Goal: Task Accomplishment & Management: Use online tool/utility

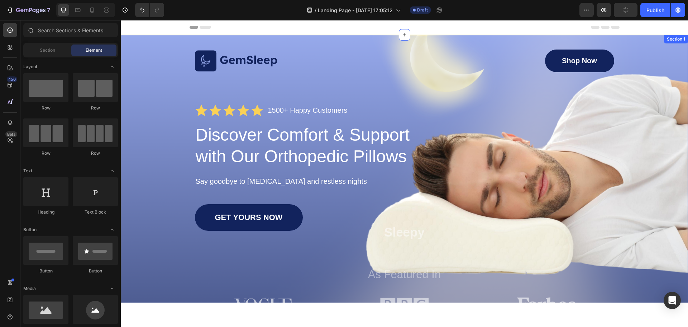
click at [159, 68] on div "Image Shop Now Button Row Icon Icon Icon Icon Icon Icon List 1500+ Happy Custom…" at bounding box center [404, 182] width 553 height 266
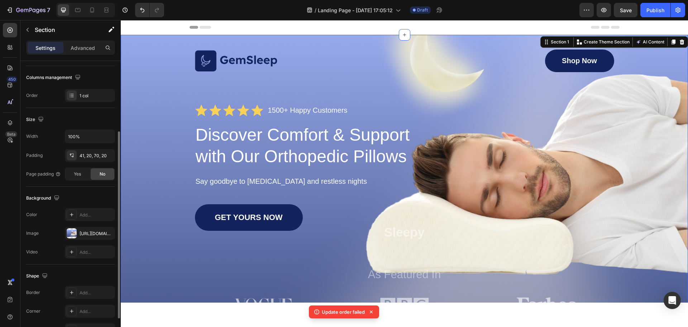
scroll to position [143, 0]
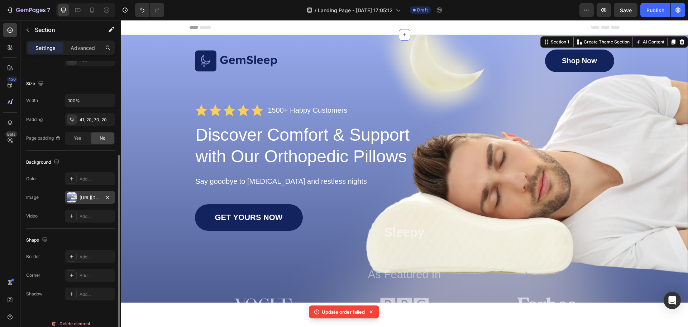
click at [81, 196] on div "[URL][DOMAIN_NAME]" at bounding box center [90, 197] width 21 height 6
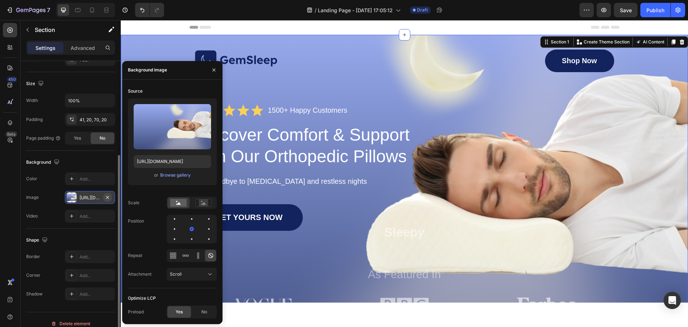
click at [107, 196] on icon "button" at bounding box center [108, 197] width 6 height 6
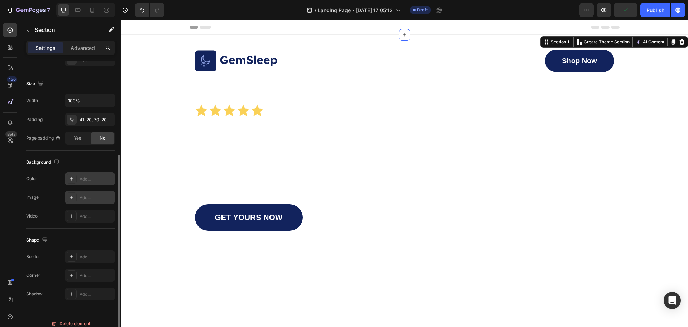
click at [83, 176] on div "Add..." at bounding box center [97, 179] width 34 height 6
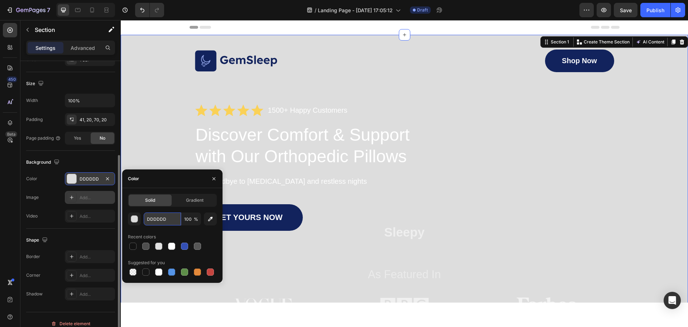
click at [162, 216] on input "DDDDDD" at bounding box center [162, 218] width 37 height 13
click at [94, 9] on icon at bounding box center [92, 10] width 4 height 5
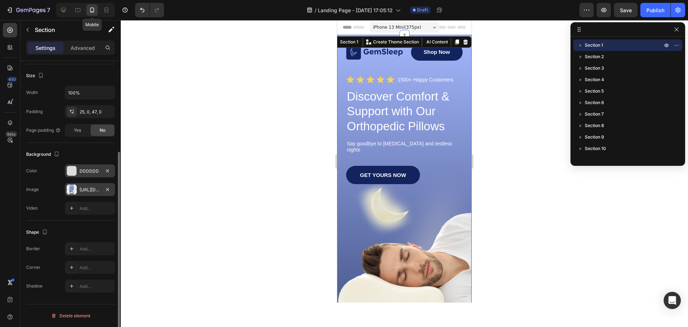
scroll to position [133, 0]
click at [107, 185] on div "[URL][DOMAIN_NAME]" at bounding box center [90, 189] width 50 height 13
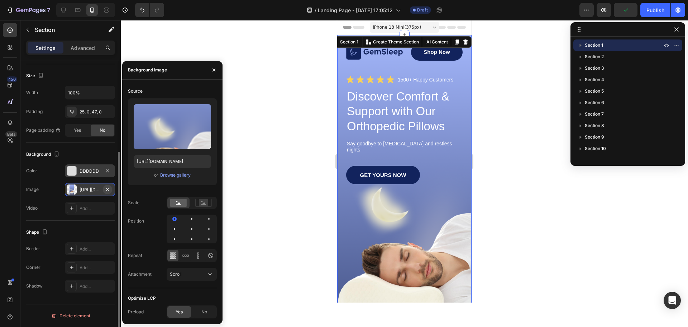
click at [110, 188] on icon "button" at bounding box center [108, 189] width 6 height 6
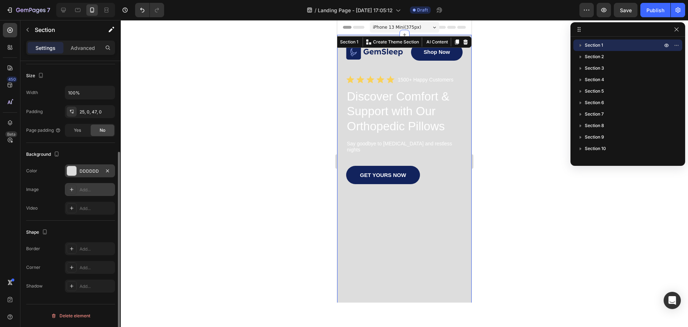
click at [91, 169] on div "DDDDDD" at bounding box center [90, 171] width 21 height 6
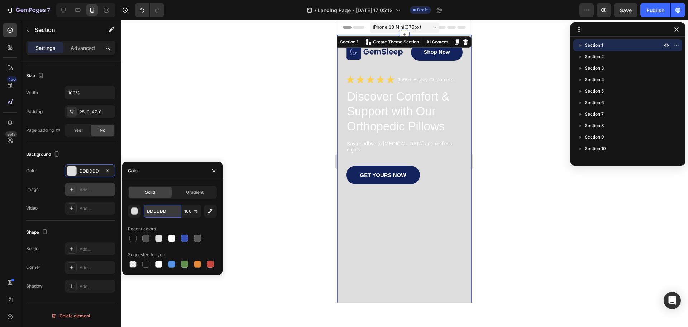
click at [159, 214] on input "DDDDDD" at bounding box center [162, 210] width 37 height 13
click at [171, 213] on input "DDDDDD" at bounding box center [162, 210] width 37 height 13
paste input "#d9917d"
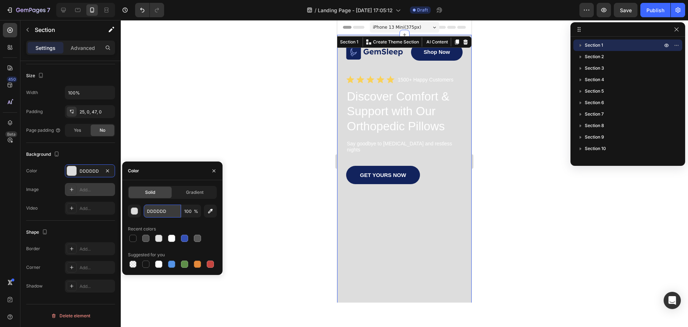
type input "#d9917d"
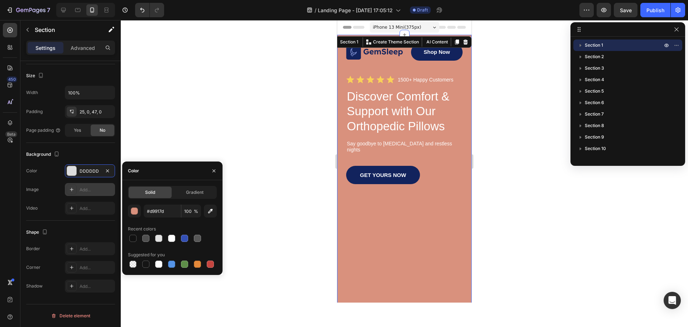
click at [300, 202] on div at bounding box center [405, 173] width 568 height 307
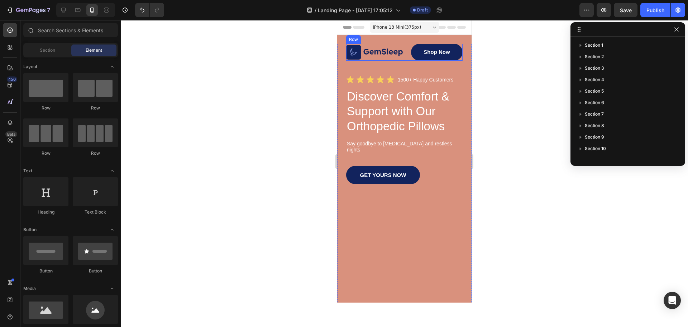
click at [379, 47] on img at bounding box center [374, 52] width 57 height 15
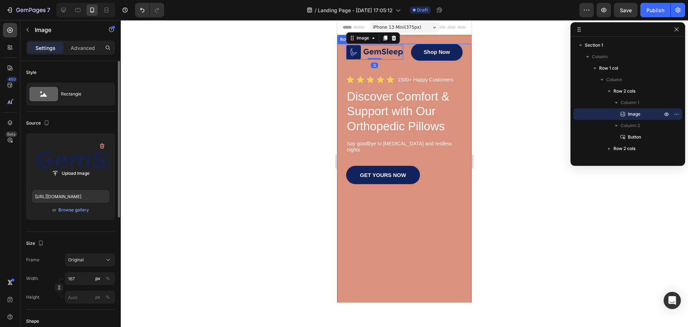
click at [61, 161] on label at bounding box center [70, 161] width 77 height 45
click at [61, 167] on input "file" at bounding box center [70, 173] width 49 height 12
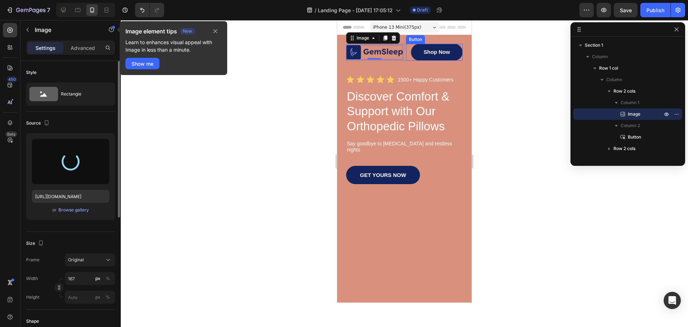
type input "[URL][DOMAIN_NAME]"
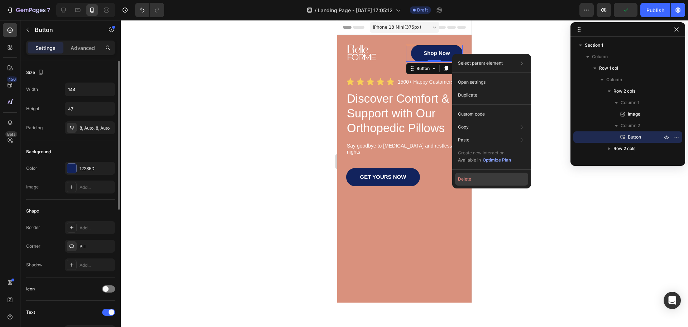
click at [474, 180] on button "Delete" at bounding box center [491, 178] width 73 height 13
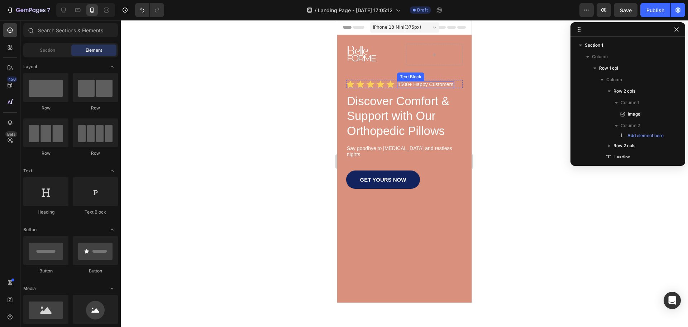
click at [410, 85] on p "1500+ Happy Customers" at bounding box center [426, 84] width 56 height 5
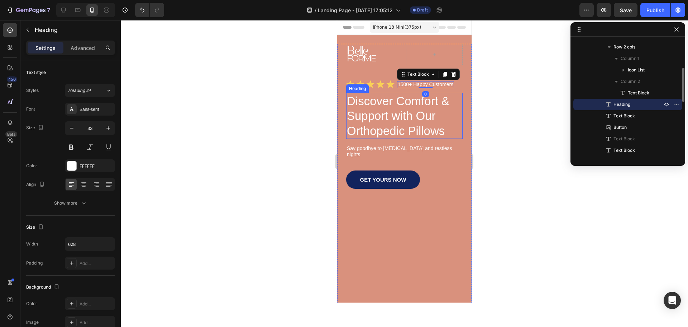
click at [398, 113] on h1 "Discover Comfort & Support with Our Orthopedic Pillows" at bounding box center [404, 116] width 117 height 46
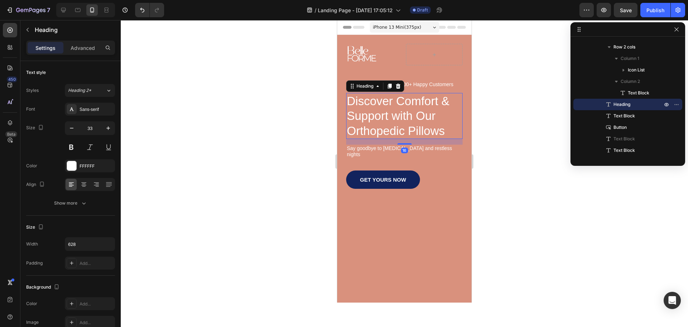
click at [384, 106] on h1 "Discover Comfort & Support with Our Orthopedic Pillows" at bounding box center [404, 116] width 117 height 46
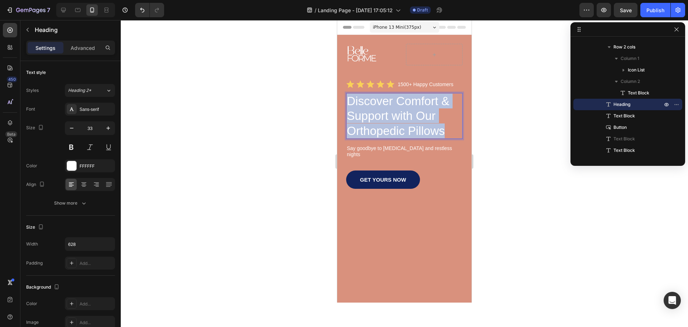
click at [384, 107] on p "Discover Comfort & Support with Our Orthopedic Pillows" at bounding box center [404, 116] width 115 height 44
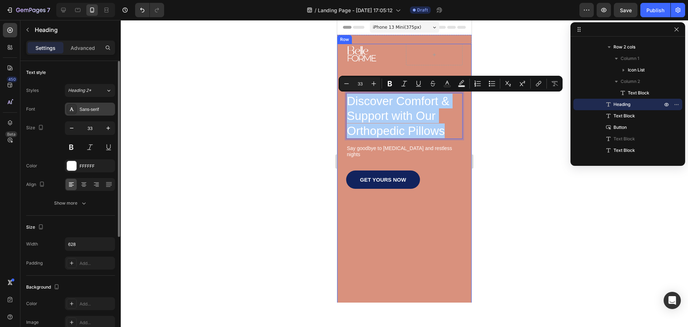
click at [81, 114] on div "Sans-serif" at bounding box center [90, 109] width 50 height 13
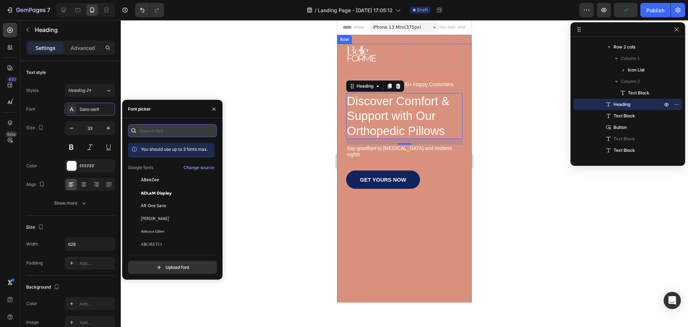
click at [174, 129] on input "text" at bounding box center [172, 130] width 89 height 13
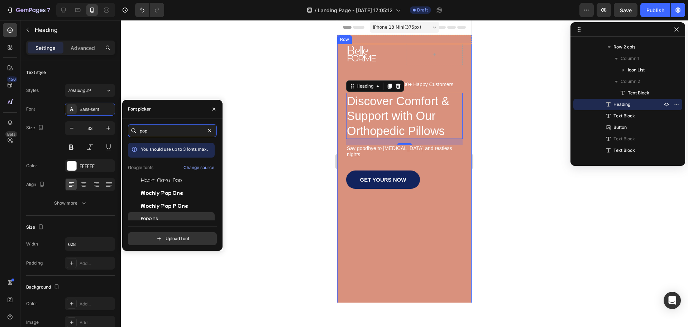
type input "pop"
click at [166, 215] on div "Poppins" at bounding box center [171, 218] width 87 height 13
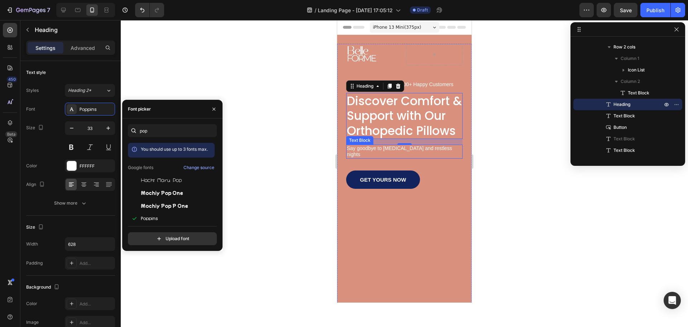
click at [441, 158] on p "Say goodbye to [MEDICAL_DATA] and restless nights" at bounding box center [404, 151] width 115 height 13
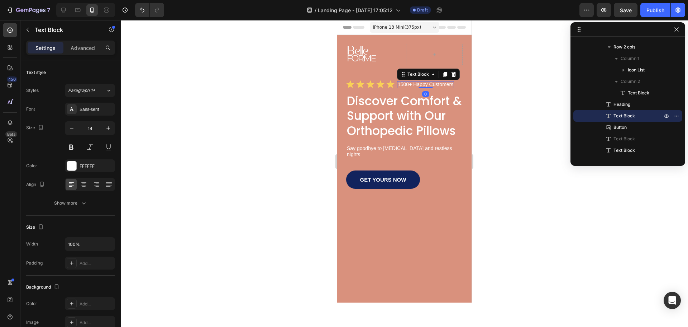
click at [438, 86] on p "1500+ Happy Customers" at bounding box center [426, 84] width 56 height 5
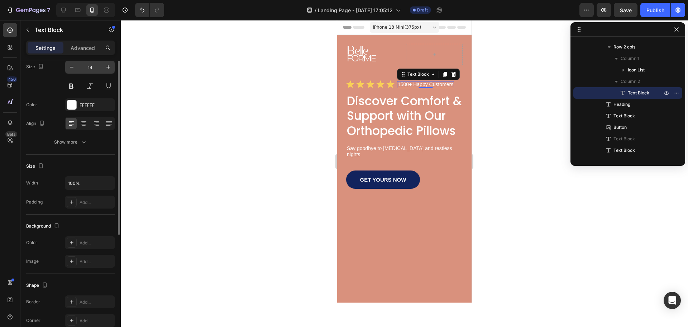
scroll to position [0, 0]
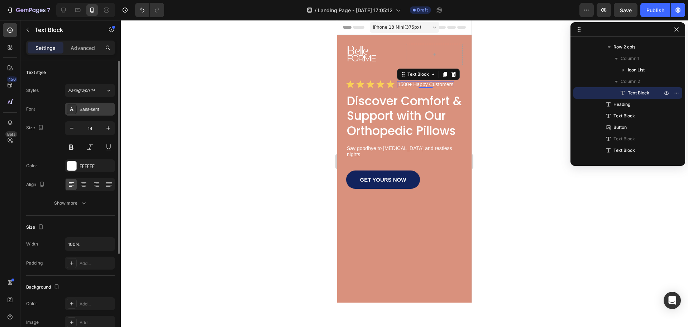
click at [91, 104] on div "Sans-serif" at bounding box center [90, 109] width 50 height 13
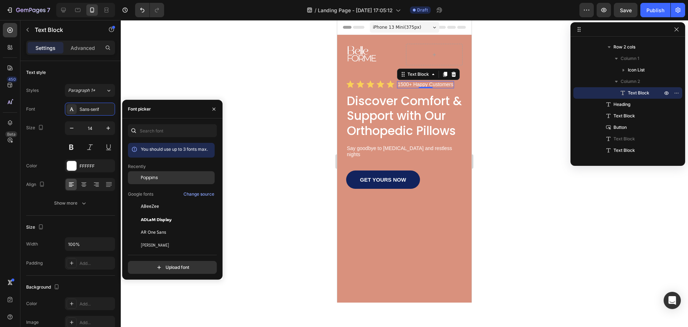
click at [180, 174] on div "Poppins" at bounding box center [171, 177] width 87 height 13
click at [436, 108] on p "Discover Comfort & Support with Our Orthopedic Pillows" at bounding box center [404, 116] width 115 height 44
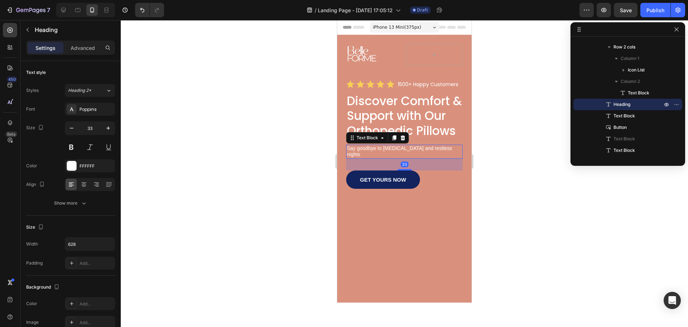
click at [424, 158] on p "Say goodbye to [MEDICAL_DATA] and restless nights" at bounding box center [404, 151] width 115 height 13
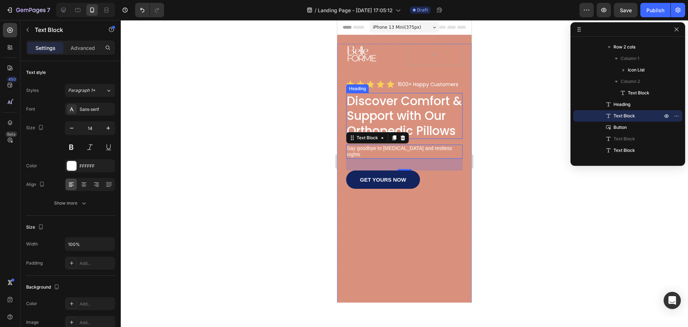
click at [382, 110] on p "Discover Comfort & Support with Our Orthopedic Pillows" at bounding box center [404, 116] width 115 height 44
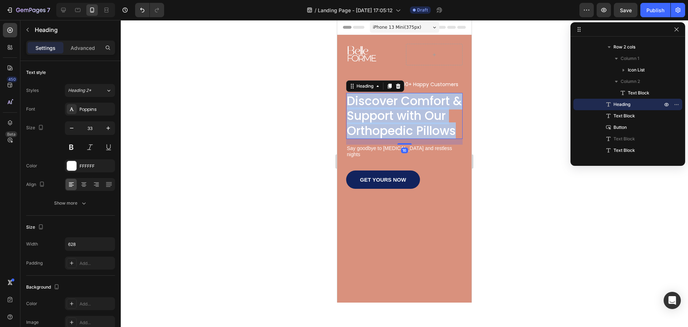
click at [383, 109] on p "Discover Comfort & Support with Our Orthopedic Pillows" at bounding box center [404, 116] width 115 height 44
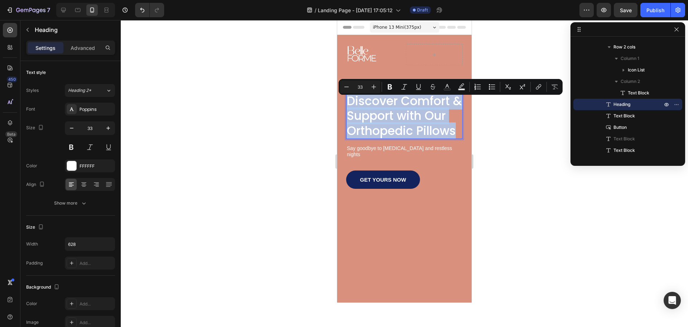
type input "20"
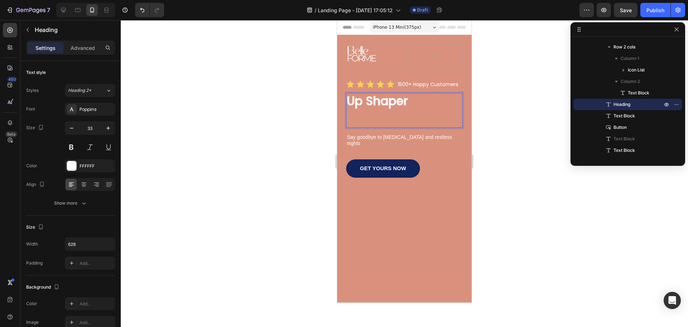
click at [363, 104] on strong "Up Shaper" at bounding box center [377, 101] width 61 height 17
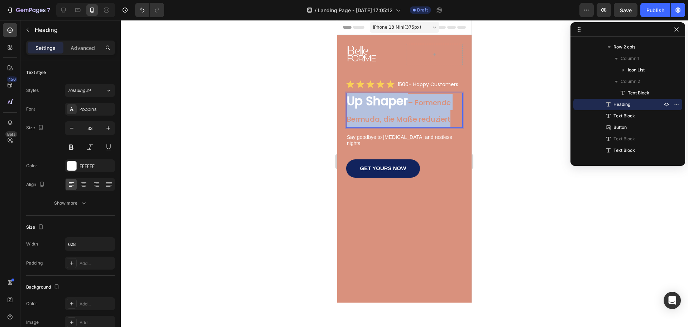
click at [363, 104] on strong "Up Shaper" at bounding box center [377, 101] width 61 height 17
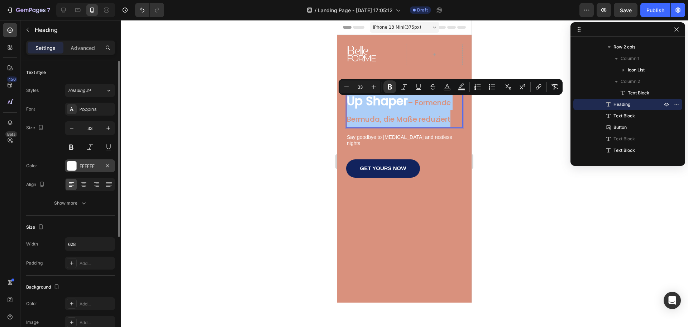
click at [95, 166] on div "FFFFFF" at bounding box center [90, 166] width 21 height 6
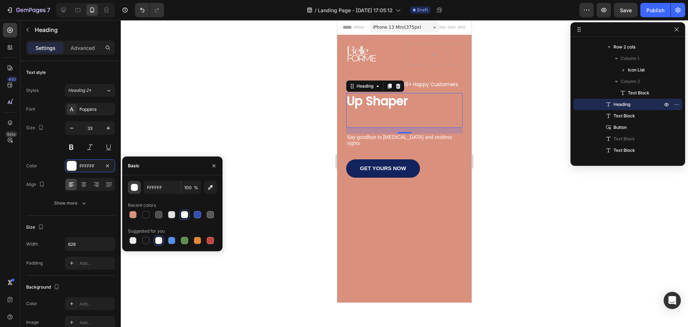
click at [134, 186] on div "button" at bounding box center [134, 187] width 7 height 7
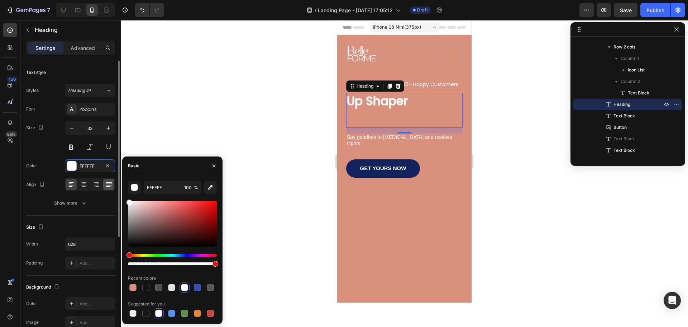
drag, startPoint x: 139, startPoint y: 212, endPoint x: 110, endPoint y: 180, distance: 42.6
click at [110, 181] on div "450 Beta Sections(18) Elements(83) Section Element Hero Section Product Detail …" at bounding box center [60, 173] width 121 height 307
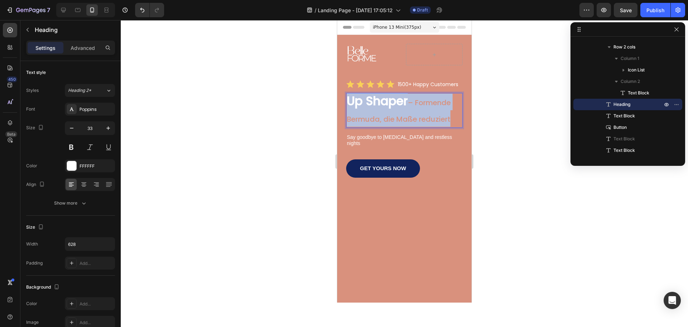
click at [387, 119] on p "Up Shaper – Formende Bermuda, die Maße reduziert" at bounding box center [404, 110] width 115 height 33
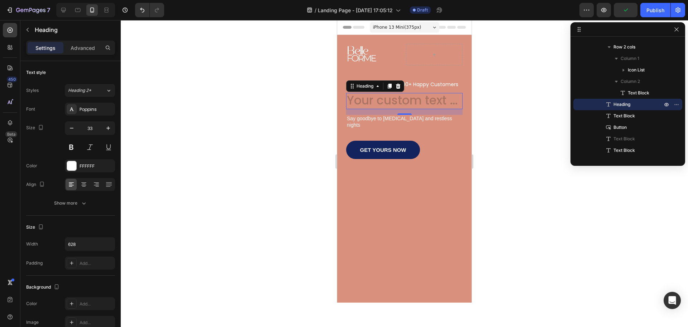
click at [372, 103] on h1 "Rich Text Editor. Editing area: main" at bounding box center [404, 101] width 117 height 16
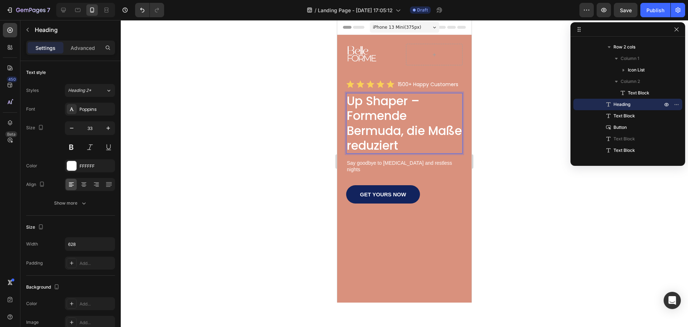
scroll to position [0, 0]
click at [407, 168] on p "Say goodbye to [MEDICAL_DATA] and restless nights" at bounding box center [404, 166] width 115 height 13
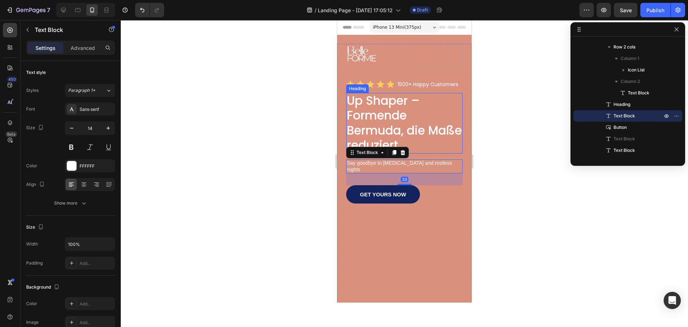
click at [404, 126] on p "Up Shaper – Formende Bermuda, die Maße reduziert" at bounding box center [404, 122] width 115 height 59
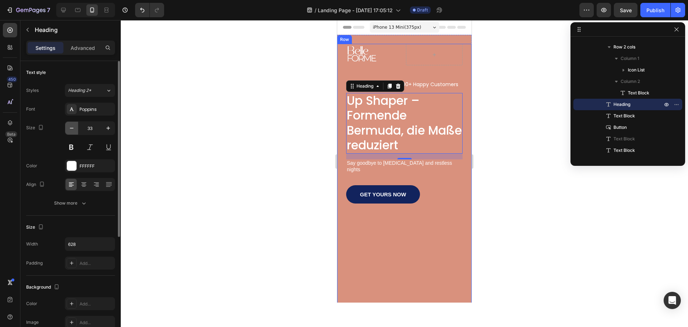
click at [68, 124] on icon "button" at bounding box center [71, 127] width 7 height 7
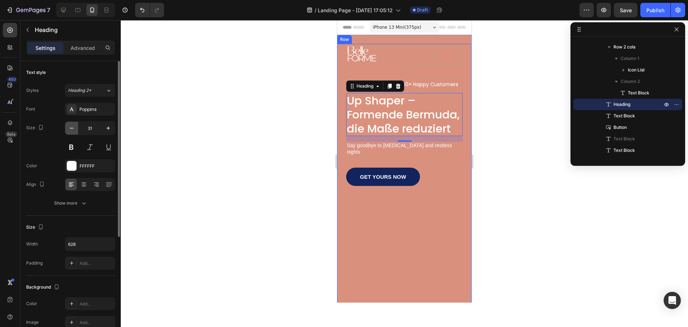
click at [68, 124] on icon "button" at bounding box center [71, 127] width 7 height 7
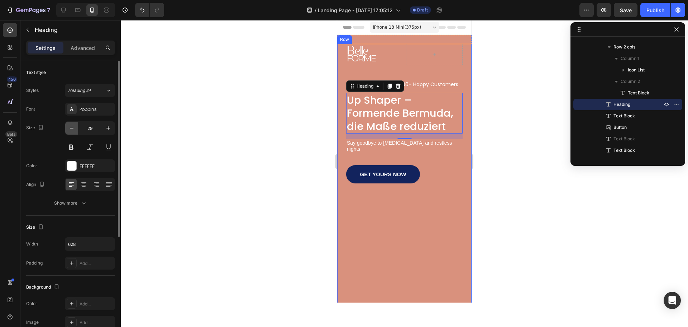
click at [68, 124] on icon "button" at bounding box center [71, 127] width 7 height 7
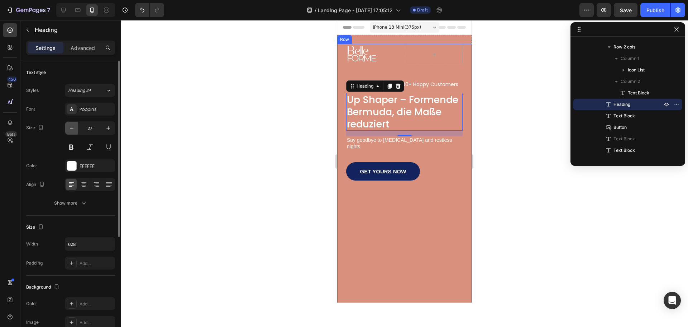
click at [69, 124] on icon "button" at bounding box center [71, 127] width 7 height 7
type input "25"
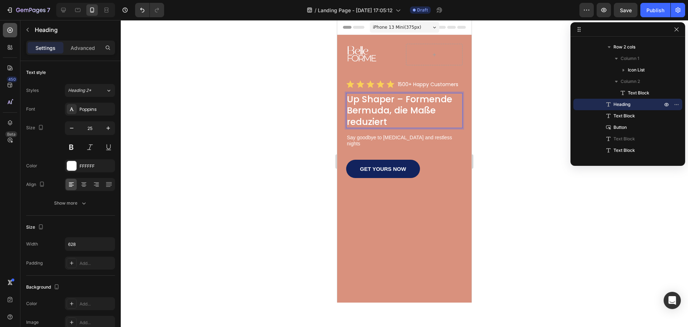
click at [8, 33] on icon at bounding box center [9, 30] width 7 height 7
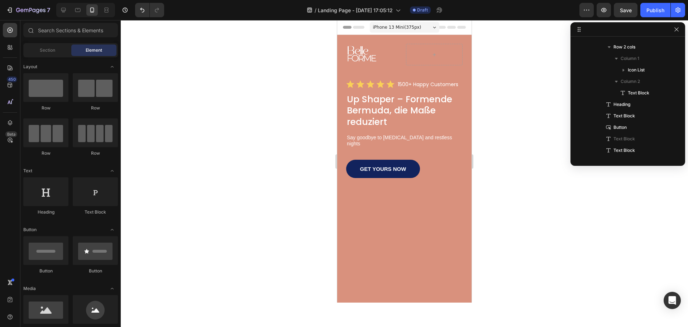
scroll to position [143, 0]
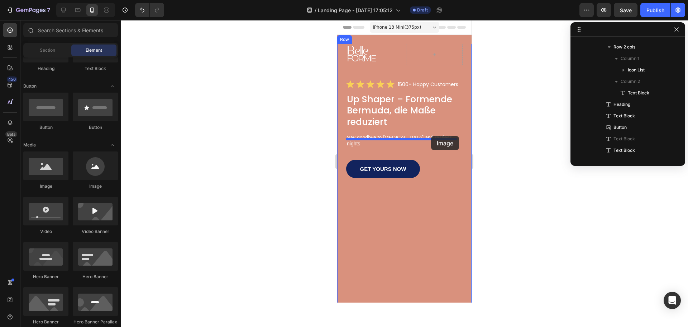
drag, startPoint x: 385, startPoint y: 185, endPoint x: 431, endPoint y: 136, distance: 67.5
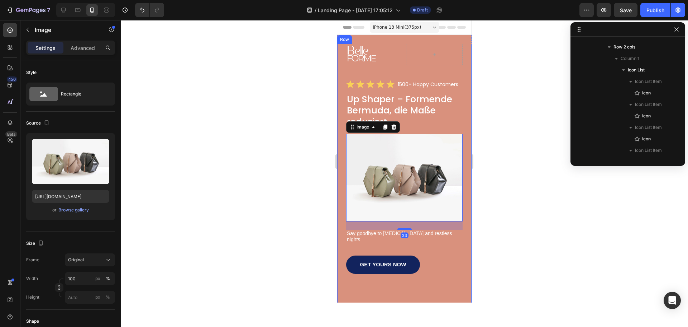
scroll to position [236, 0]
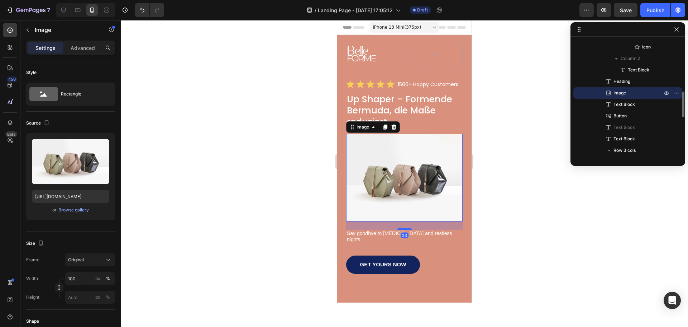
click at [423, 169] on img at bounding box center [404, 177] width 117 height 87
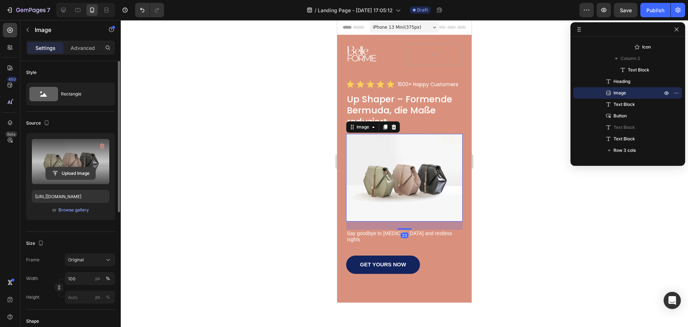
click at [66, 167] on input "file" at bounding box center [70, 173] width 49 height 12
click at [72, 173] on input "file" at bounding box center [70, 173] width 49 height 12
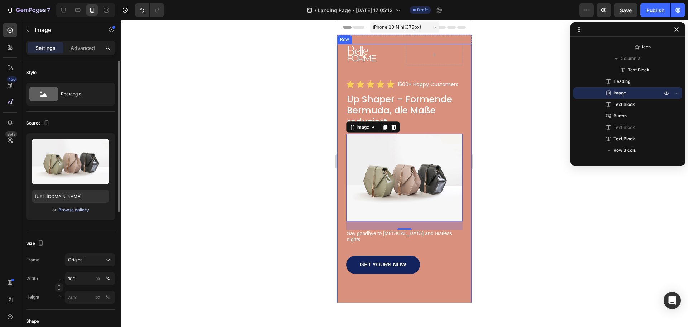
click at [81, 210] on div "Browse gallery" at bounding box center [73, 210] width 30 height 6
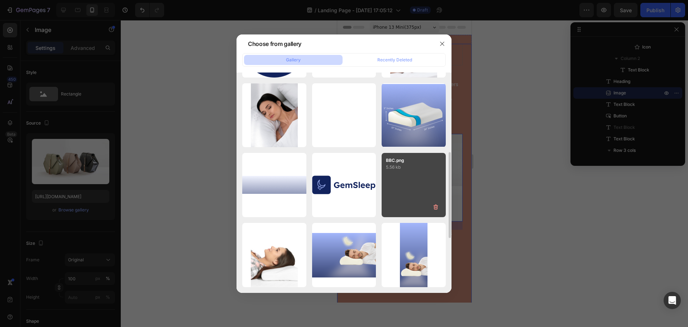
scroll to position [344, 0]
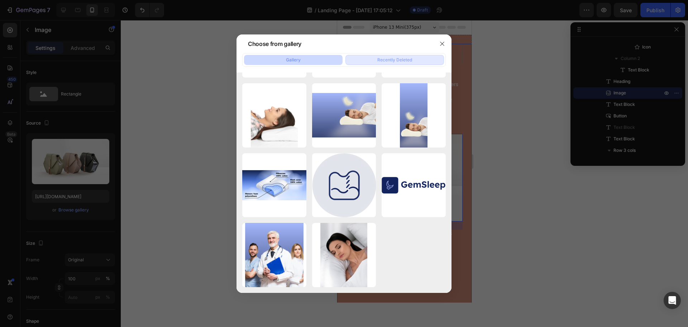
click at [410, 59] on div "Recently Deleted" at bounding box center [395, 60] width 35 height 6
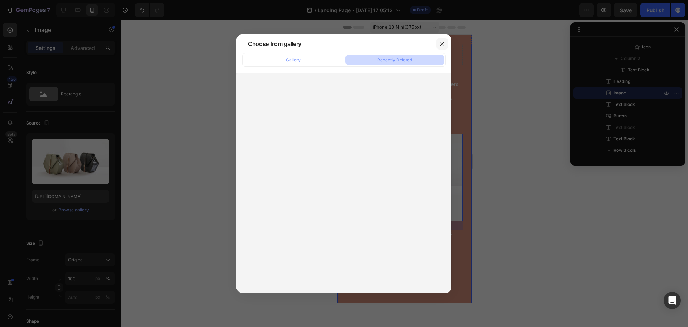
click at [445, 42] on button "button" at bounding box center [442, 43] width 11 height 11
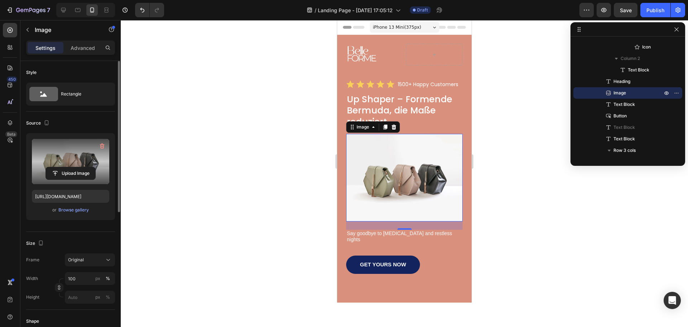
click at [72, 159] on label at bounding box center [70, 161] width 77 height 45
click at [72, 167] on input "file" at bounding box center [70, 173] width 49 height 12
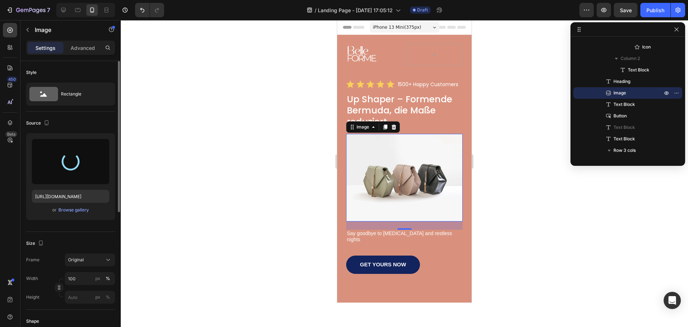
type input "[URL][DOMAIN_NAME]"
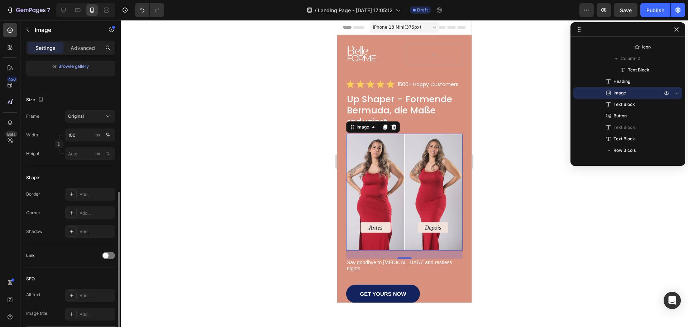
scroll to position [179, 0]
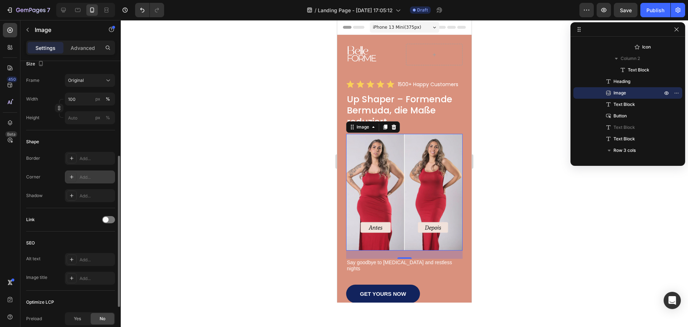
click at [87, 174] on div "Add..." at bounding box center [97, 177] width 34 height 6
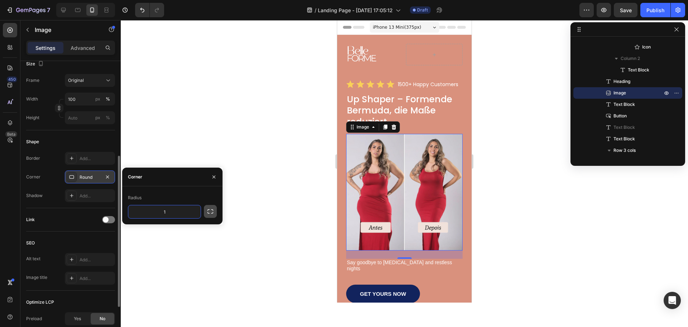
type input "15"
click at [86, 194] on div "Add..." at bounding box center [97, 196] width 34 height 6
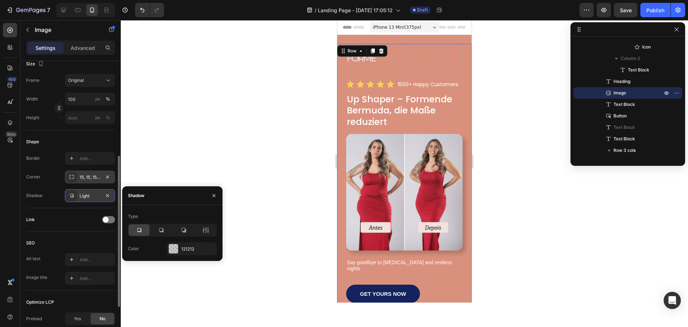
click at [465, 273] on div "Image Row Icon Icon Icon Icon Icon Icon List 1500+ Happy Customers Text Block R…" at bounding box center [404, 259] width 134 height 430
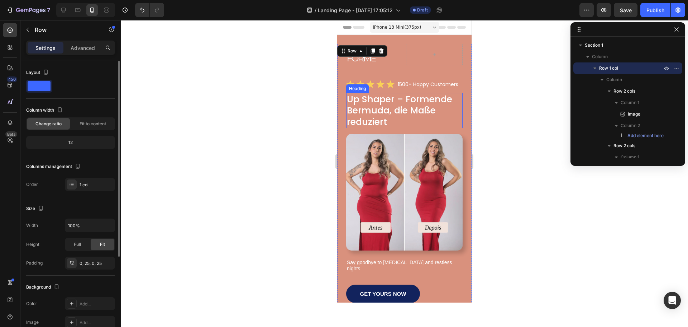
click at [370, 110] on p "Up Shaper – Formende Bermuda, die Maße reduziert" at bounding box center [404, 111] width 115 height 34
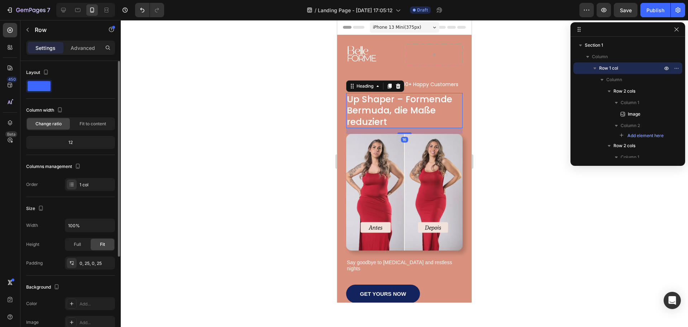
scroll to position [225, 0]
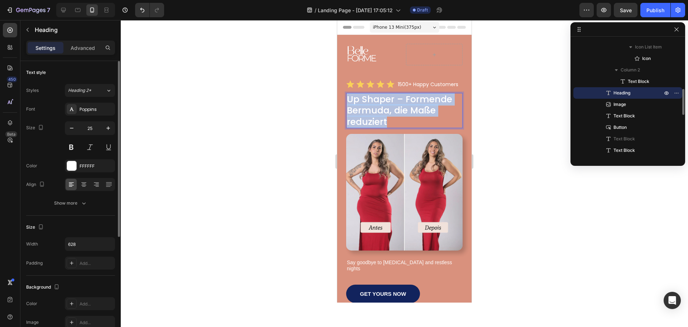
click at [370, 110] on p "Up Shaper – Formende Bermuda, die Maße reduziert" at bounding box center [404, 111] width 115 height 34
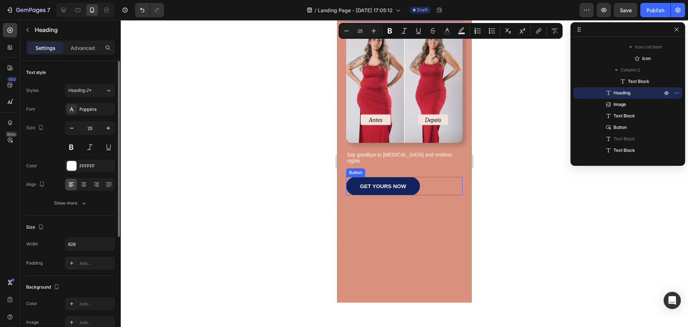
click at [450, 177] on div "GET YOURS NOW Button" at bounding box center [404, 186] width 117 height 18
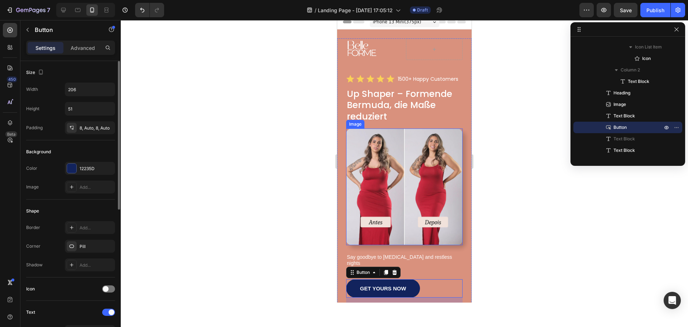
scroll to position [0, 0]
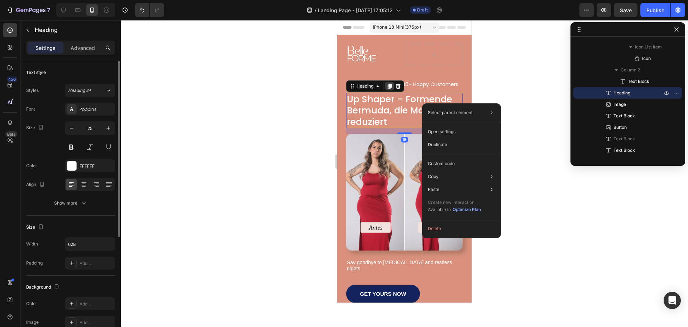
click at [391, 89] on icon at bounding box center [390, 86] width 4 height 5
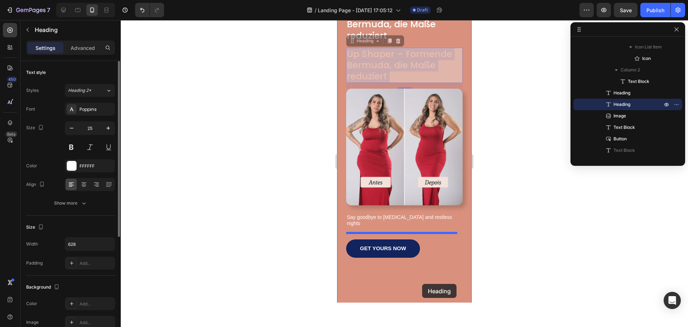
scroll to position [100, 0]
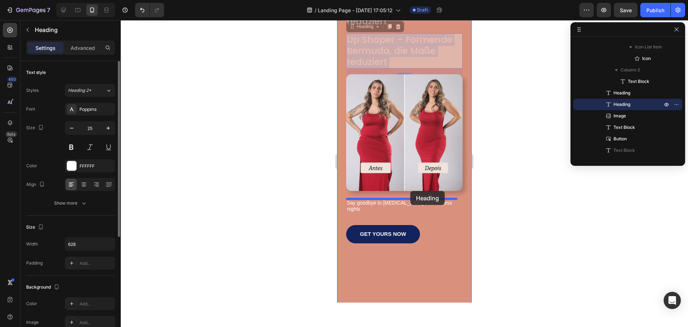
drag, startPoint x: 427, startPoint y: 150, endPoint x: 410, endPoint y: 191, distance: 44.5
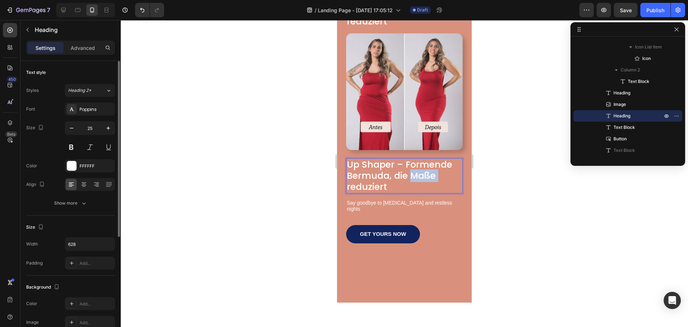
click at [416, 175] on p "Up Shaper – Formende Bermuda, die Maße reduziert" at bounding box center [404, 176] width 115 height 34
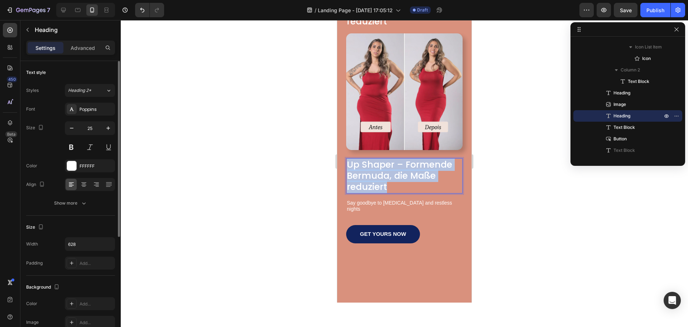
click at [416, 175] on p "Up Shaper – Formende Bermuda, die Maße reduziert" at bounding box center [404, 176] width 115 height 34
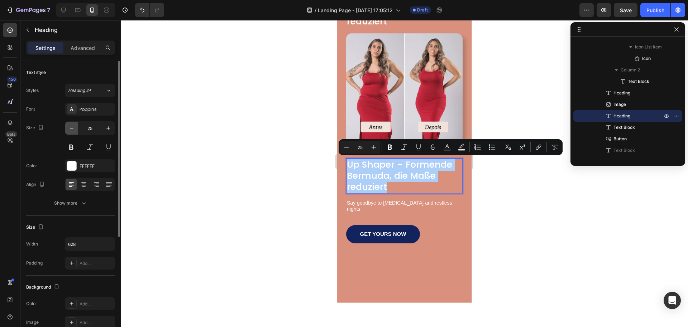
click at [68, 127] on icon "button" at bounding box center [71, 127] width 7 height 7
click at [70, 128] on icon "button" at bounding box center [71, 127] width 7 height 7
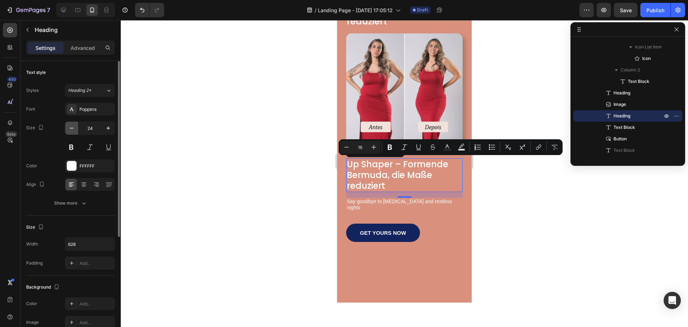
click at [70, 128] on icon "button" at bounding box center [71, 127] width 7 height 7
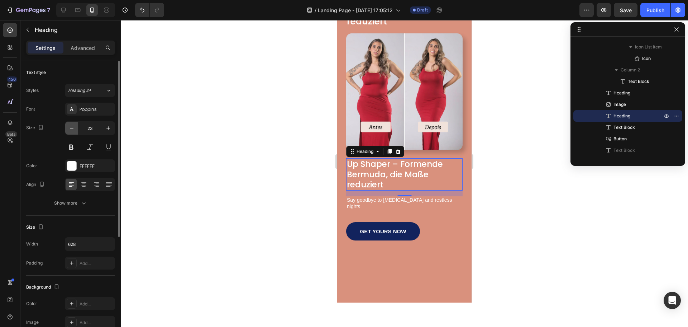
click at [71, 128] on icon "button" at bounding box center [71, 127] width 7 height 7
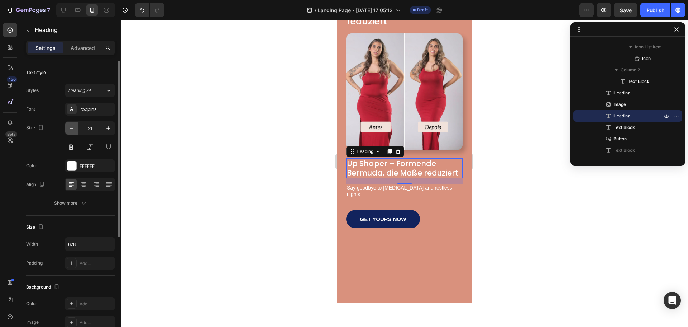
click at [72, 129] on icon "button" at bounding box center [71, 127] width 7 height 7
type input "20"
click at [394, 165] on p "Up Shaper – Formende Bermuda, die Maße reduziert" at bounding box center [404, 168] width 115 height 18
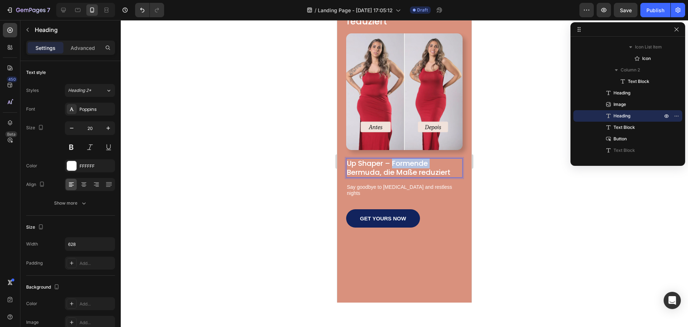
click at [394, 164] on p "Up Shaper – Formende Bermuda, die Maße reduziert" at bounding box center [404, 168] width 115 height 18
click at [377, 170] on p "Up Shaper – Formende Bermuda, die Maße reduziert" at bounding box center [404, 168] width 115 height 18
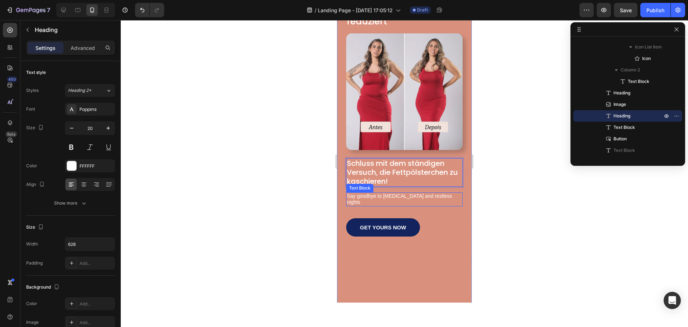
click at [403, 196] on p "Say goodbye to [MEDICAL_DATA] and restless nights" at bounding box center [404, 199] width 115 height 13
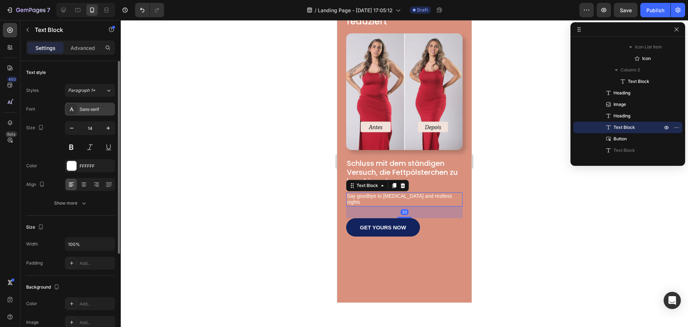
click at [89, 103] on div "Sans-serif" at bounding box center [90, 109] width 50 height 13
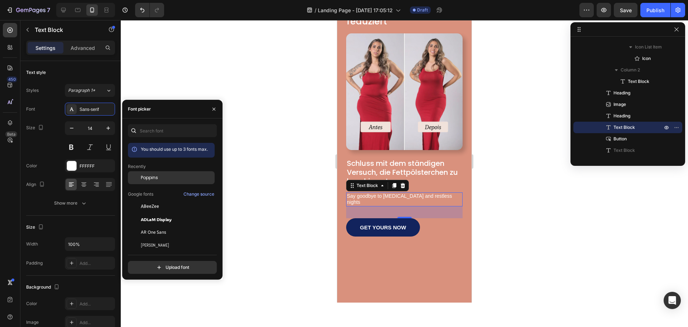
click at [164, 178] on div "Poppins" at bounding box center [177, 177] width 72 height 6
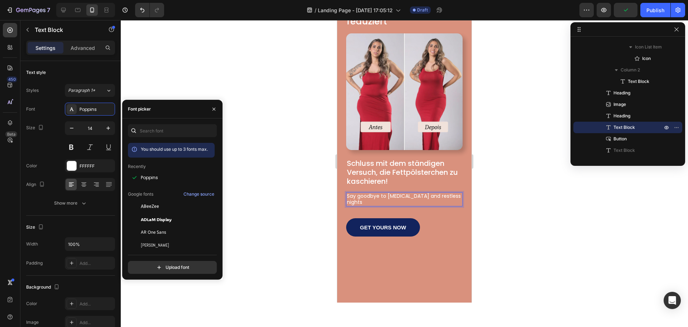
click at [400, 197] on p "Say goodbye to [MEDICAL_DATA] and restless nights" at bounding box center [404, 199] width 115 height 13
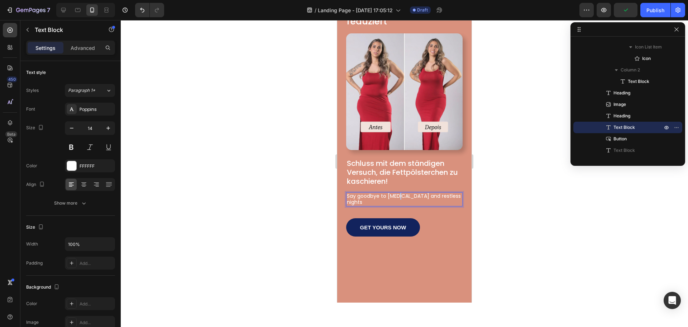
click at [400, 197] on p "Say goodbye to [MEDICAL_DATA] and restless nights" at bounding box center [404, 199] width 115 height 13
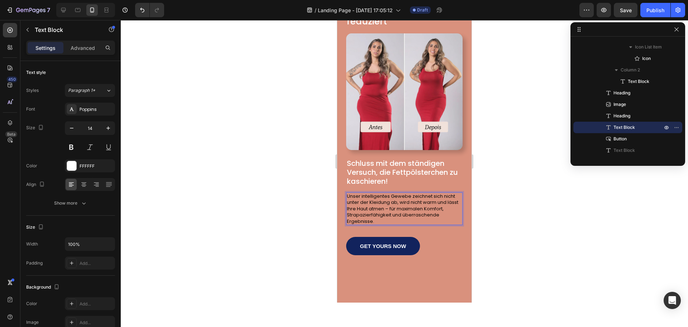
click at [395, 204] on span "Unser intelligentes Gewebe zeichnet sich nicht unter der Kleidung ab, wird nich…" at bounding box center [403, 209] width 112 height 32
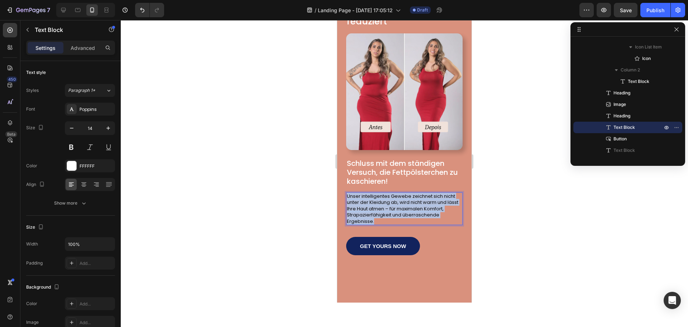
click at [395, 204] on span "Unser intelligentes Gewebe zeichnet sich nicht unter der Kleidung ab, wird nich…" at bounding box center [403, 209] width 112 height 32
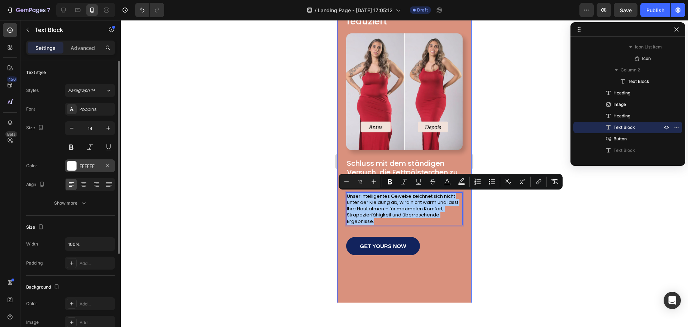
click at [84, 166] on div "FFFFFF" at bounding box center [90, 166] width 21 height 6
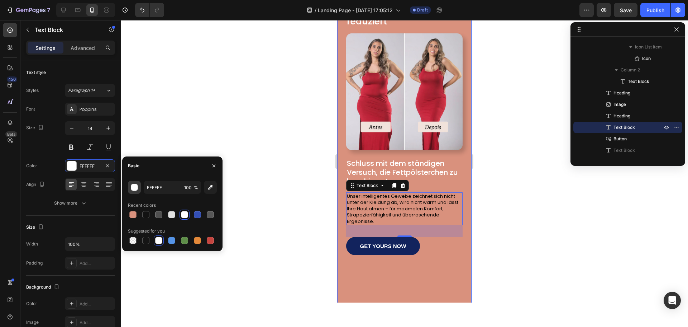
click at [138, 187] on button "button" at bounding box center [134, 187] width 13 height 13
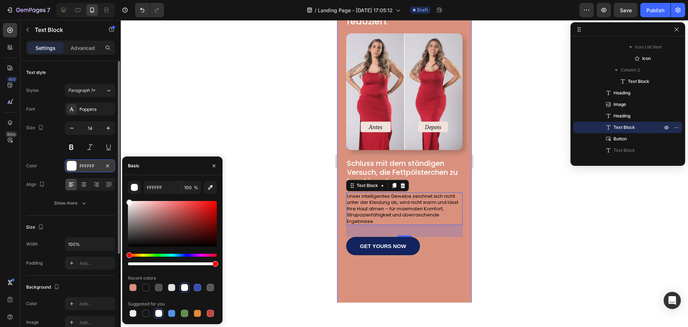
drag, startPoint x: 138, startPoint y: 208, endPoint x: 98, endPoint y: 160, distance: 62.1
click at [98, 160] on div "450 Beta Sections(18) Elements(83) Section Element Hero Section Product Detail …" at bounding box center [60, 173] width 121 height 307
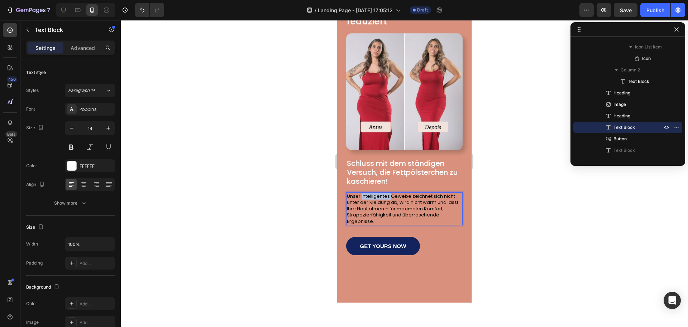
click at [362, 197] on span "Unser intelligentes Gewebe zeichnet sich nicht unter der Kleidung ab, wird nich…" at bounding box center [403, 209] width 112 height 32
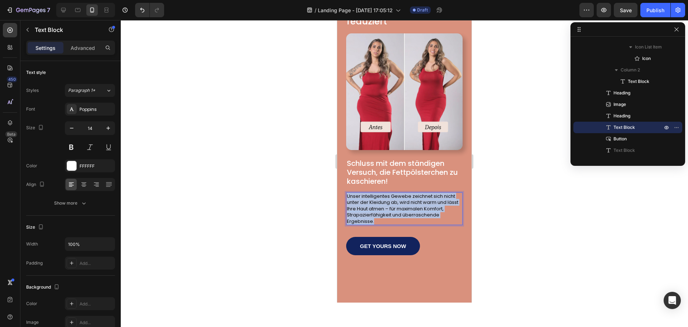
click at [362, 197] on span "Unser intelligentes Gewebe zeichnet sich nicht unter der Kleidung ab, wird nich…" at bounding box center [403, 209] width 112 height 32
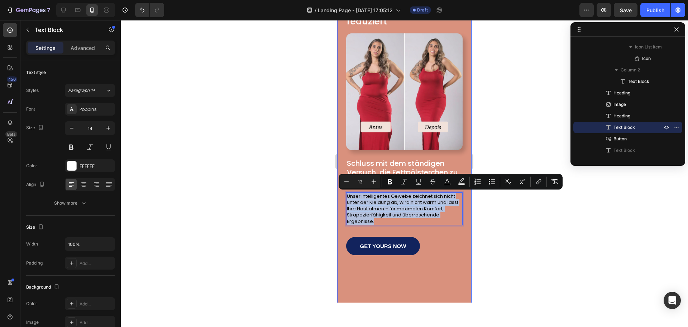
click at [422, 236] on div "Image Row Icon Icon Icon Icon Icon Icon List 1500+ Happy Customers Text Block R…" at bounding box center [404, 184] width 117 height 483
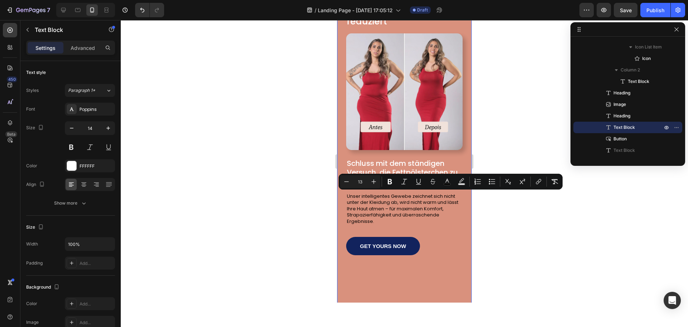
scroll to position [0, 0]
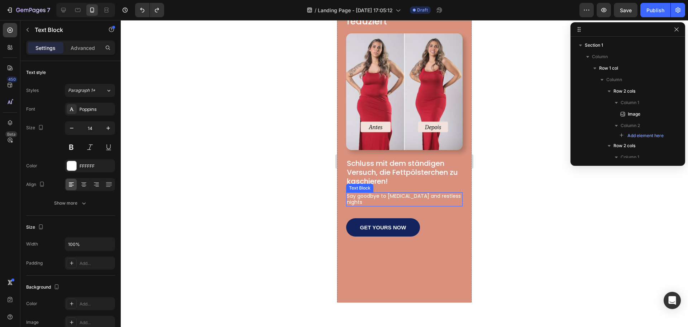
click at [397, 200] on p "Say goodbye to [MEDICAL_DATA] and restless nights" at bounding box center [404, 199] width 115 height 13
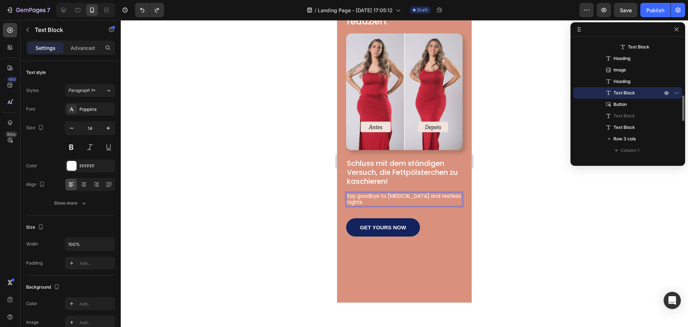
click at [397, 200] on p "Say goodbye to [MEDICAL_DATA] and restless nights" at bounding box center [404, 199] width 115 height 13
click at [396, 195] on p "Say goodbye to [MEDICAL_DATA] and restless nights" at bounding box center [404, 199] width 115 height 13
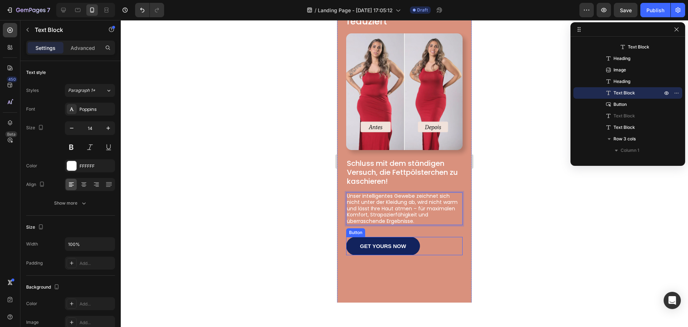
click at [453, 249] on div "GET YOURS NOW Button" at bounding box center [404, 246] width 117 height 18
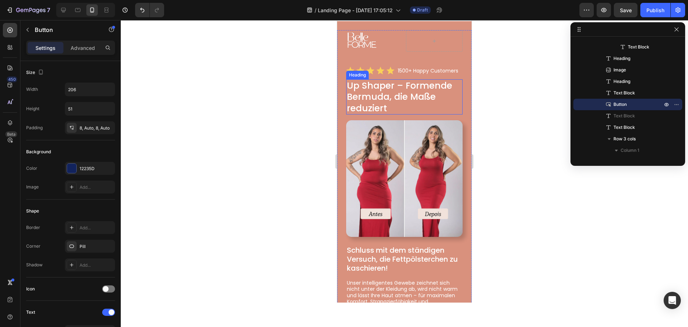
scroll to position [0, 0]
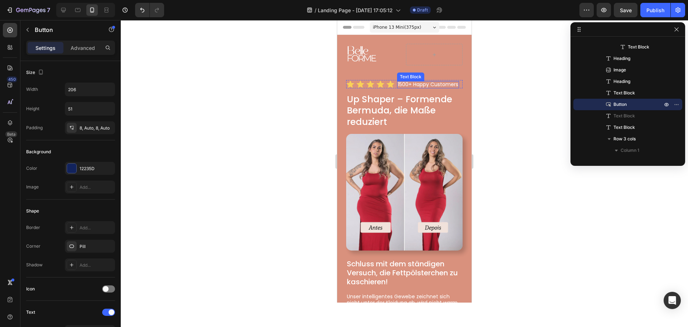
click at [422, 86] on p "1500+ Happy Customers" at bounding box center [428, 84] width 61 height 5
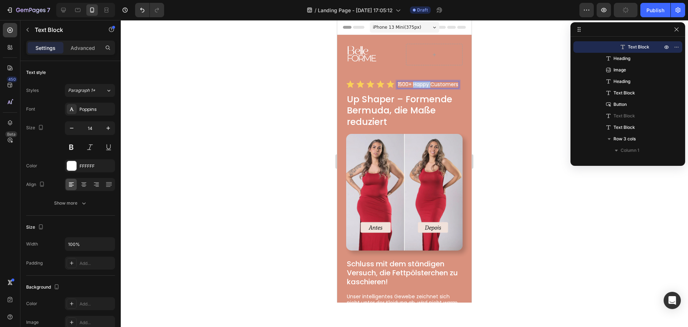
click at [422, 86] on p "1500+ Happy Customers" at bounding box center [428, 84] width 61 height 5
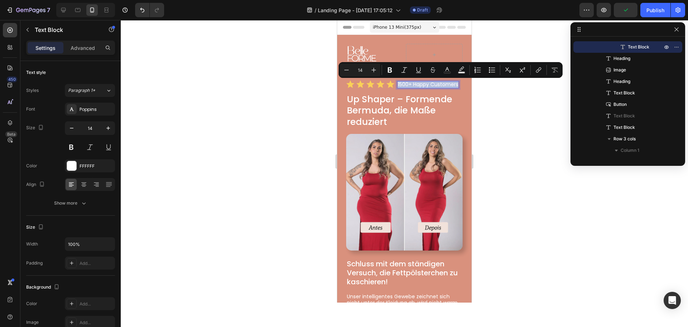
click at [414, 87] on p "1500+ Happy Customers" at bounding box center [428, 84] width 61 height 5
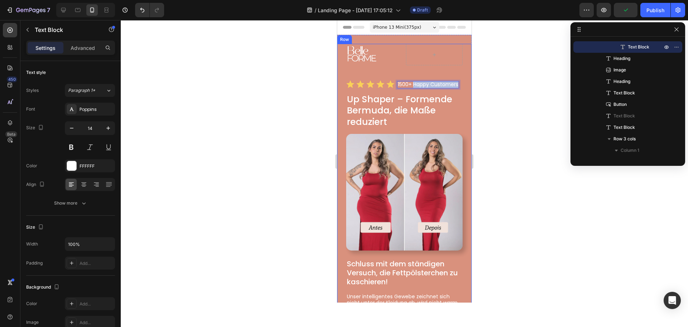
drag, startPoint x: 414, startPoint y: 83, endPoint x: 435, endPoint y: 94, distance: 23.7
click at [435, 94] on div "Image Row Icon Icon Icon Icon Icon Icon List 1500+ Happy Customers Text Block 0…" at bounding box center [404, 285] width 117 height 483
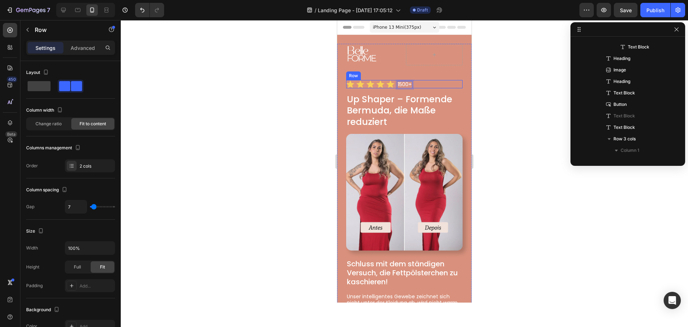
click at [397, 86] on div "Icon Icon Icon Icon Icon Icon List 1500+ Text Block 0 Row" at bounding box center [404, 84] width 117 height 8
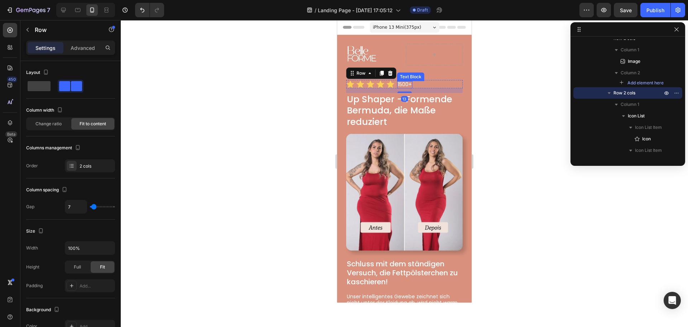
click at [409, 82] on p "1500+" at bounding box center [405, 84] width 14 height 5
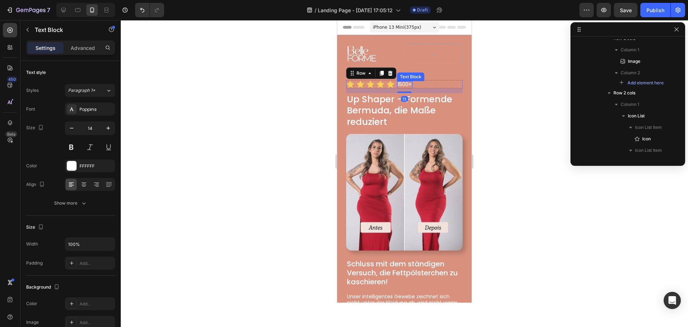
scroll to position [213, 0]
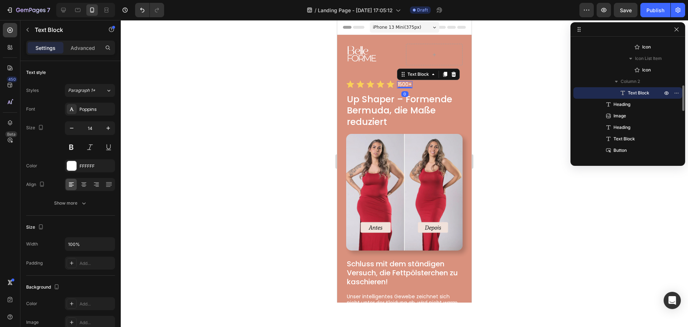
click at [409, 82] on p "1500+" at bounding box center [405, 84] width 14 height 5
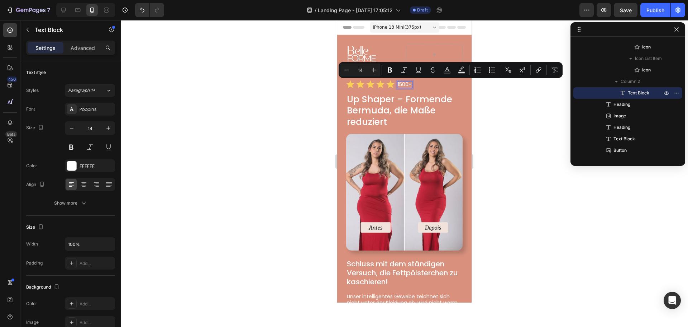
click at [412, 85] on p "1500+" at bounding box center [405, 84] width 14 height 5
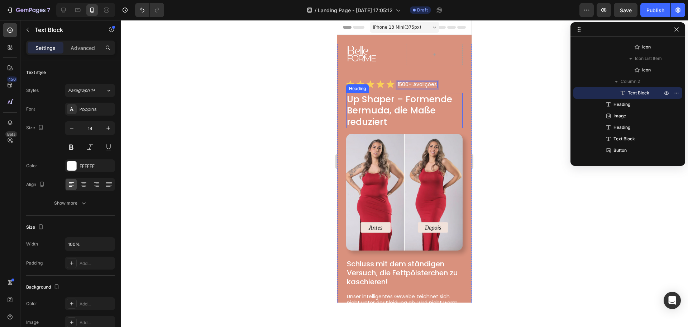
click at [415, 103] on p "Up Shaper – Formende Bermuda, die Maße reduziert" at bounding box center [404, 111] width 115 height 34
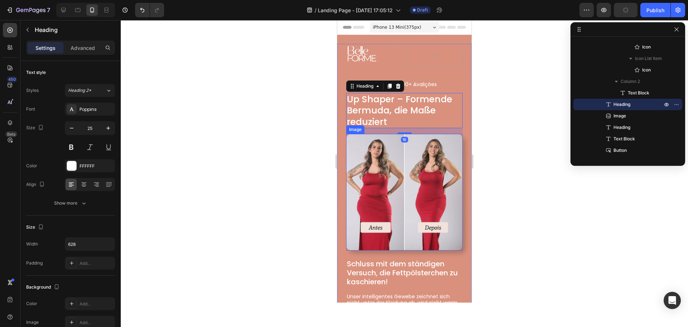
click at [411, 165] on img at bounding box center [404, 192] width 117 height 117
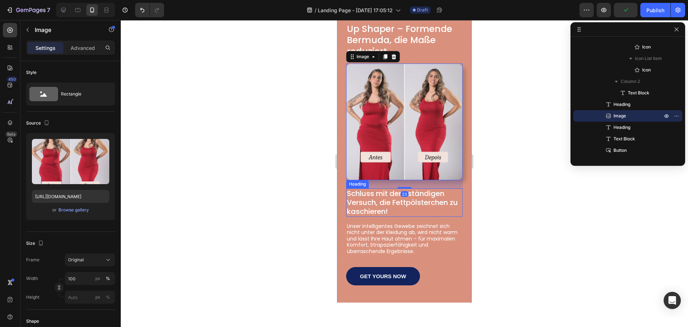
scroll to position [72, 0]
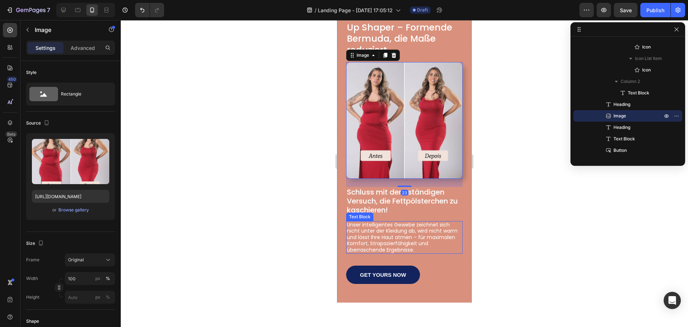
click at [403, 233] on p "Unser intelligentes Gewebe zeichnet sich nicht unter der Kleidung ab, wird nich…" at bounding box center [404, 238] width 115 height 32
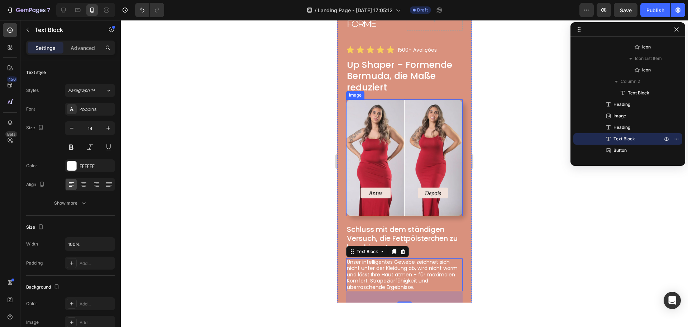
scroll to position [108, 0]
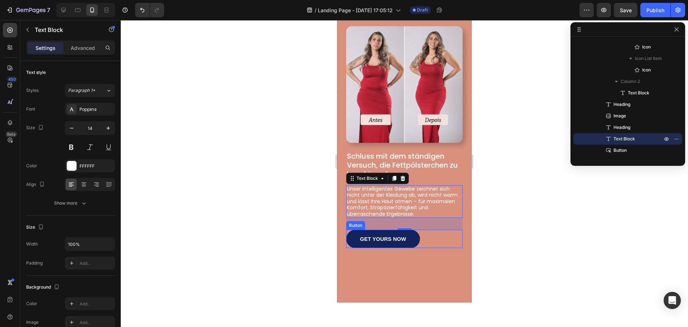
click at [397, 229] on link "GET YOURS NOW" at bounding box center [383, 238] width 74 height 18
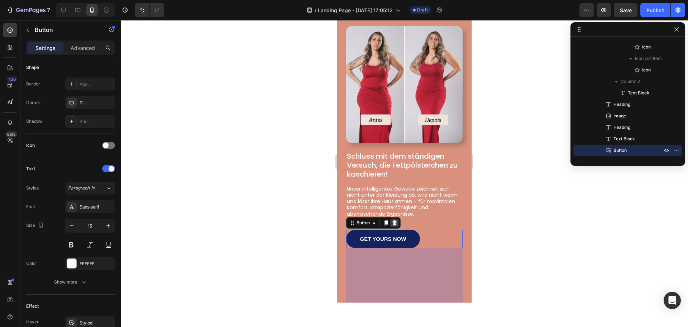
click at [397, 220] on icon at bounding box center [395, 222] width 5 height 5
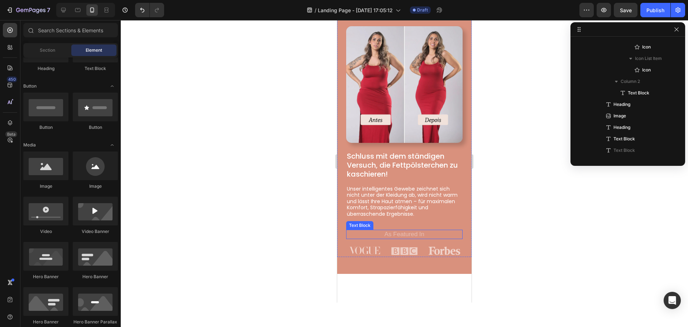
click at [424, 232] on p "As Featured In" at bounding box center [404, 234] width 115 height 8
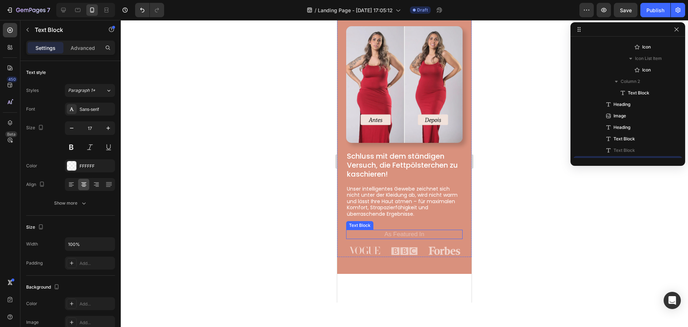
scroll to position [282, 0]
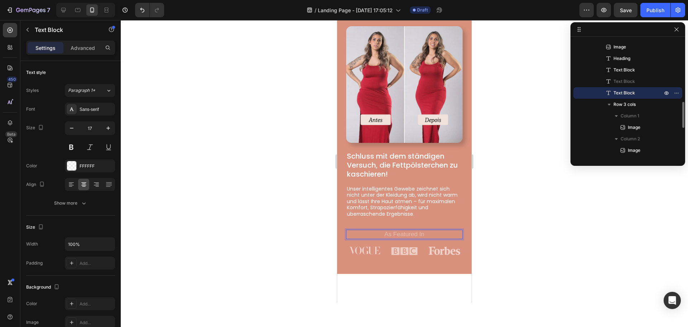
click at [424, 232] on p "As Featured In" at bounding box center [404, 234] width 115 height 8
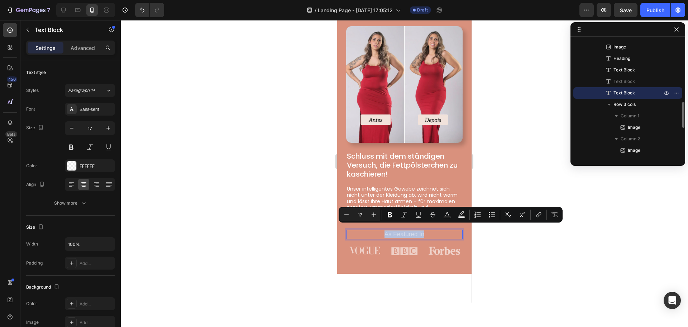
copy p "As Featured In"
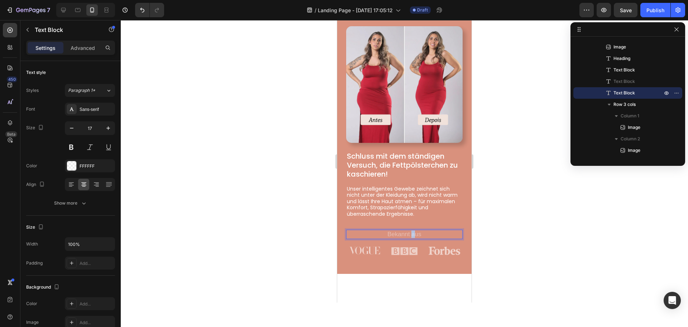
drag, startPoint x: 412, startPoint y: 228, endPoint x: 425, endPoint y: 229, distance: 13.0
click at [410, 230] on p "Bekannt aus" at bounding box center [404, 234] width 115 height 8
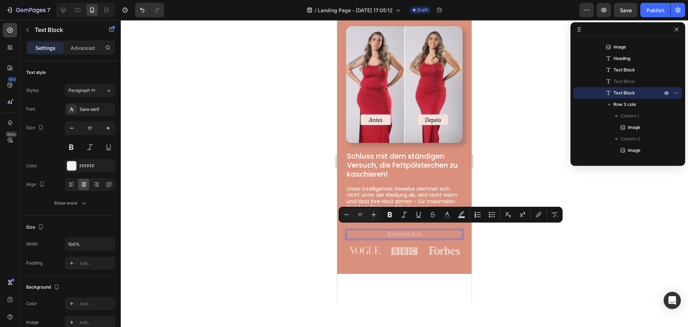
click at [428, 230] on p "Bekannt Aus" at bounding box center [404, 234] width 115 height 8
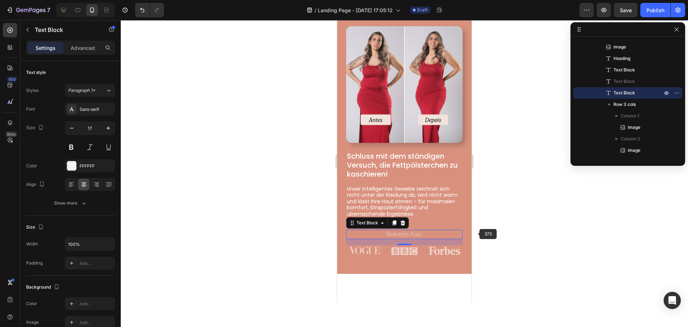
click at [497, 236] on div at bounding box center [405, 173] width 568 height 307
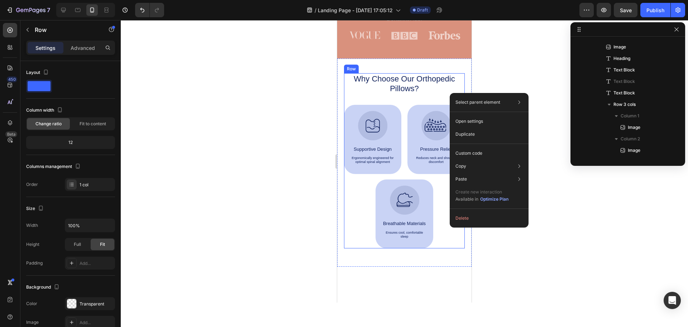
scroll to position [397, 0]
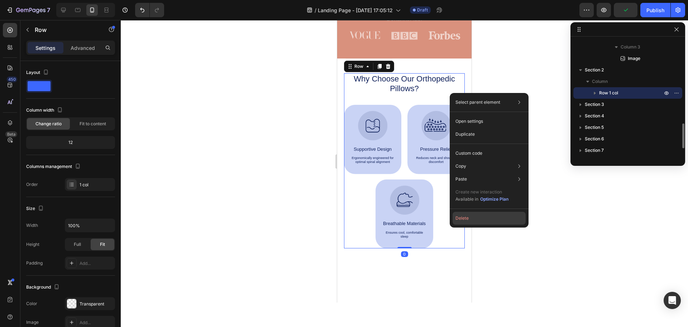
click at [470, 216] on button "Delete" at bounding box center [489, 218] width 73 height 13
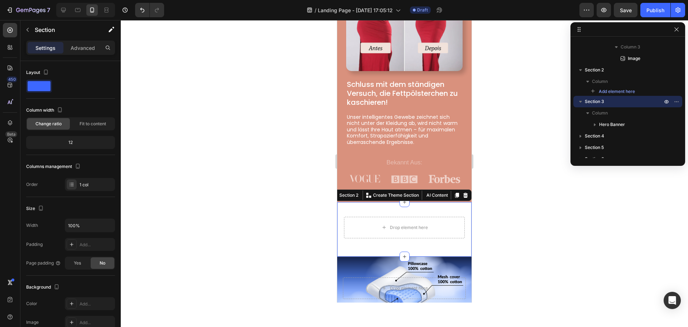
scroll to position [133, 0]
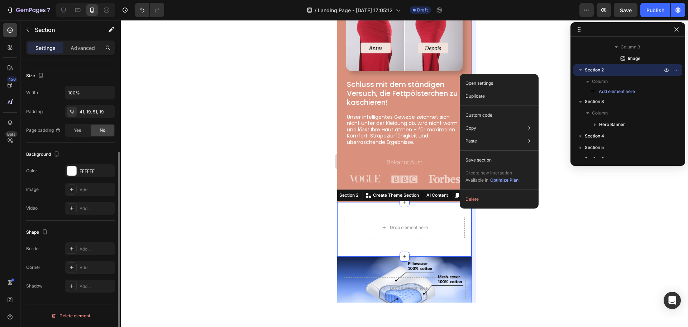
click at [473, 203] on button "Delete" at bounding box center [499, 199] width 73 height 13
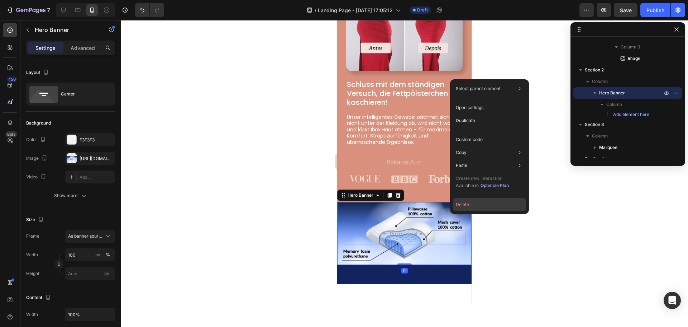
click at [464, 207] on button "Delete" at bounding box center [489, 204] width 73 height 13
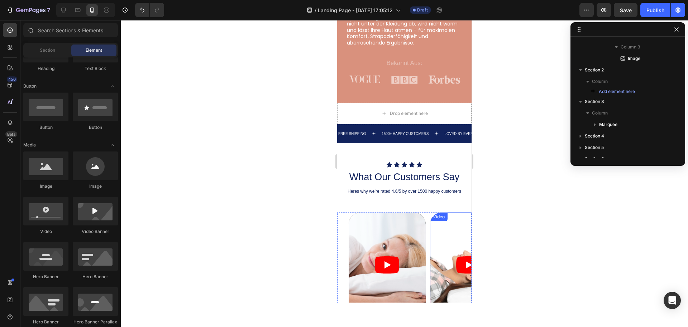
scroll to position [287, 0]
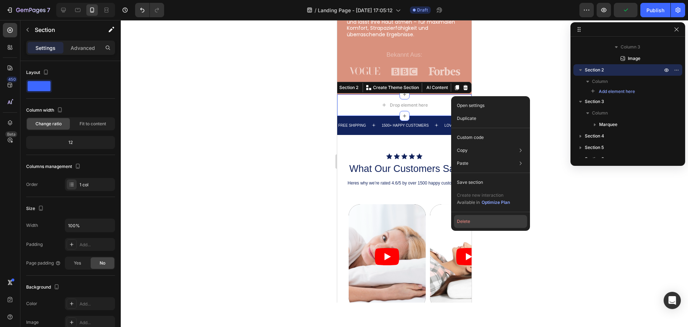
click at [471, 222] on button "Delete" at bounding box center [490, 221] width 73 height 13
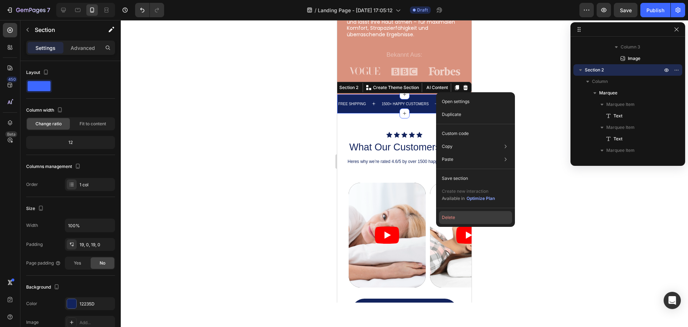
click at [461, 214] on button "Delete" at bounding box center [475, 217] width 73 height 13
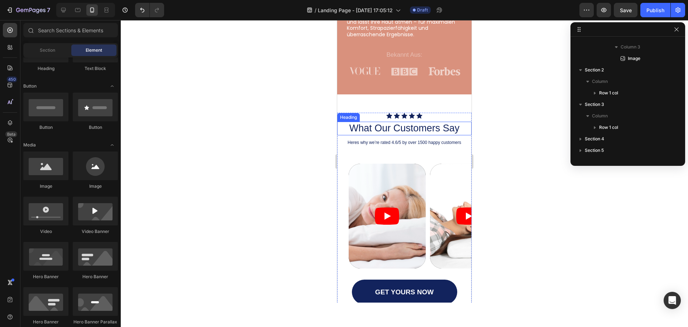
click at [411, 122] on h2 "What Our Customers Say" at bounding box center [404, 129] width 134 height 14
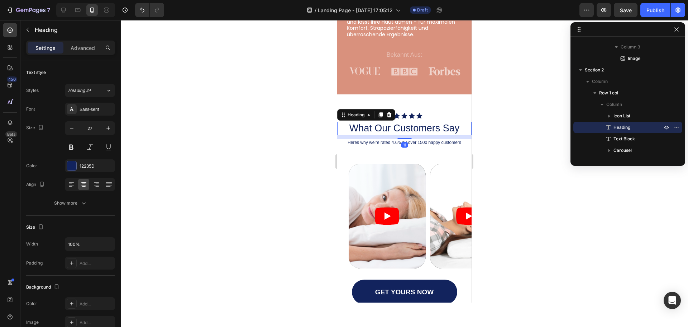
click at [411, 122] on h2 "What Our Customers Say" at bounding box center [404, 129] width 134 height 14
click at [411, 122] on p "What Our Customers Say" at bounding box center [404, 128] width 133 height 12
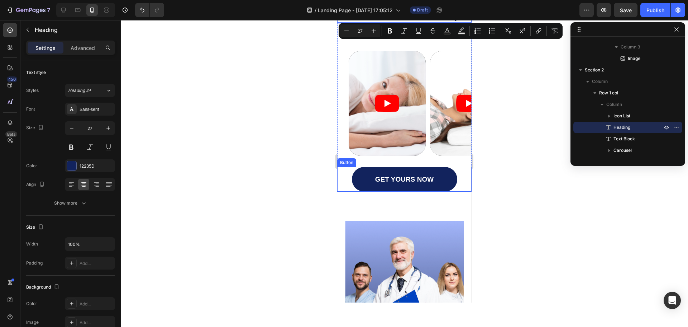
scroll to position [394, 0]
click at [441, 117] on article at bounding box center [468, 103] width 77 height 105
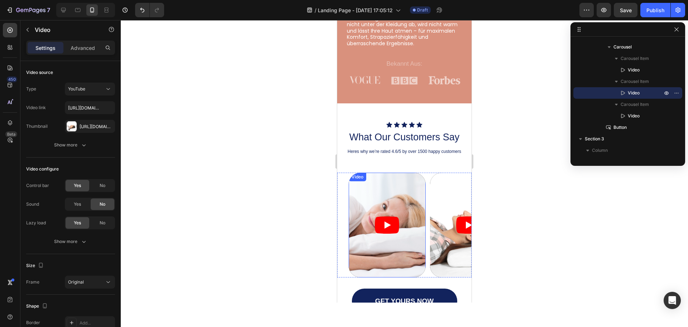
scroll to position [287, 0]
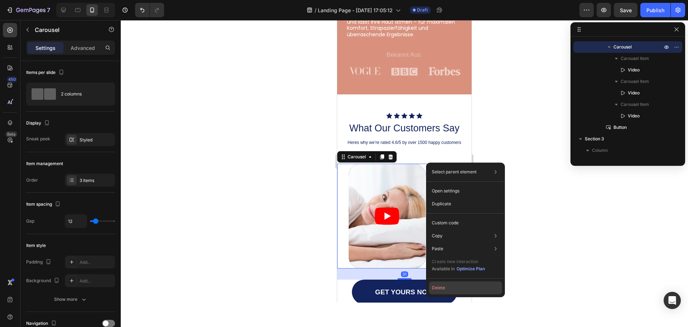
click at [441, 287] on button "Delete" at bounding box center [465, 287] width 73 height 13
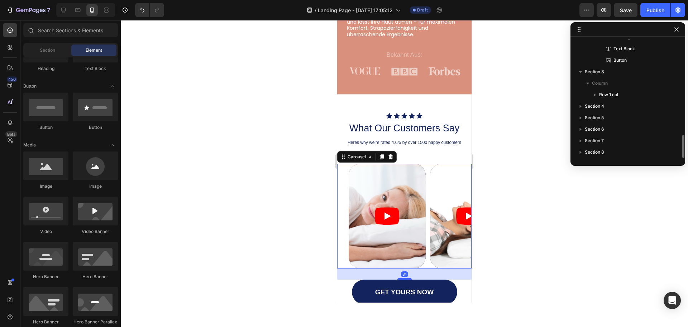
scroll to position [487, 0]
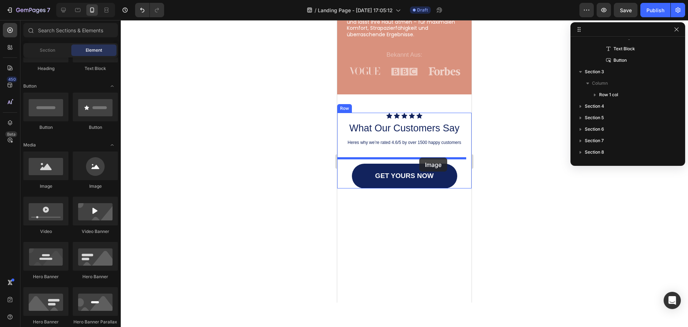
drag, startPoint x: 395, startPoint y: 180, endPoint x: 420, endPoint y: 157, distance: 34.0
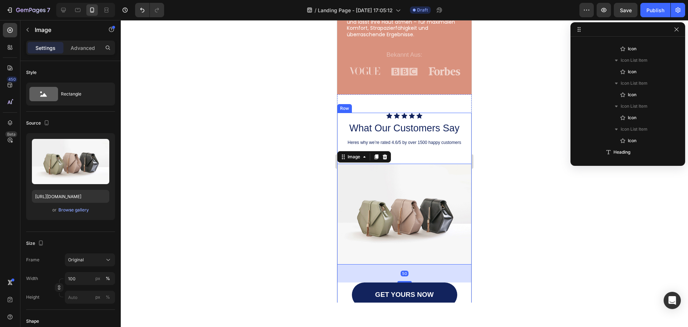
scroll to position [569, 0]
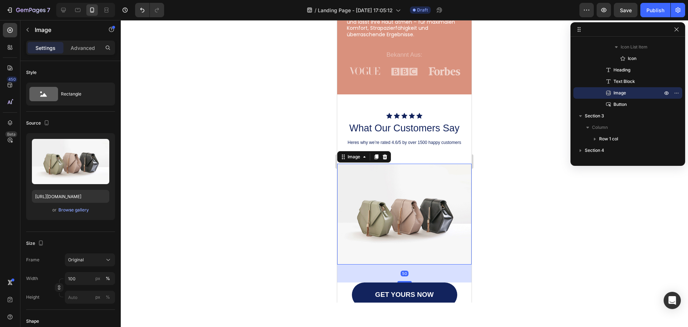
click at [397, 183] on img at bounding box center [404, 214] width 134 height 101
click at [416, 122] on h2 "What Our Customers Say" at bounding box center [404, 129] width 134 height 14
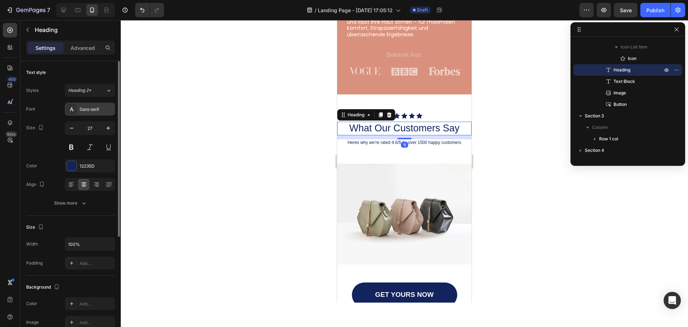
click at [89, 107] on div "Sans-serif" at bounding box center [97, 109] width 34 height 6
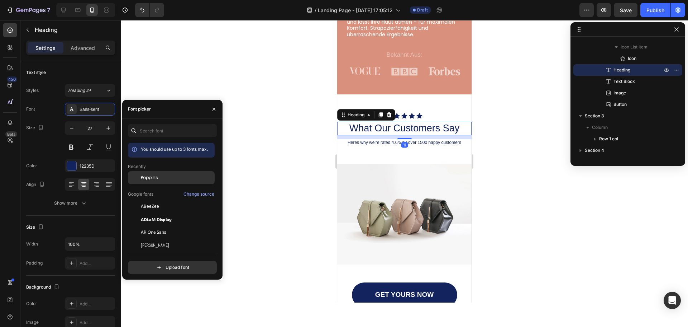
click at [157, 178] on span "Poppins" at bounding box center [149, 177] width 17 height 6
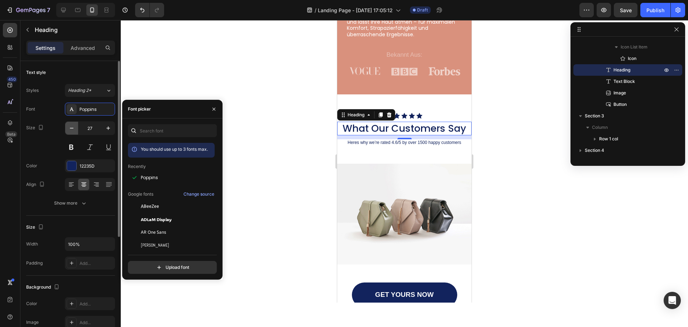
click at [72, 127] on icon "button" at bounding box center [71, 127] width 7 height 7
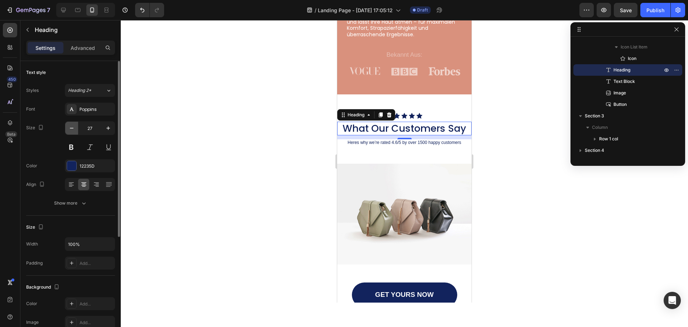
click at [72, 127] on icon "button" at bounding box center [71, 127] width 7 height 7
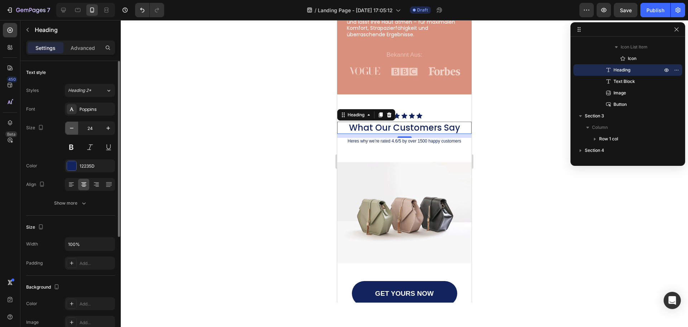
click at [72, 127] on icon "button" at bounding box center [71, 127] width 7 height 7
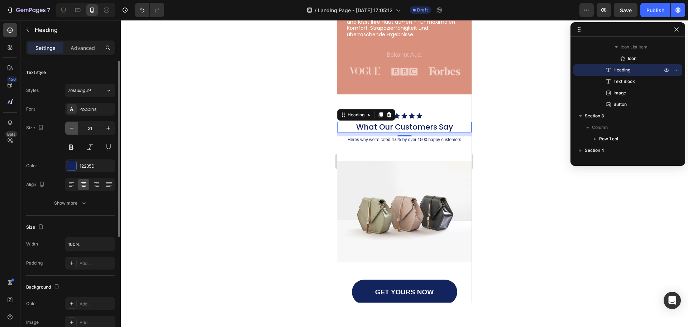
click at [72, 127] on icon "button" at bounding box center [71, 127] width 7 height 7
type input "20"
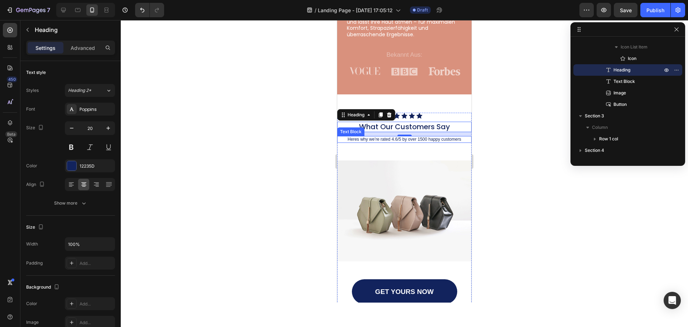
click at [408, 137] on p "Heres why we’re rated 4.6/5 by over 1500 happy customers" at bounding box center [404, 139] width 133 height 5
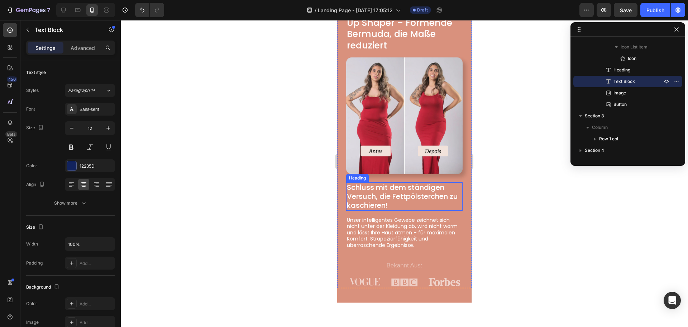
scroll to position [72, 0]
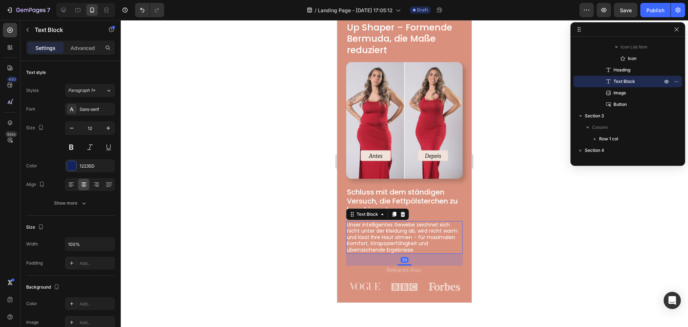
click at [385, 229] on p "Unser intelligentes Gewebe zeichnet sich nicht unter der Kleidung ab, wird nich…" at bounding box center [404, 238] width 115 height 32
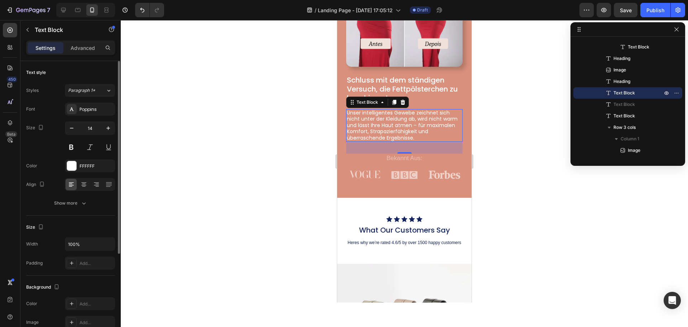
scroll to position [251, 0]
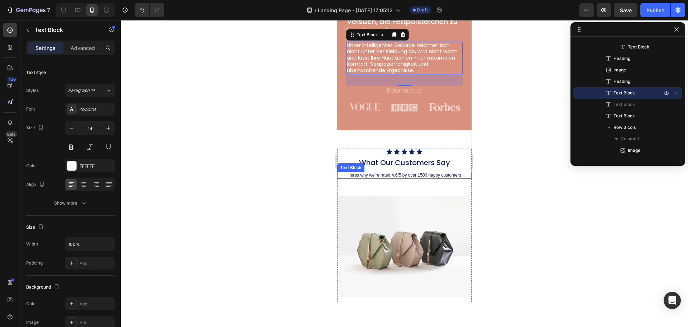
click at [397, 172] on p "Heres why we’re rated 4.6/5 by over 1500 happy customers" at bounding box center [404, 174] width 133 height 5
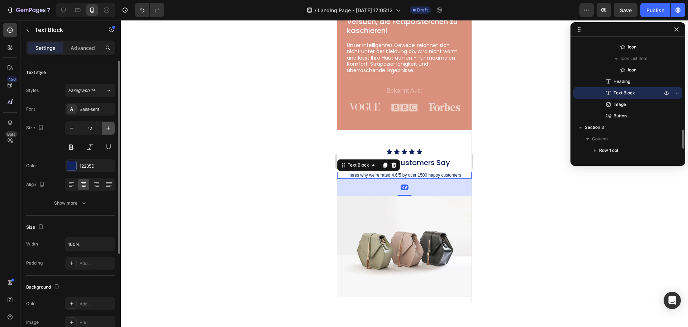
click at [110, 129] on icon "button" at bounding box center [108, 127] width 7 height 7
type input "14"
click at [101, 109] on div "Sans-serif" at bounding box center [97, 109] width 34 height 6
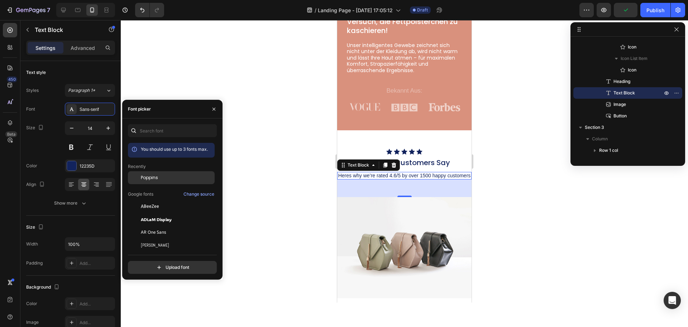
click at [148, 175] on span "Poppins" at bounding box center [149, 177] width 17 height 6
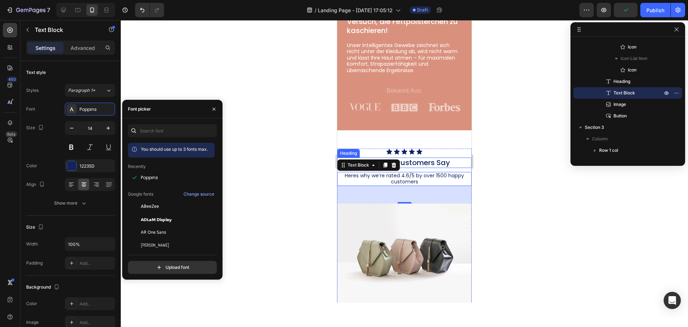
click at [450, 158] on h2 "What Our Customers Say" at bounding box center [404, 162] width 134 height 10
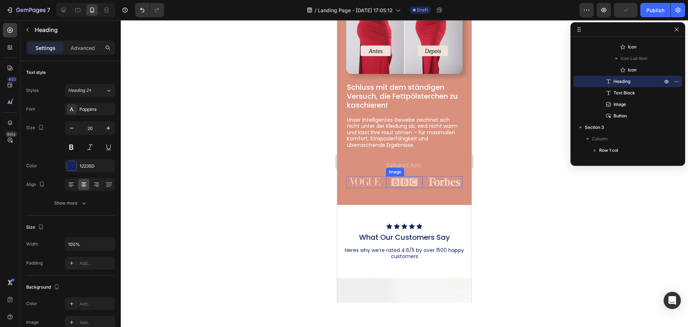
scroll to position [179, 0]
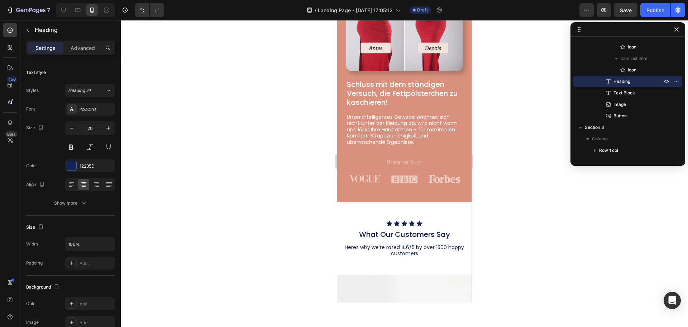
click at [405, 230] on h2 "What Our Customers Say" at bounding box center [404, 234] width 134 height 10
click at [423, 230] on p "What Our Customers Say" at bounding box center [404, 234] width 133 height 9
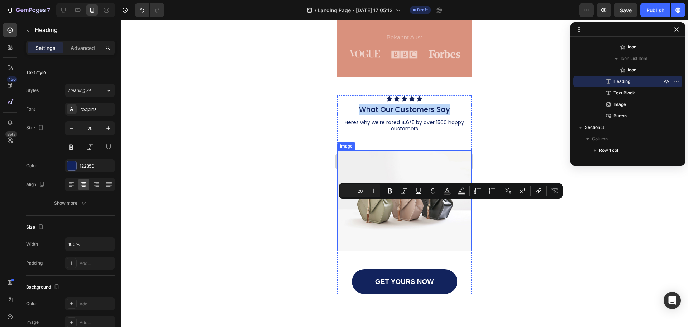
scroll to position [323, 0]
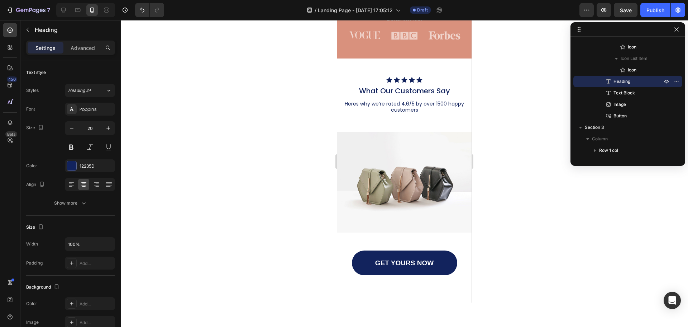
click at [403, 86] on p "What Our Customers Say" at bounding box center [404, 90] width 133 height 9
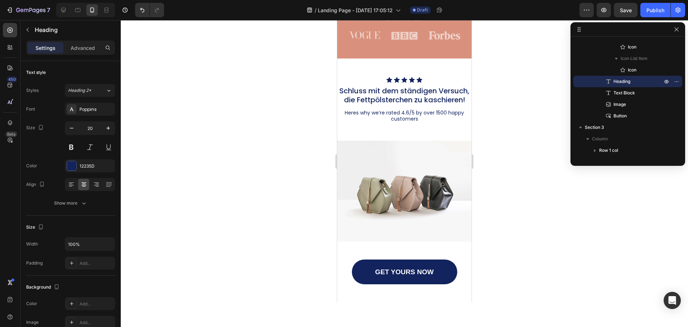
click at [401, 93] on p "Schluss mit dem ständigen Versuch, die Fettpölsterchen zu kaschieren!" at bounding box center [404, 95] width 133 height 18
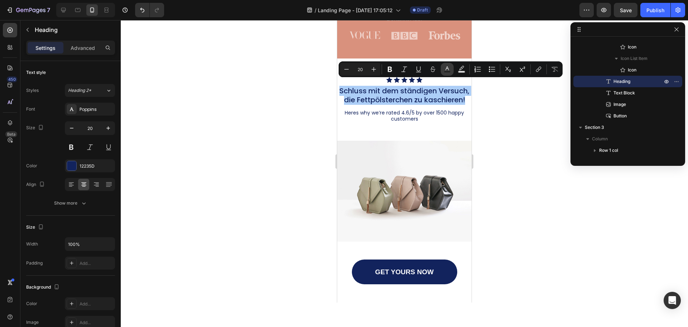
click at [453, 67] on button "Text Color" at bounding box center [447, 69] width 13 height 13
type input "12235D"
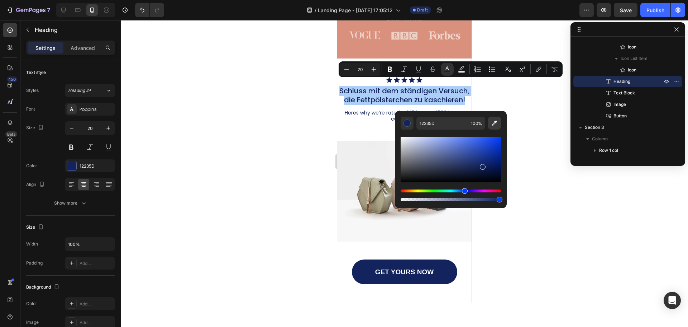
click at [496, 123] on icon "Editor contextual toolbar" at bounding box center [494, 122] width 7 height 7
type input "D9917D"
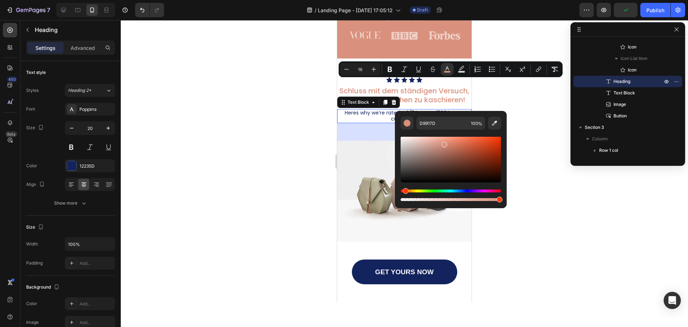
click at [366, 120] on p "Heres why we’re rated 4.6/5 by over 1500 happy customers" at bounding box center [404, 116] width 133 height 13
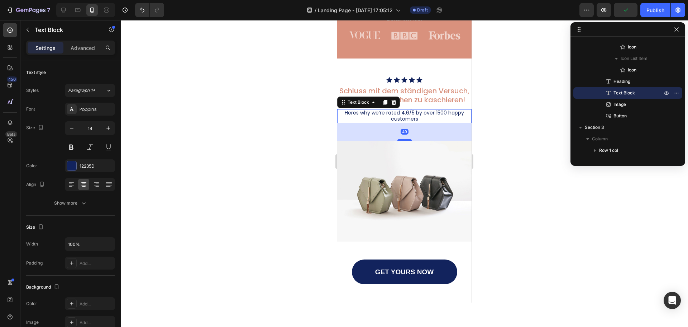
click at [367, 120] on p "Heres why we’re rated 4.6/5 by over 1500 happy customers" at bounding box center [404, 116] width 133 height 13
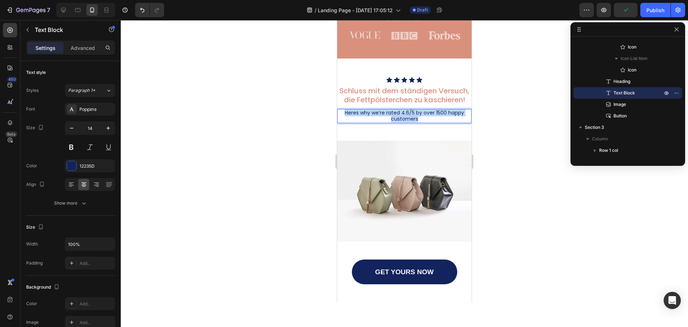
click at [367, 120] on p "Heres why we’re rated 4.6/5 by over 1500 happy customers" at bounding box center [404, 116] width 133 height 13
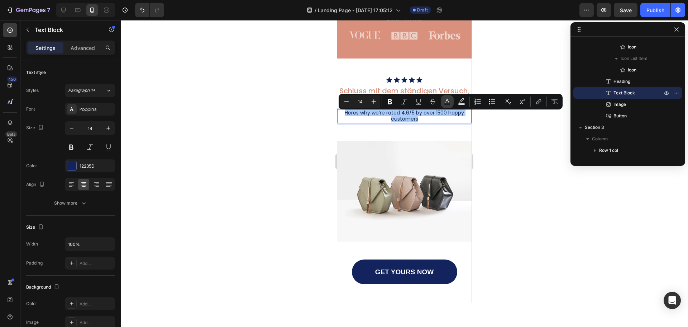
click at [443, 103] on button "Text Color" at bounding box center [447, 101] width 13 height 13
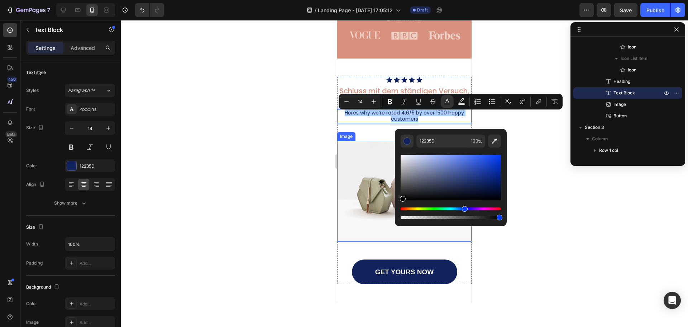
drag, startPoint x: 761, startPoint y: 198, endPoint x: 378, endPoint y: 216, distance: 383.0
type input "000000"
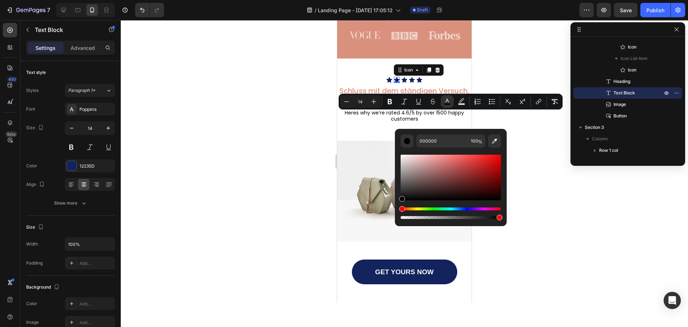
click at [406, 70] on div "Icon Icon 0 Icon Icon Icon Icon List ⁠⁠⁠⁠⁠⁠⁠ Schluss mit dem ständigen Versuch,…" at bounding box center [404, 178] width 134 height 240
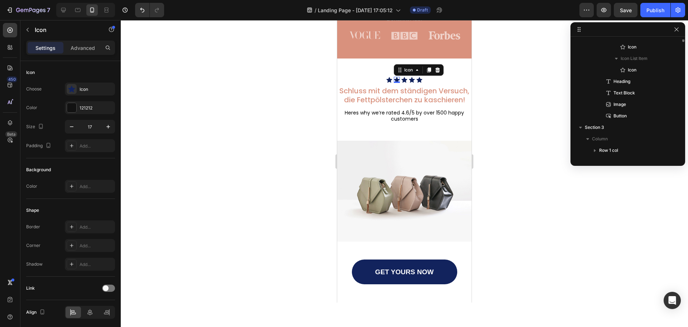
scroll to position [466, 0]
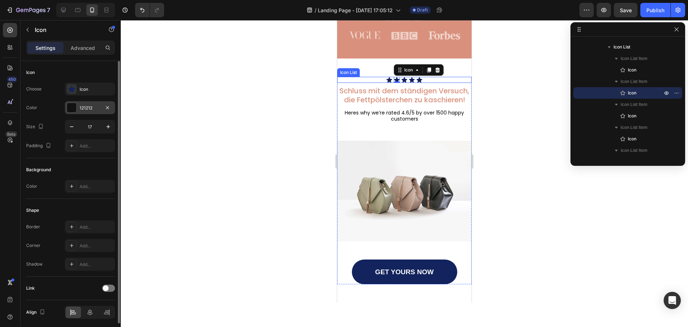
click at [82, 107] on div "121212" at bounding box center [90, 108] width 21 height 6
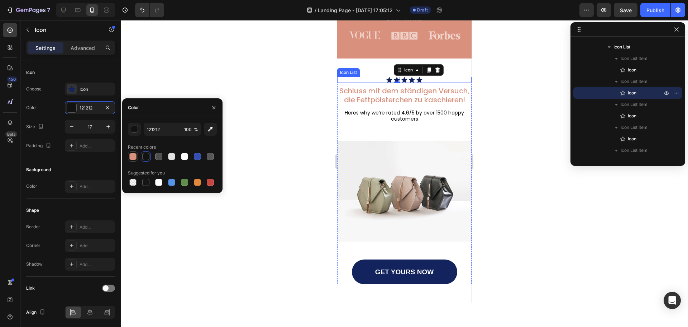
click at [133, 154] on div at bounding box center [132, 156] width 7 height 7
type input "D9917D"
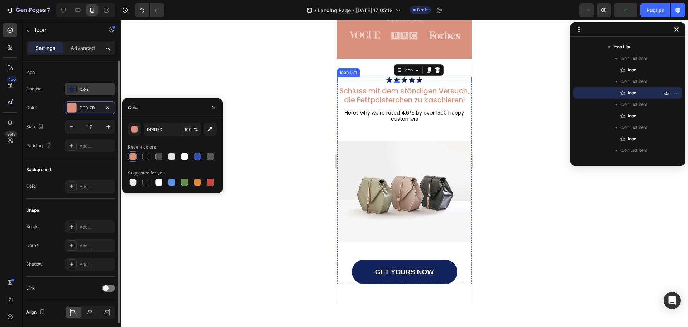
click at [85, 88] on div "Icon" at bounding box center [97, 89] width 34 height 6
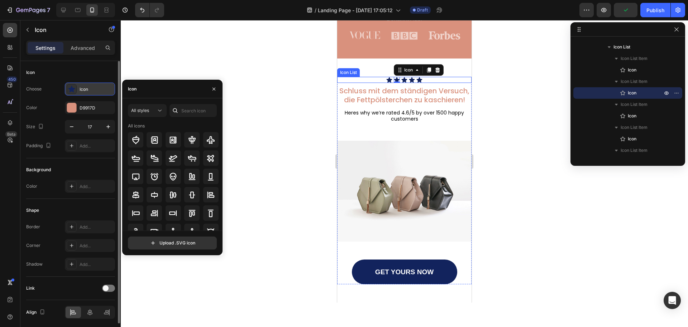
click at [85, 88] on div "Icon" at bounding box center [97, 89] width 34 height 6
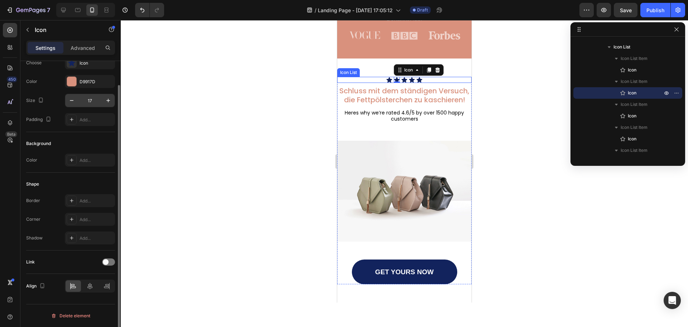
scroll to position [0, 0]
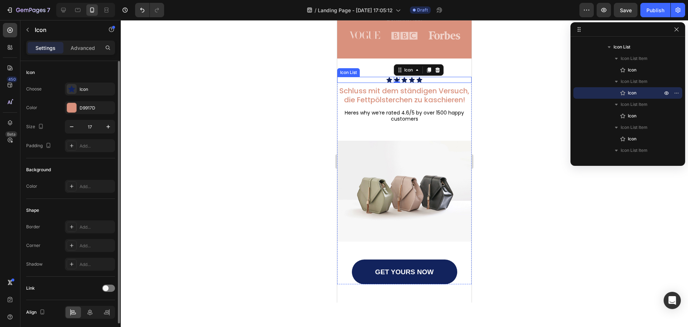
drag, startPoint x: 85, startPoint y: 48, endPoint x: 57, endPoint y: 49, distance: 28.0
click at [82, 48] on p "Advanced" at bounding box center [83, 48] width 24 height 8
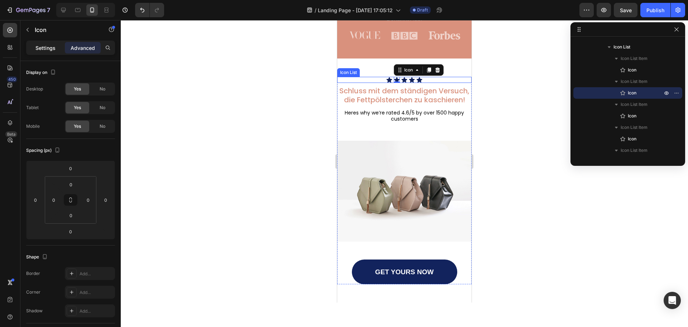
click at [48, 48] on p "Settings" at bounding box center [45, 48] width 20 height 8
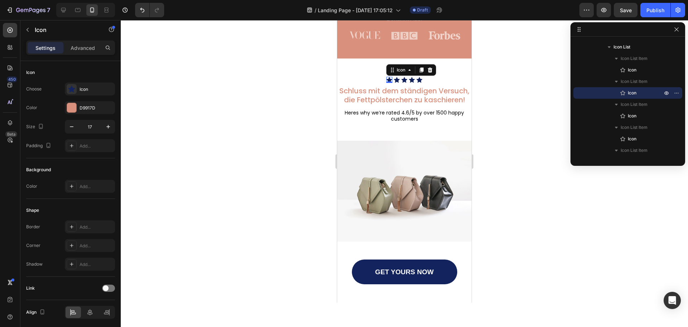
click at [387, 77] on div "Icon 0" at bounding box center [390, 80] width 6 height 6
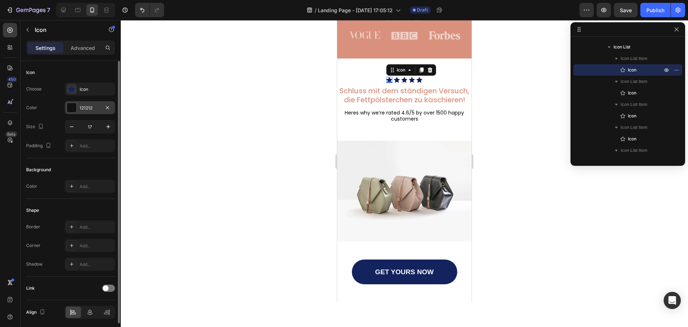
click at [87, 104] on div "121212" at bounding box center [90, 107] width 50 height 13
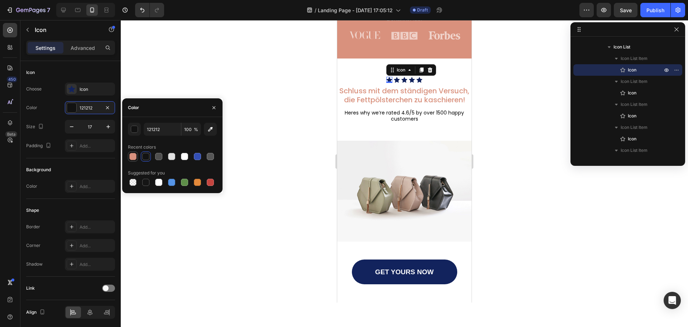
click at [131, 153] on div at bounding box center [132, 156] width 7 height 7
type input "D9917D"
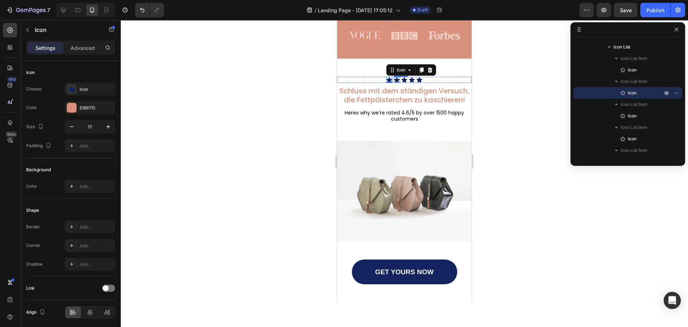
click at [397, 77] on div "Icon" at bounding box center [397, 80] width 6 height 6
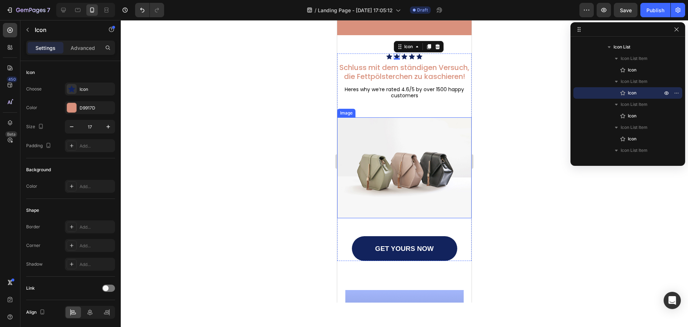
scroll to position [359, 0]
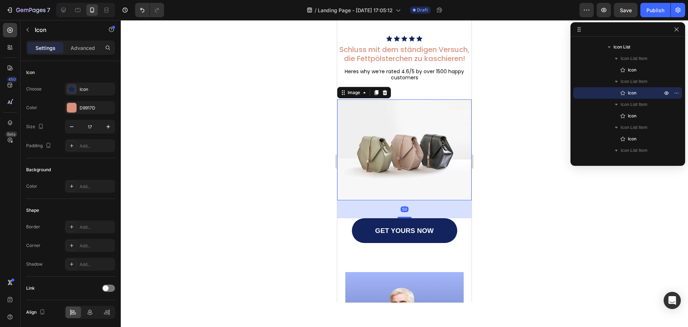
click at [418, 151] on img at bounding box center [404, 149] width 134 height 101
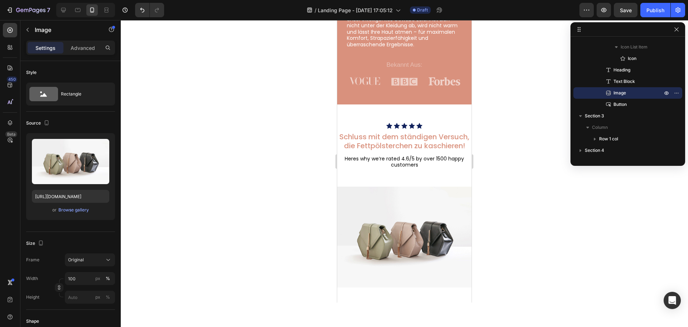
scroll to position [287, 0]
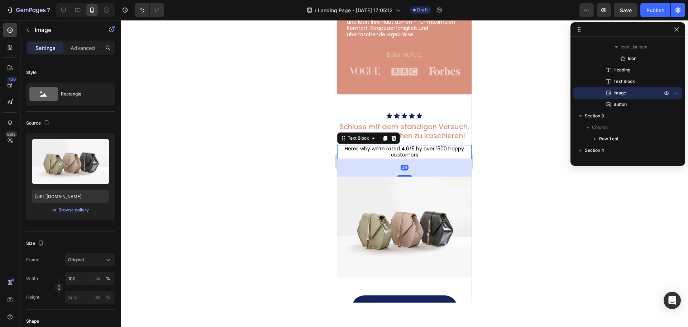
click at [403, 154] on span "Heres why we’re rated 4.6/5 by over 1500 happy customers" at bounding box center [404, 152] width 119 height 14
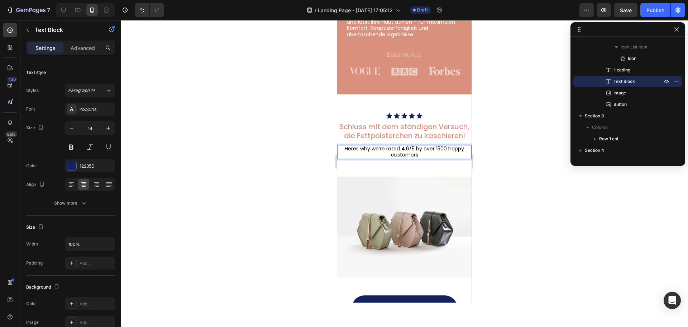
click at [405, 152] on span "Heres why we’re rated 4.6/5 by over 1500 happy customers" at bounding box center [404, 152] width 119 height 14
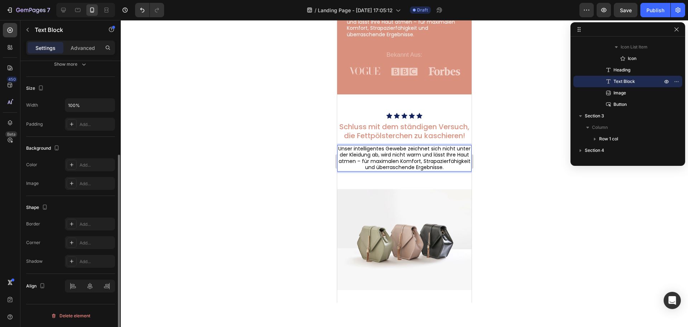
scroll to position [0, 0]
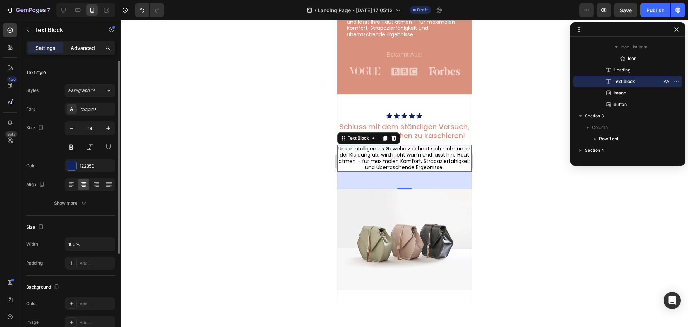
click at [80, 42] on div "Advanced" at bounding box center [83, 47] width 36 height 11
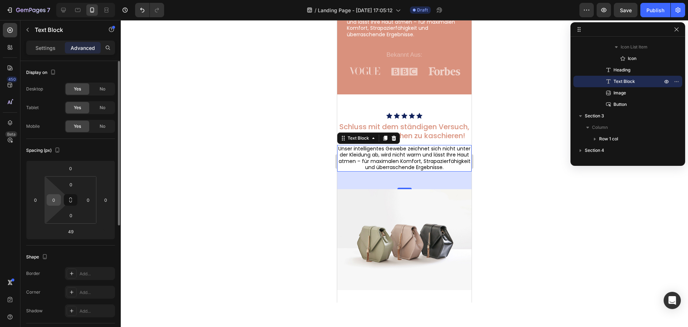
click at [55, 198] on input "0" at bounding box center [53, 199] width 11 height 11
type input "5"
click at [92, 200] on input "0" at bounding box center [88, 199] width 11 height 11
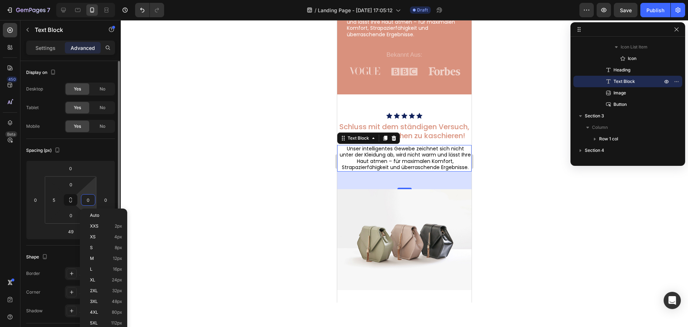
type input "5"
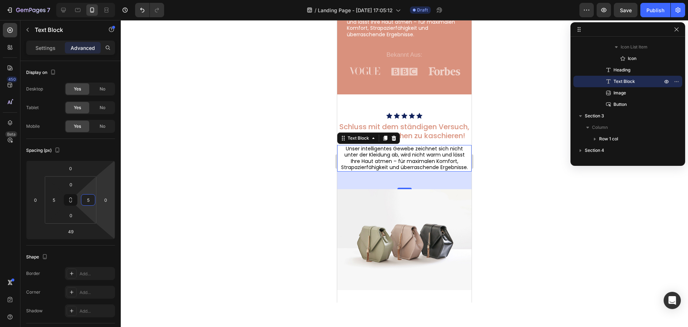
click at [279, 189] on div at bounding box center [405, 173] width 568 height 307
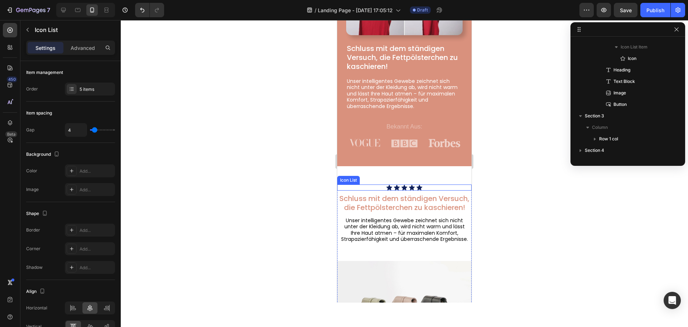
scroll to position [420, 0]
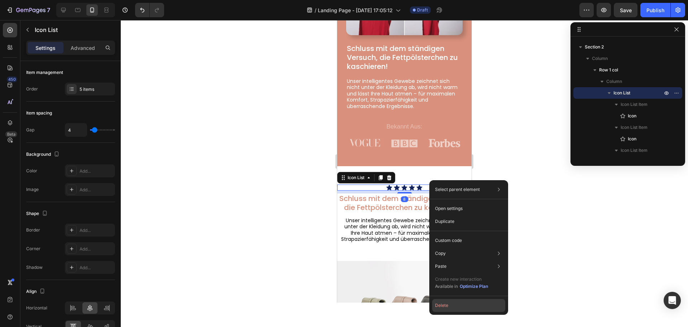
click at [447, 302] on button "Delete" at bounding box center [468, 305] width 73 height 13
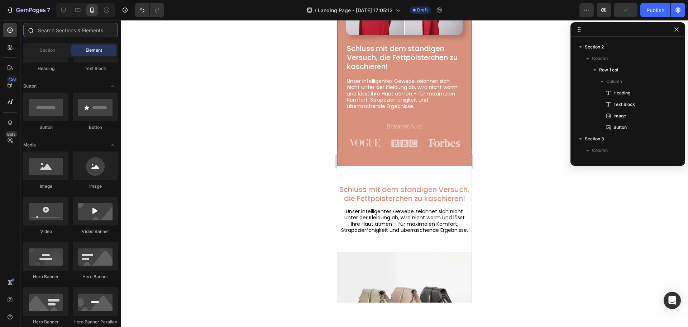
click at [71, 31] on input "text" at bounding box center [70, 30] width 95 height 14
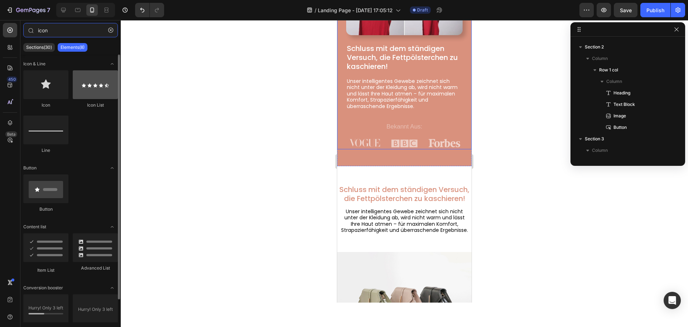
type input "icon"
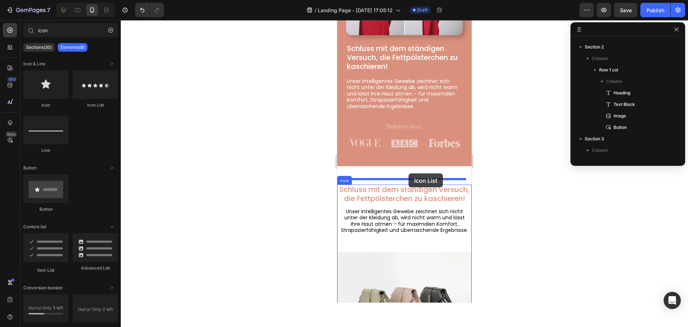
drag, startPoint x: 420, startPoint y: 109, endPoint x: 409, endPoint y: 174, distance: 65.8
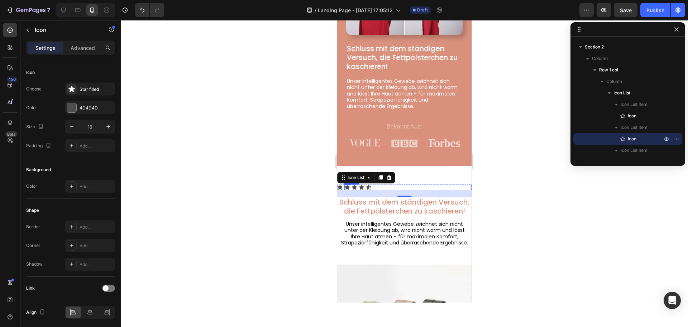
click at [347, 184] on div "Icon" at bounding box center [348, 187] width 6 height 6
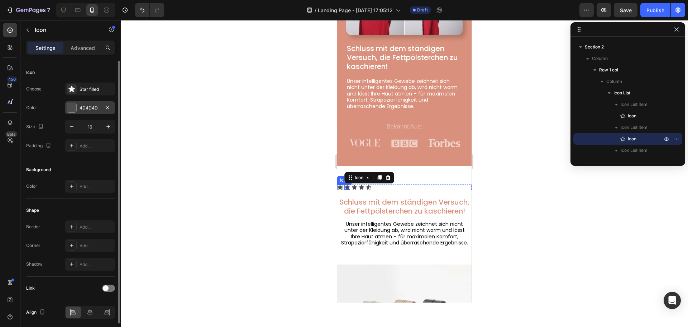
click at [81, 107] on div "4D4D4D" at bounding box center [90, 108] width 21 height 6
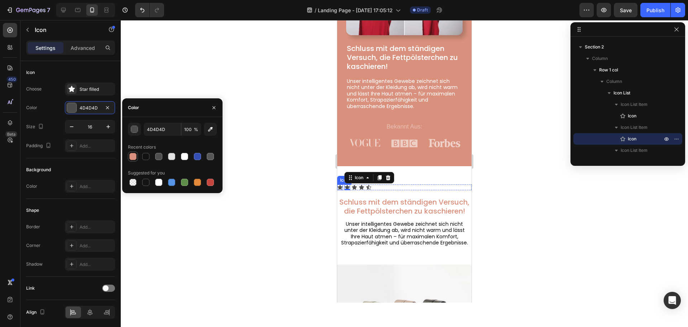
click at [132, 157] on div at bounding box center [132, 156] width 7 height 7
type input "D9917D"
click at [339, 184] on icon at bounding box center [340, 187] width 6 height 6
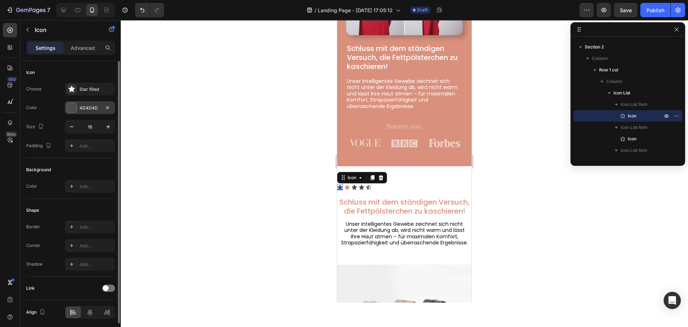
click at [86, 109] on div "4D4D4D" at bounding box center [90, 108] width 21 height 6
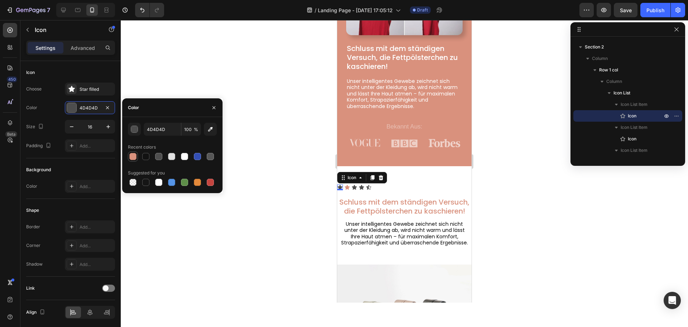
click at [133, 156] on div at bounding box center [132, 156] width 7 height 7
type input "D9917D"
click at [357, 185] on div "Icon Icon Icon Icon Icon Icon List Schluss mit dem ständigen Versuch, die Fettp…" at bounding box center [404, 295] width 134 height 223
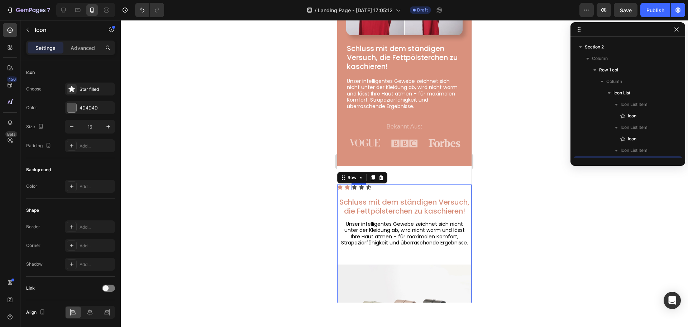
click at [356, 184] on div "Icon" at bounding box center [355, 187] width 6 height 6
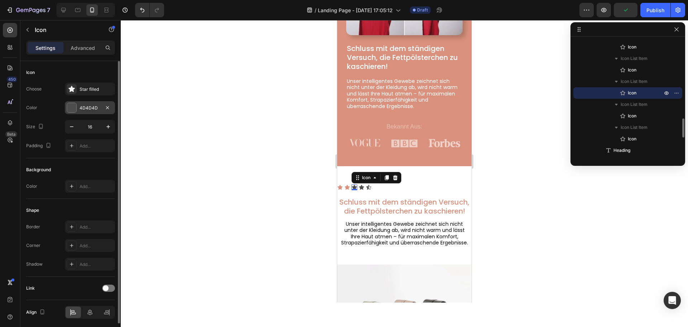
click at [79, 105] on div "4D4D4D" at bounding box center [90, 107] width 50 height 13
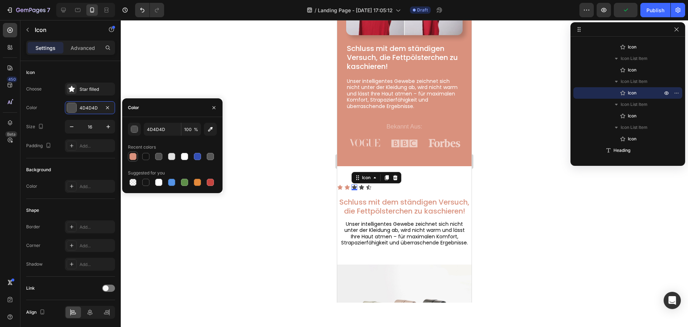
click at [137, 158] on div at bounding box center [133, 156] width 9 height 9
type input "D9917D"
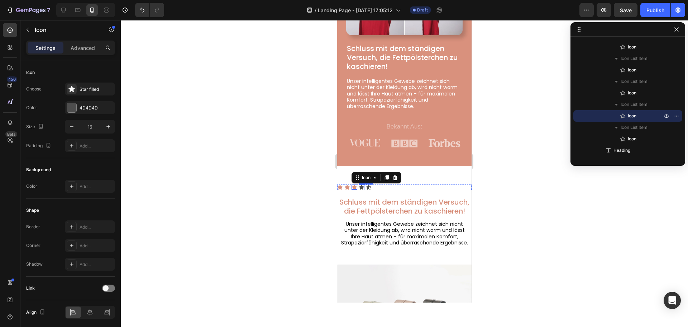
click at [362, 184] on div "Icon" at bounding box center [362, 187] width 6 height 6
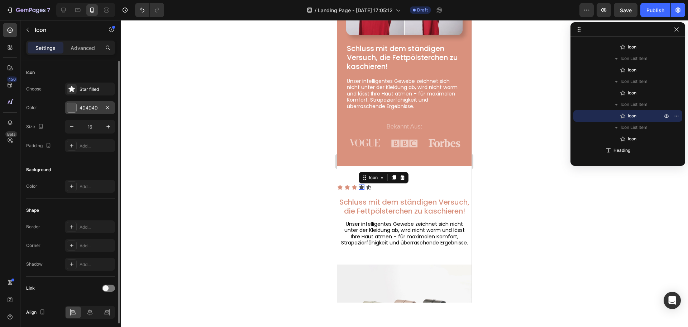
click at [92, 108] on div "4D4D4D" at bounding box center [90, 108] width 21 height 6
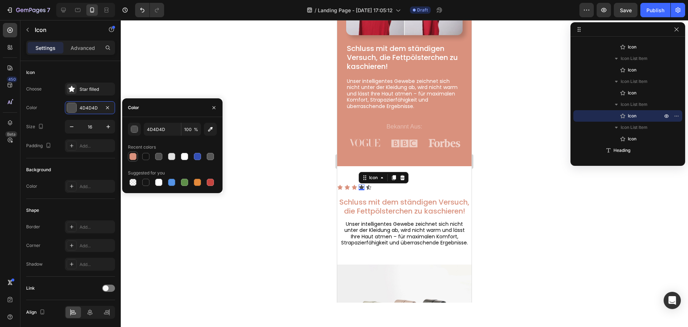
click at [131, 155] on div at bounding box center [132, 156] width 7 height 7
type input "D9917D"
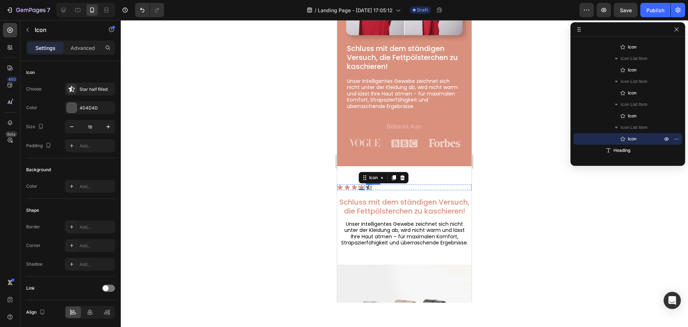
click at [369, 184] on icon at bounding box center [369, 187] width 6 height 6
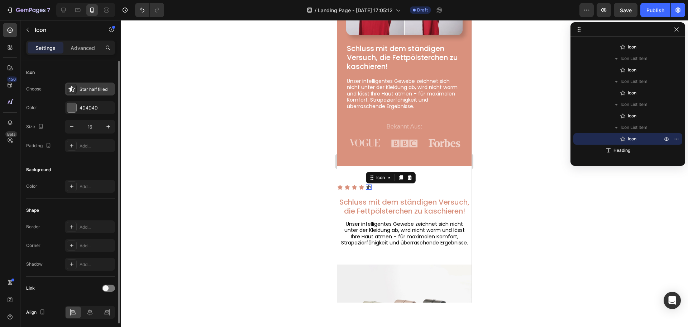
click at [88, 92] on div "Star half filled" at bounding box center [97, 89] width 34 height 6
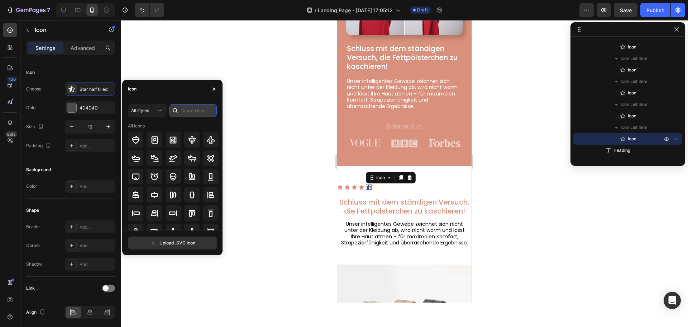
click at [188, 114] on input "text" at bounding box center [193, 110] width 47 height 13
type input "star"
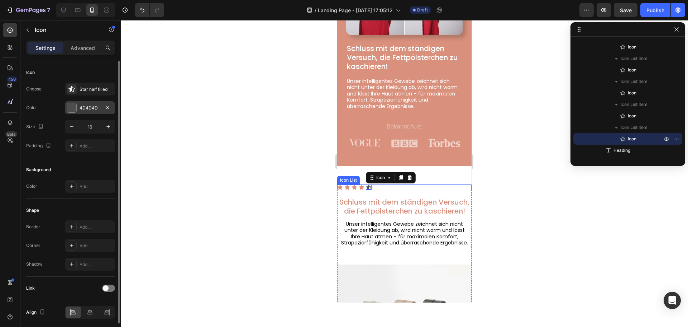
click at [89, 110] on div "4D4D4D" at bounding box center [90, 108] width 21 height 6
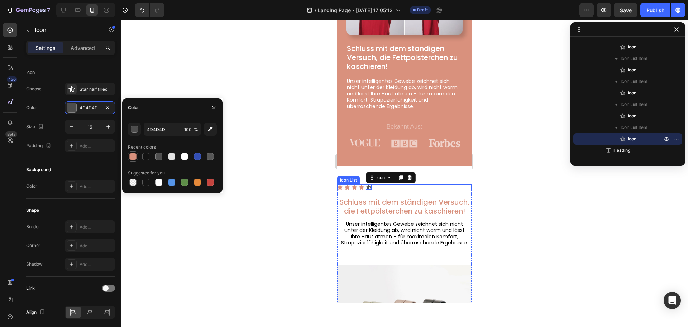
click at [133, 156] on div at bounding box center [132, 156] width 7 height 7
type input "D9917D"
click at [362, 184] on div "Icon 0" at bounding box center [362, 187] width 6 height 6
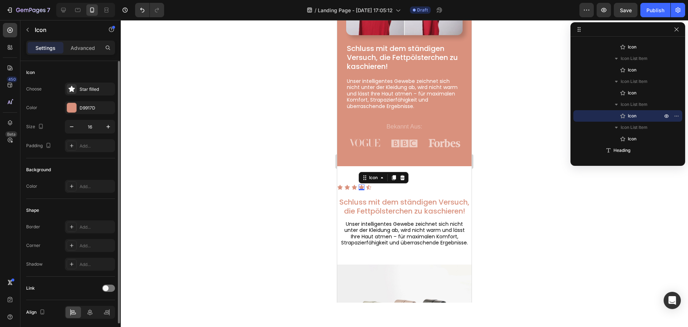
click at [100, 81] on div "Icon Choose Star filled Color D9917D Size 16 Padding Add..." at bounding box center [70, 109] width 89 height 97
click at [94, 88] on div "Star filled" at bounding box center [97, 89] width 34 height 6
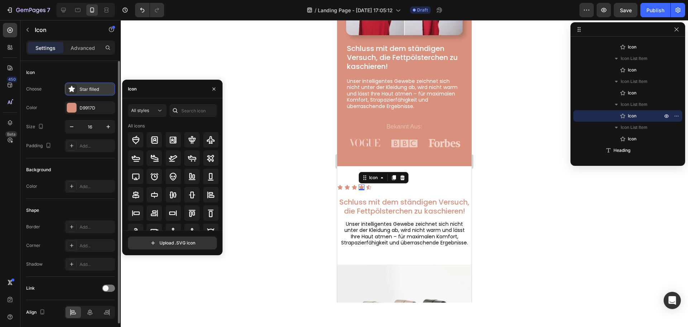
click at [85, 88] on div "Star filled" at bounding box center [97, 89] width 34 height 6
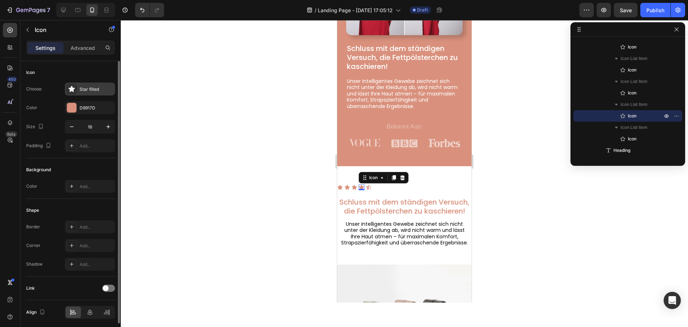
click at [85, 88] on div "Star filled" at bounding box center [97, 89] width 34 height 6
drag, startPoint x: 73, startPoint y: 72, endPoint x: 110, endPoint y: 91, distance: 41.5
click at [110, 91] on div "Icon Choose Star filled Color D9917D Size 16 Padding Add..." at bounding box center [70, 109] width 89 height 97
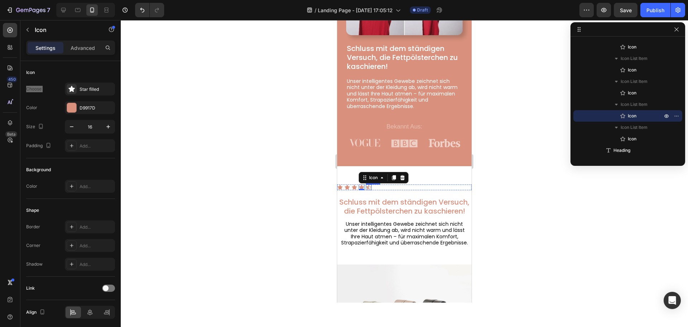
click at [369, 185] on icon at bounding box center [368, 187] width 5 height 5
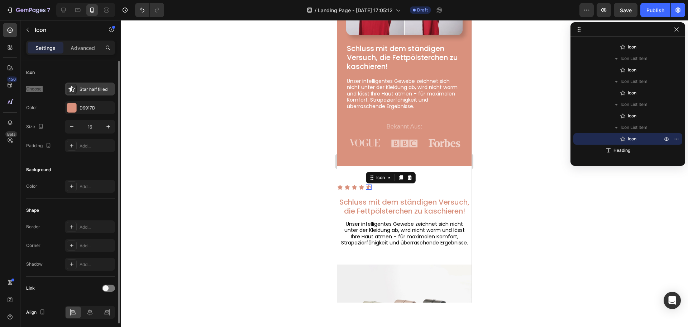
click at [93, 91] on div "Star half filled" at bounding box center [97, 89] width 34 height 6
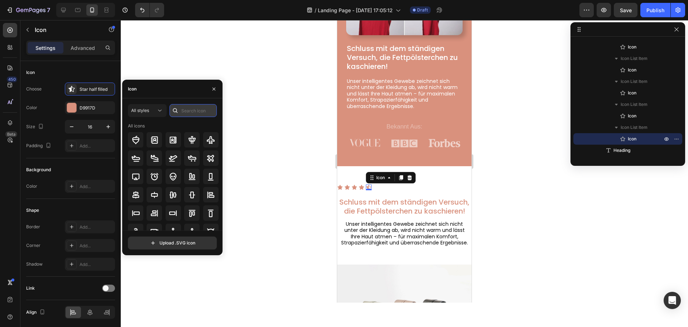
click at [183, 110] on input "text" at bounding box center [193, 110] width 47 height 13
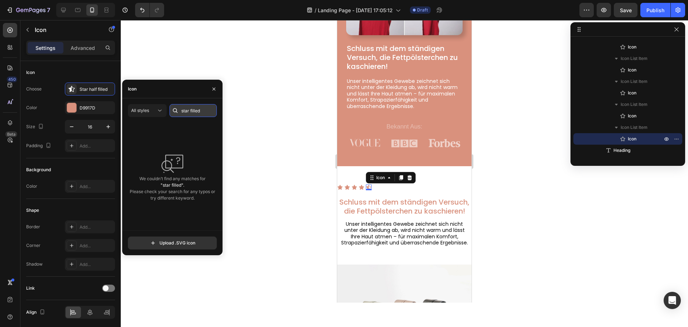
click at [183, 110] on input "star filled" at bounding box center [193, 110] width 47 height 13
click at [184, 111] on input "star filled" at bounding box center [193, 110] width 47 height 13
click at [192, 110] on input "Star filled" at bounding box center [193, 110] width 47 height 13
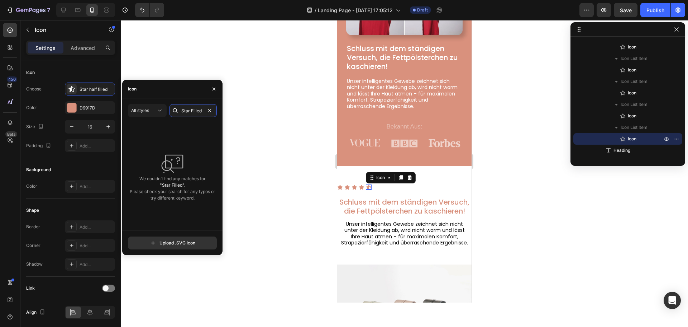
type input "Star Filled"
click at [194, 124] on div "We couldn’t find any matches for "Star Filled". Please check your search for an…" at bounding box center [172, 177] width 89 height 108
click at [192, 107] on input "Star Filled" at bounding box center [193, 110] width 47 height 13
click at [362, 185] on icon at bounding box center [361, 187] width 5 height 5
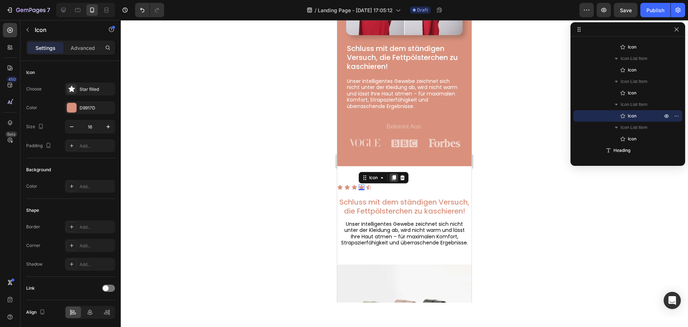
click at [395, 173] on div at bounding box center [394, 177] width 9 height 9
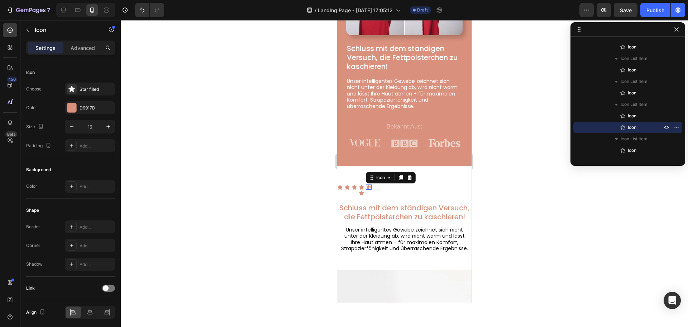
click at [368, 184] on div "Icon 0" at bounding box center [369, 187] width 6 height 6
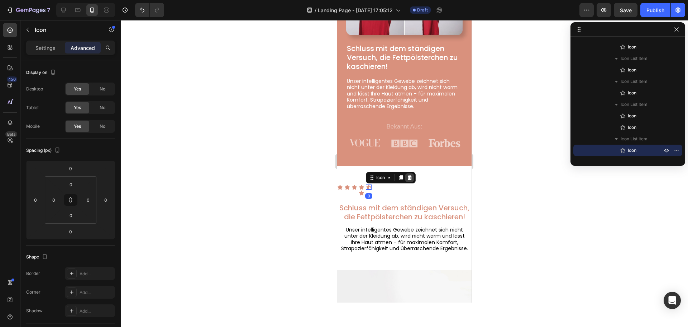
click at [410, 175] on icon at bounding box center [410, 177] width 5 height 5
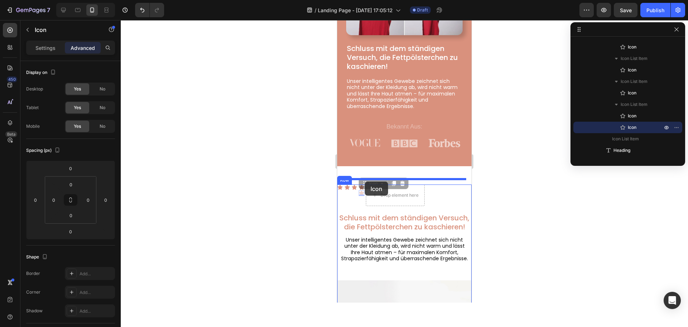
drag, startPoint x: 362, startPoint y: 186, endPoint x: 365, endPoint y: 181, distance: 5.9
type input "19"
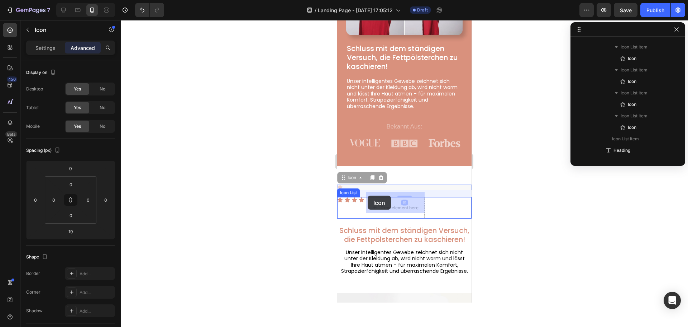
drag, startPoint x: 341, startPoint y: 182, endPoint x: 368, endPoint y: 195, distance: 30.5
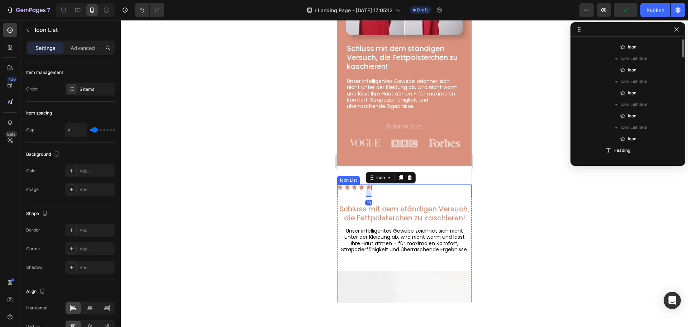
click at [390, 189] on div "Icon Icon Icon Icon Icon 19" at bounding box center [404, 190] width 134 height 13
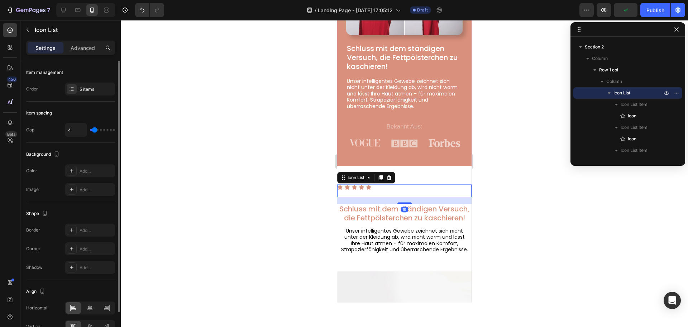
scroll to position [41, 0]
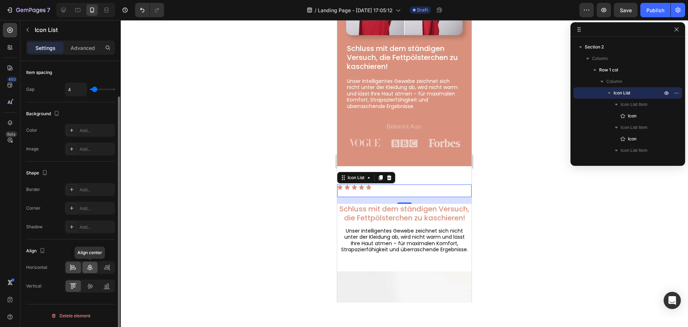
click at [94, 266] on div at bounding box center [89, 266] width 15 height 11
click at [93, 284] on icon at bounding box center [89, 285] width 7 height 7
click at [72, 287] on icon at bounding box center [73, 285] width 7 height 7
click at [433, 197] on div "19" at bounding box center [404, 200] width 134 height 7
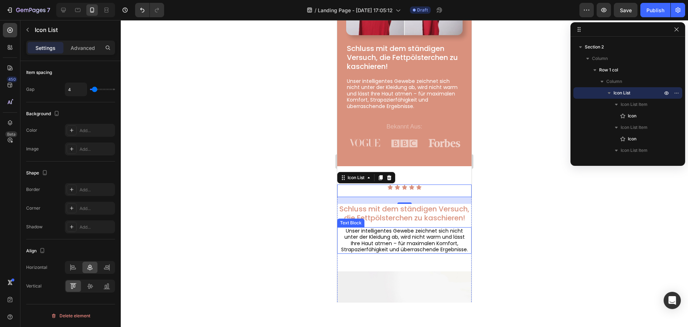
click at [416, 230] on span "Unser intelligentes Gewebe zeichnet sich nicht unter der Kleidung ab, wird nich…" at bounding box center [404, 240] width 127 height 26
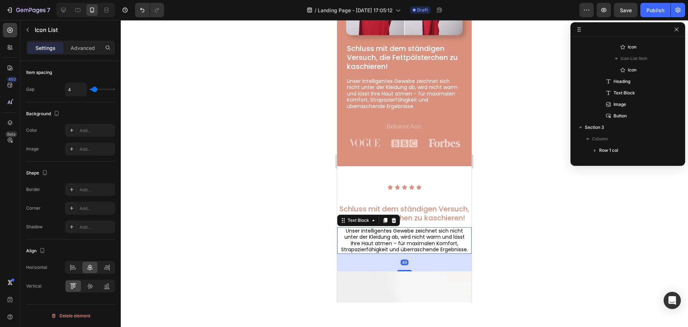
scroll to position [0, 0]
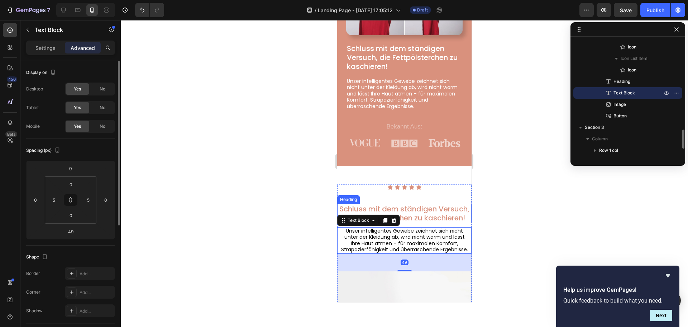
click at [429, 208] on span "Schluss mit dem ständigen Versuch, die Fettpölsterchen zu kaschieren!" at bounding box center [405, 213] width 130 height 19
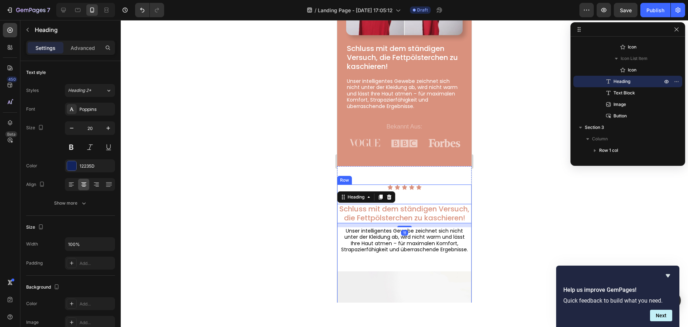
click at [414, 193] on div "Icon Icon Icon Icon Icon Icon List Schluss mit dem ständigen Versuch, die Fettp…" at bounding box center [404, 299] width 134 height 230
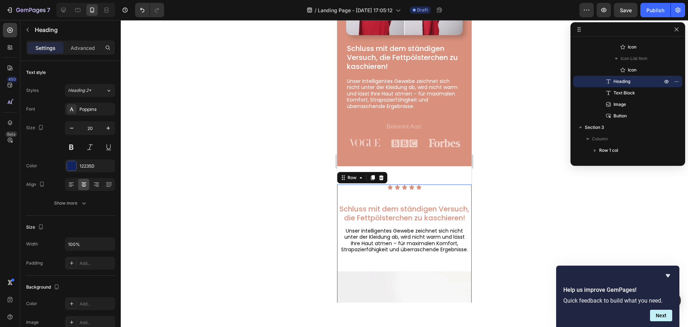
scroll to position [397, 0]
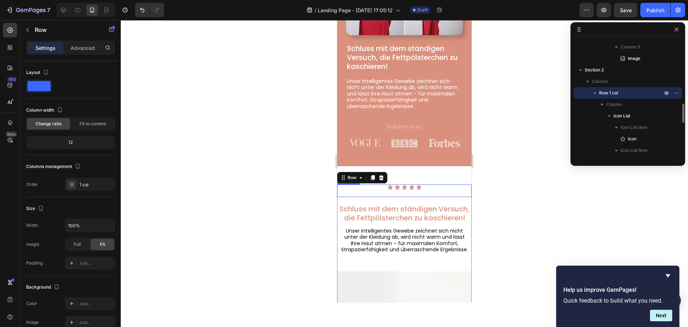
click at [413, 185] on div "Icon Icon Icon Icon Icon" at bounding box center [404, 190] width 134 height 13
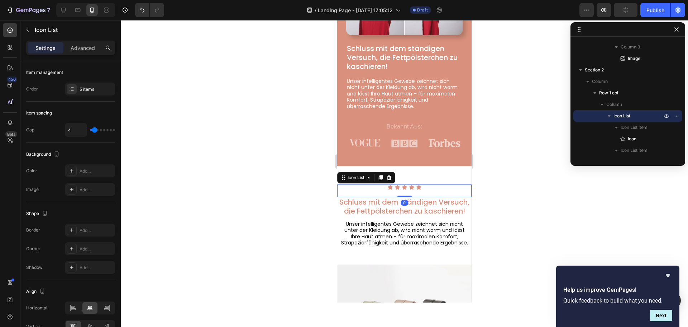
drag, startPoint x: 407, startPoint y: 198, endPoint x: 407, endPoint y: 186, distance: 11.5
click at [407, 186] on div "Icon Icon Icon Icon Icon Icon List 0" at bounding box center [404, 190] width 134 height 13
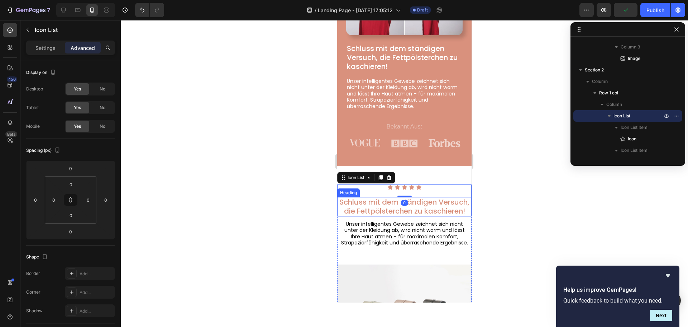
click at [418, 213] on span "Schluss mit dem ständigen Versuch, die Fettpölsterchen zu kaschieren!" at bounding box center [405, 206] width 130 height 19
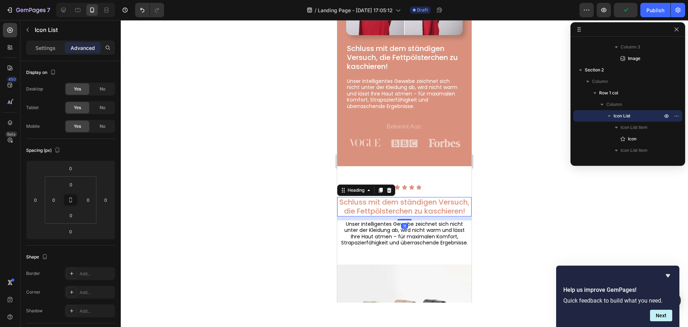
scroll to position [546, 0]
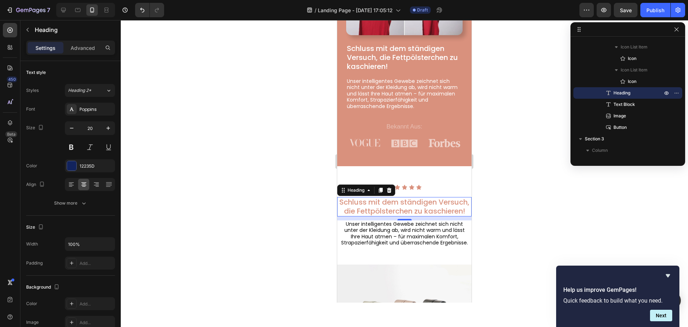
drag, startPoint x: 83, startPoint y: 47, endPoint x: 65, endPoint y: 43, distance: 19.1
click at [83, 46] on p "Advanced" at bounding box center [83, 48] width 24 height 8
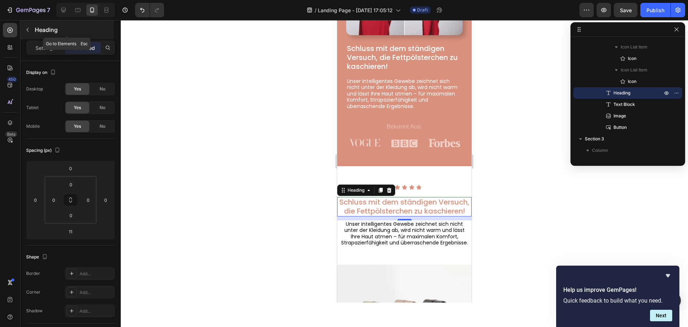
click at [33, 21] on div "Heading" at bounding box center [66, 29] width 93 height 19
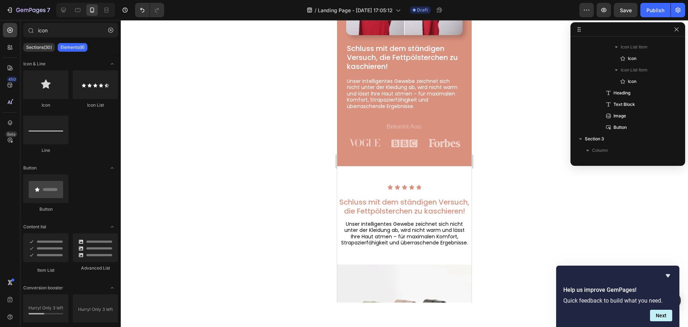
scroll to position [25, 0]
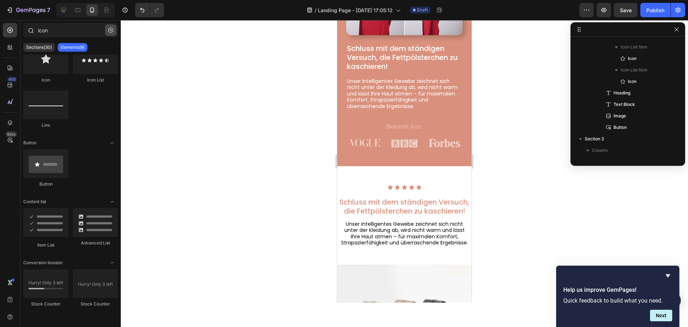
click at [109, 30] on icon "button" at bounding box center [110, 30] width 5 height 5
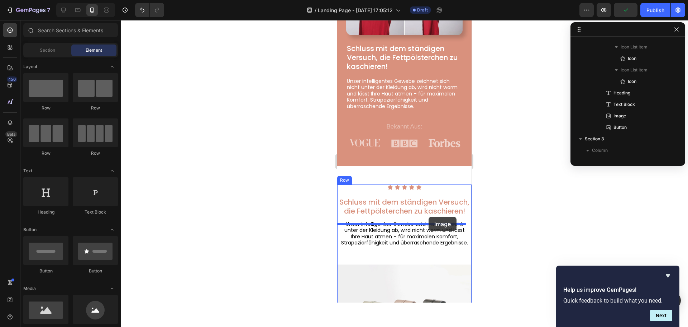
drag, startPoint x: 387, startPoint y: 329, endPoint x: 429, endPoint y: 218, distance: 118.6
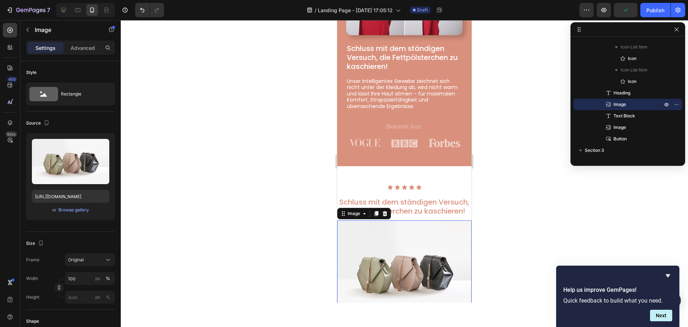
click at [429, 259] on img at bounding box center [404, 270] width 134 height 101
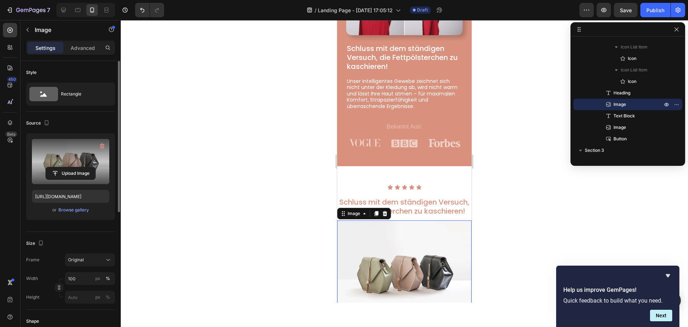
click at [79, 163] on label at bounding box center [70, 161] width 77 height 45
click at [79, 167] on input "file" at bounding box center [70, 173] width 49 height 12
click at [72, 165] on label at bounding box center [70, 161] width 77 height 45
click at [72, 167] on input "file" at bounding box center [70, 173] width 49 height 12
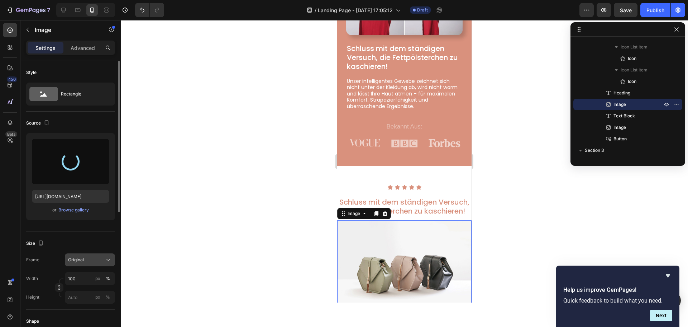
type input "[URL][DOMAIN_NAME]"
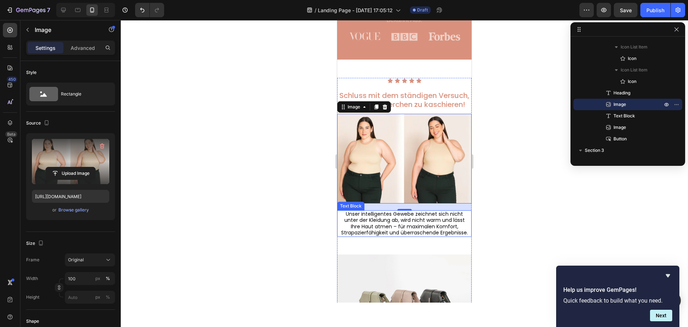
scroll to position [323, 0]
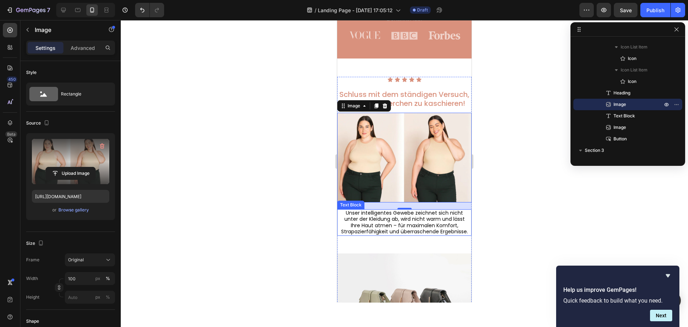
click at [355, 226] on span "Unser intelligentes Gewebe zeichnet sich nicht unter der Kleidung ab, wird nich…" at bounding box center [404, 222] width 127 height 26
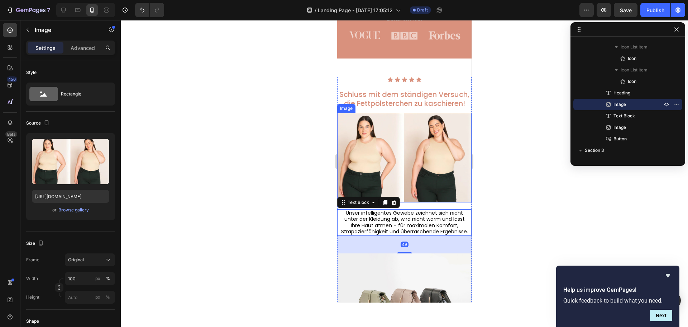
click at [415, 149] on img at bounding box center [404, 158] width 134 height 90
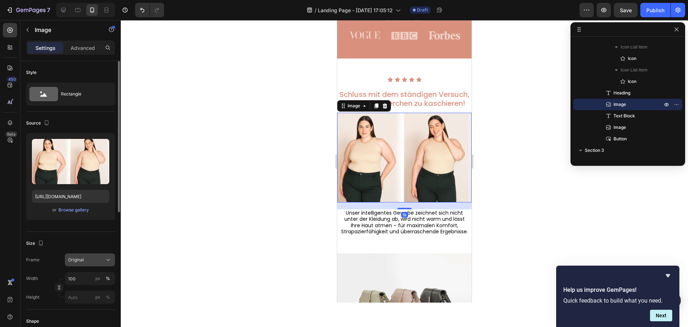
click at [101, 260] on div "Original" at bounding box center [85, 259] width 35 height 6
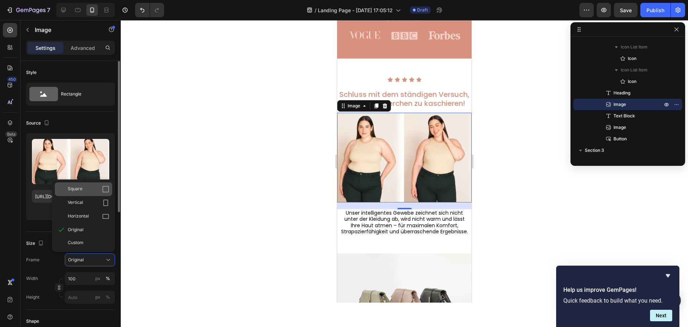
click at [101, 188] on div "Square" at bounding box center [89, 188] width 42 height 7
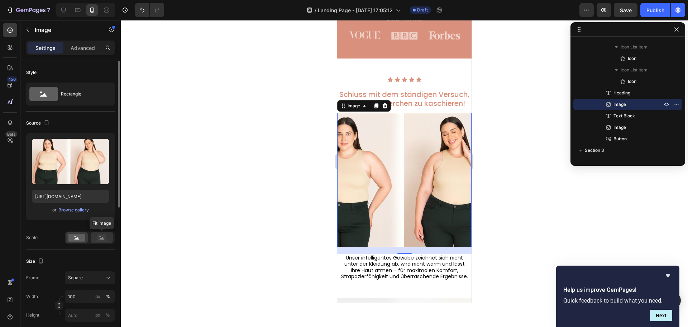
click at [98, 236] on rect at bounding box center [101, 237] width 9 height 7
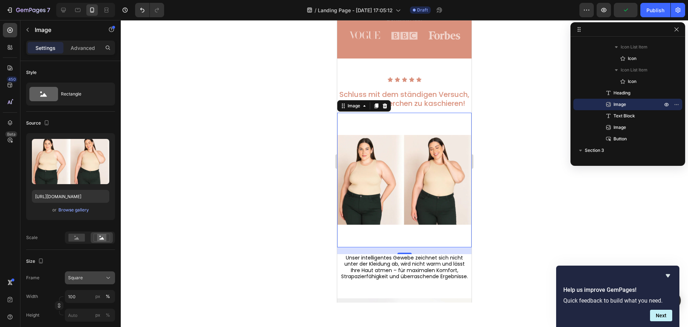
click at [81, 281] on div "Square" at bounding box center [90, 277] width 44 height 7
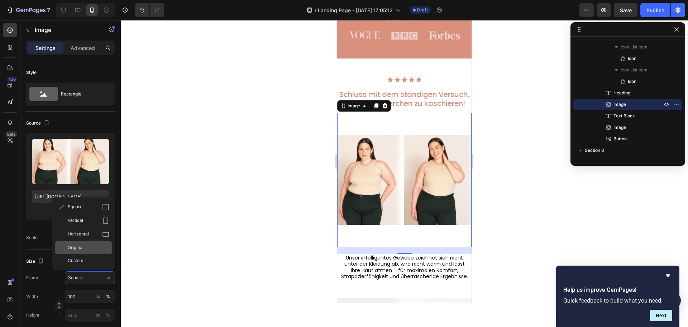
click at [72, 247] on span "Original" at bounding box center [76, 247] width 16 height 6
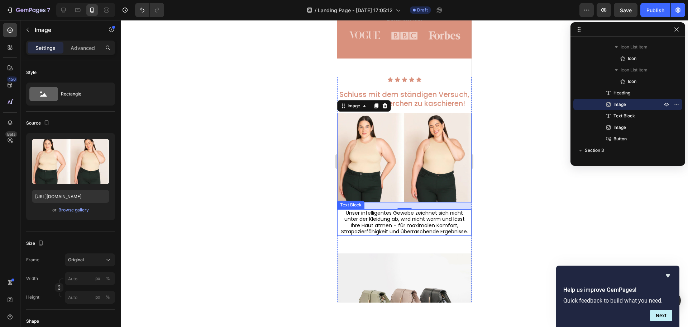
click at [419, 231] on span "Unser intelligentes Gewebe zeichnet sich nicht unter der Kleidung ab, wird nich…" at bounding box center [404, 222] width 127 height 26
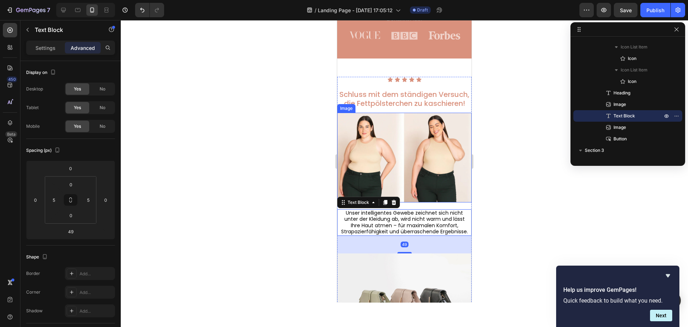
click at [408, 153] on img at bounding box center [404, 158] width 134 height 90
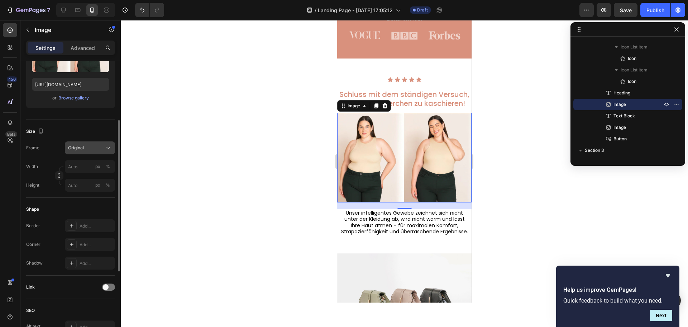
scroll to position [0, 0]
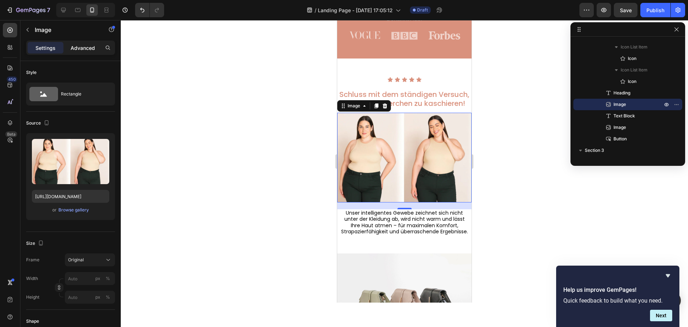
click at [82, 44] on p "Advanced" at bounding box center [83, 48] width 24 height 8
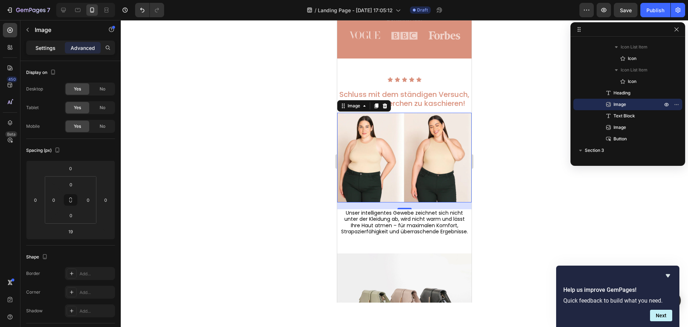
click at [58, 42] on div "Settings" at bounding box center [46, 47] width 36 height 11
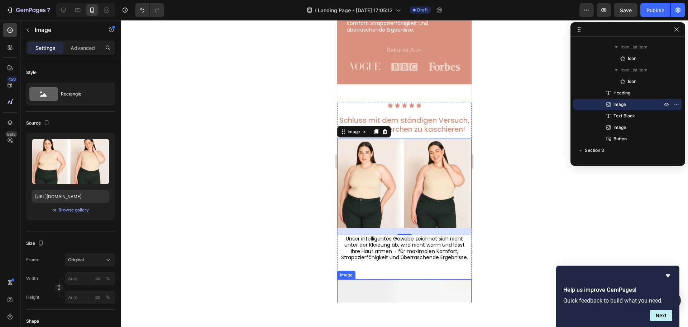
scroll to position [287, 0]
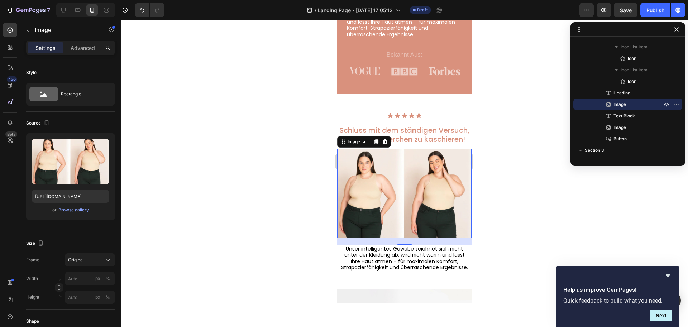
click at [444, 219] on img at bounding box center [404, 193] width 134 height 90
click at [269, 257] on div at bounding box center [405, 173] width 568 height 307
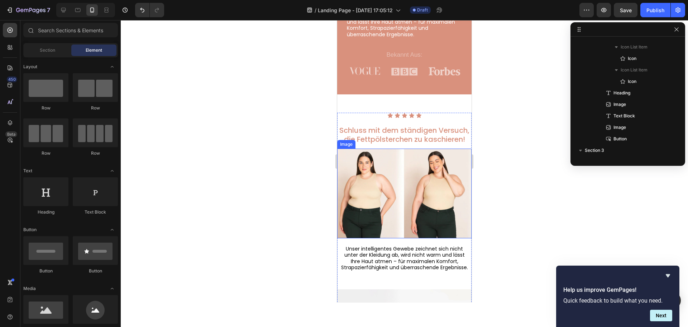
click at [445, 195] on img at bounding box center [404, 193] width 134 height 90
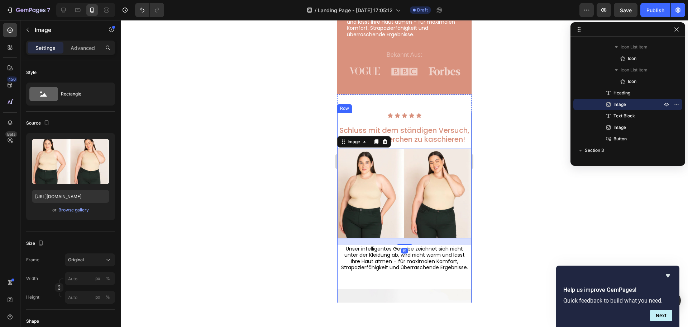
click at [424, 269] on span "Unser intelligentes Gewebe zeichnet sich nicht unter der Kleidung ab, wird nich…" at bounding box center [404, 258] width 127 height 26
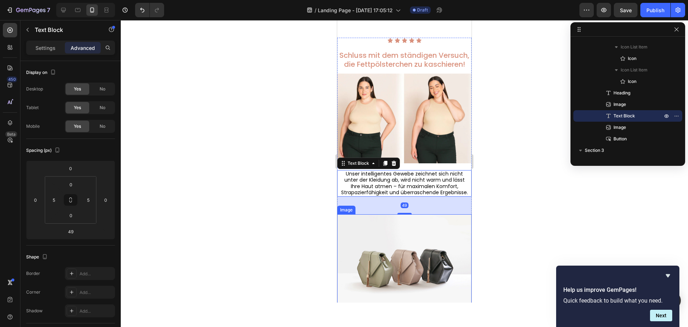
scroll to position [359, 0]
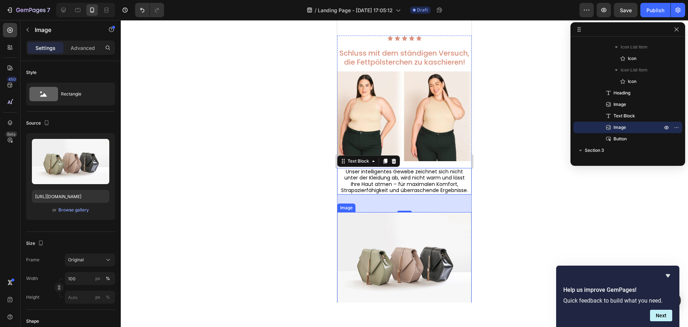
click at [401, 255] on img at bounding box center [404, 262] width 134 height 101
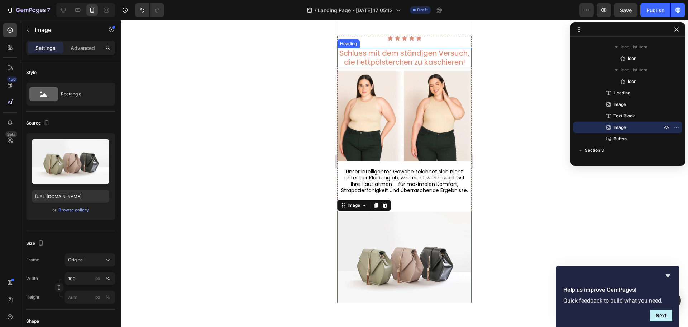
click at [426, 53] on span "Schluss mit dem ständigen Versuch, die Fettpölsterchen zu kaschieren!" at bounding box center [405, 57] width 130 height 19
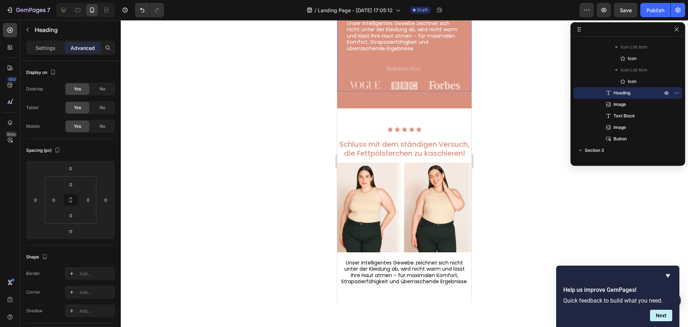
scroll to position [394, 0]
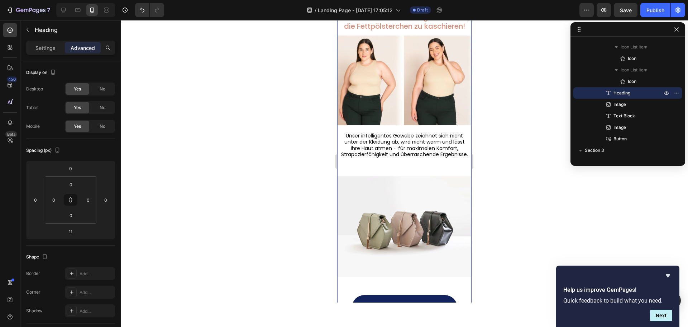
click at [406, 176] on div "Icon Icon Icon Icon Icon Icon List Schluss mit dem ständigen Versuch, die Fettp…" at bounding box center [404, 160] width 134 height 320
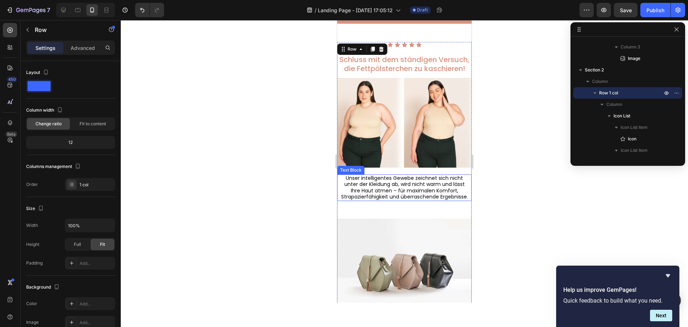
scroll to position [287, 0]
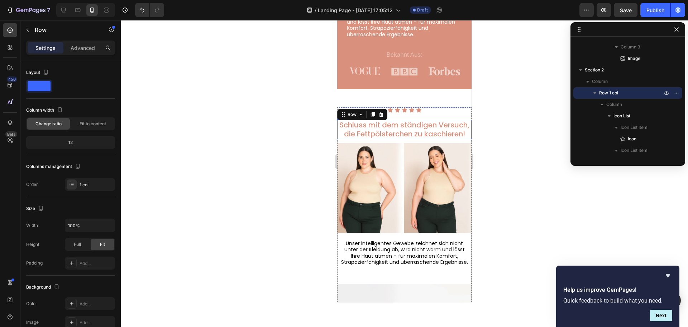
click at [411, 130] on span "Schluss mit dem ständigen Versuch, die Fettpölsterchen zu kaschieren!" at bounding box center [405, 129] width 130 height 19
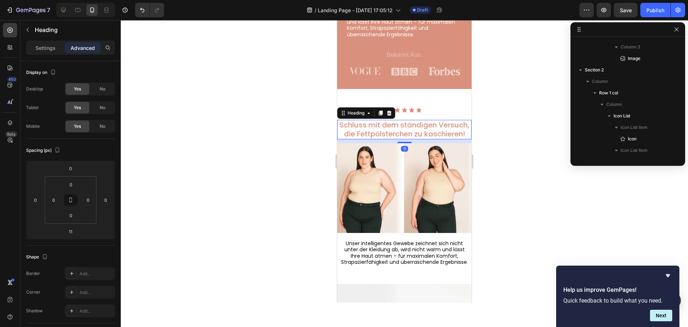
scroll to position [546, 0]
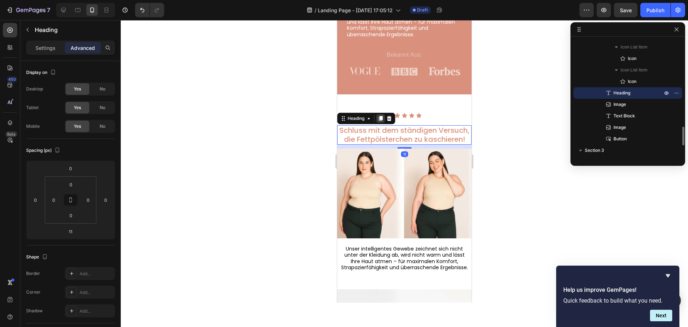
click at [383, 116] on icon at bounding box center [381, 118] width 4 height 5
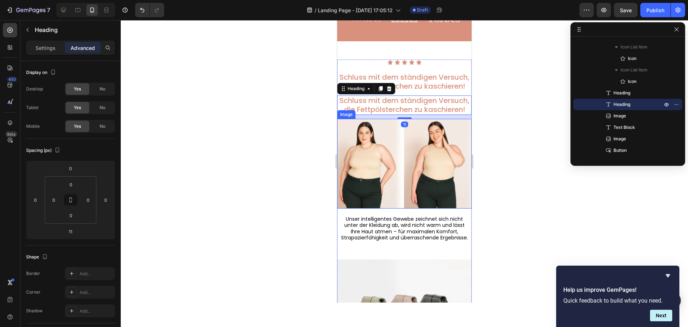
scroll to position [359, 0]
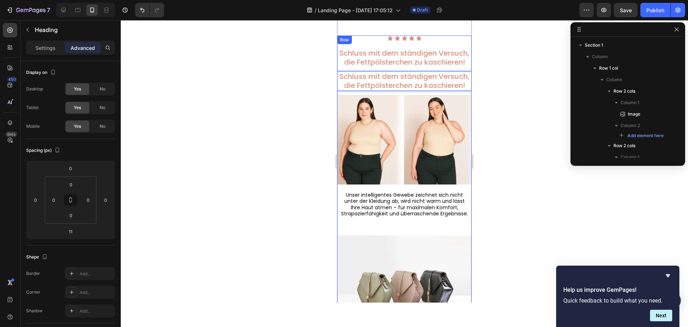
scroll to position [546, 0]
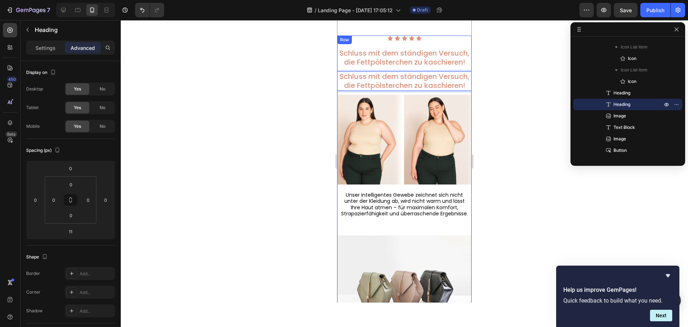
click at [455, 242] on div "Icon Icon Icon Icon Icon Icon List Schluss mit dem ständigen Versuch, die Fettp…" at bounding box center [404, 206] width 134 height 343
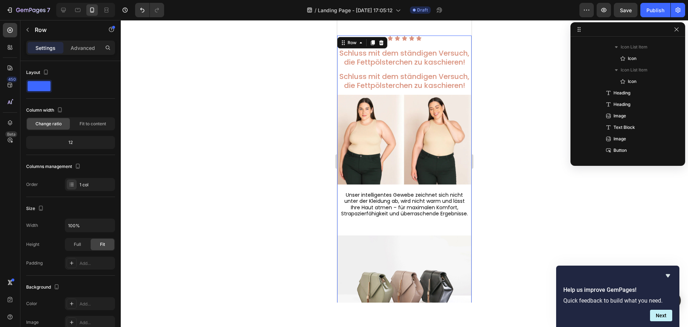
scroll to position [397, 0]
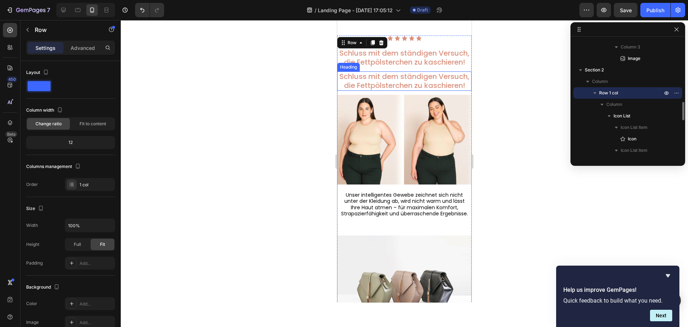
click at [442, 90] on span "Schluss mit dem ständigen Versuch, die Fettpölsterchen zu kaschieren!" at bounding box center [405, 80] width 130 height 19
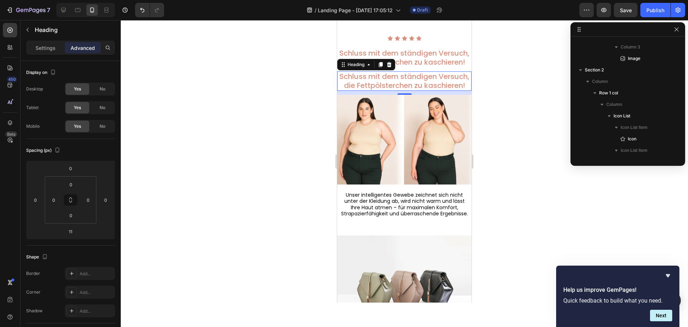
scroll to position [558, 0]
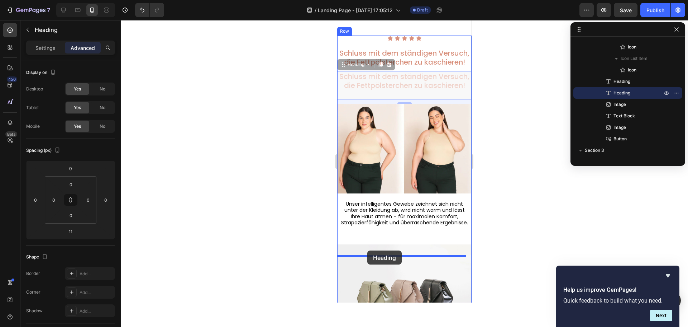
drag, startPoint x: 344, startPoint y: 74, endPoint x: 370, endPoint y: 250, distance: 177.3
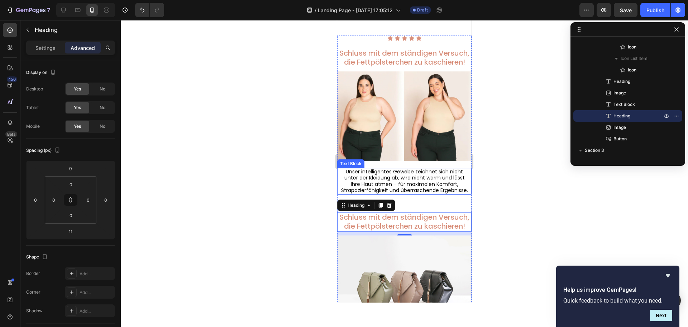
click at [445, 177] on span "Unser intelligentes Gewebe zeichnet sich nicht unter der Kleidung ab, wird nich…" at bounding box center [404, 181] width 127 height 26
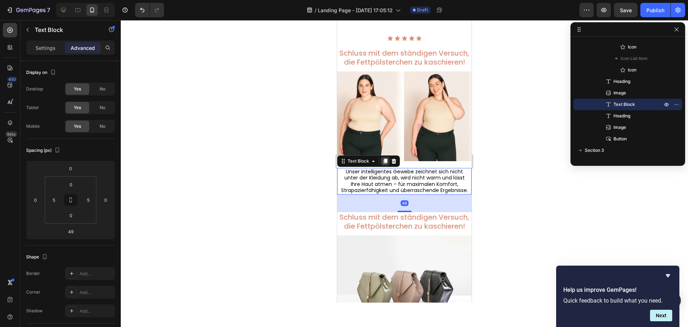
click at [387, 164] on icon at bounding box center [386, 160] width 4 height 5
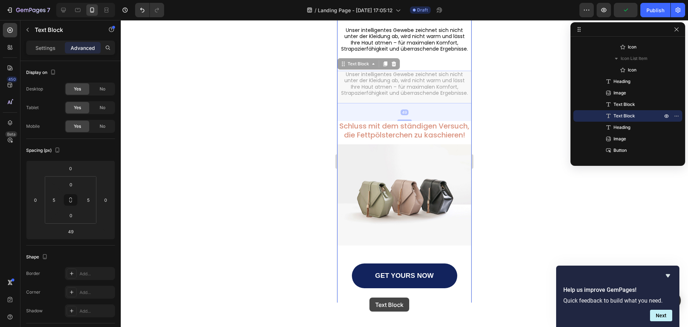
scroll to position [539, 0]
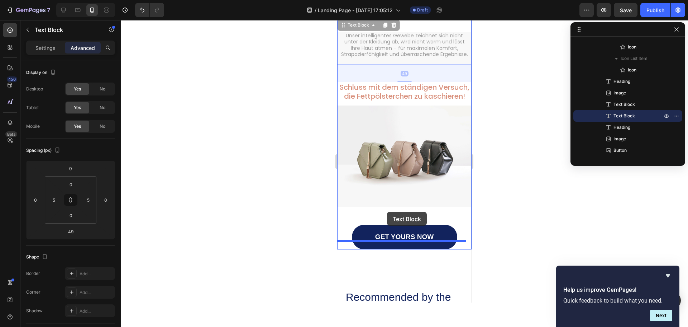
drag, startPoint x: 345, startPoint y: 146, endPoint x: 388, endPoint y: 212, distance: 78.9
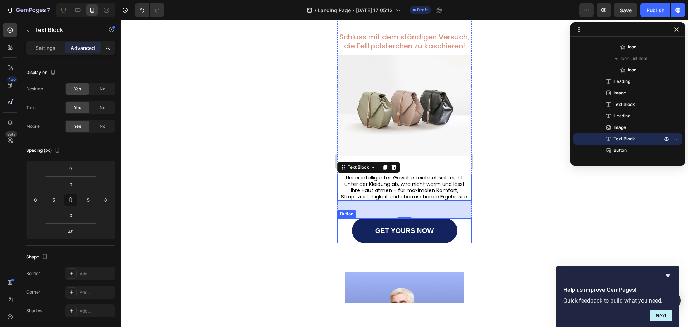
click at [457, 243] on div "GET YOURS NOW Button" at bounding box center [404, 230] width 134 height 25
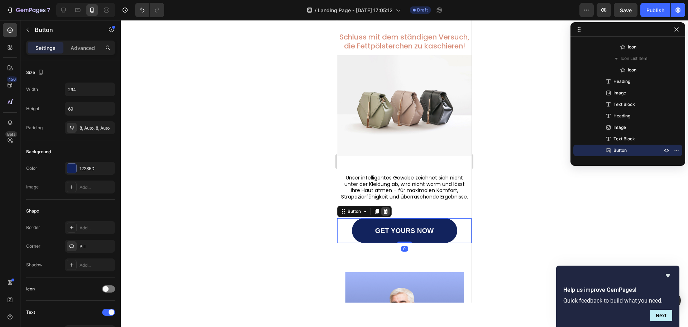
click at [387, 214] on icon at bounding box center [386, 211] width 6 height 6
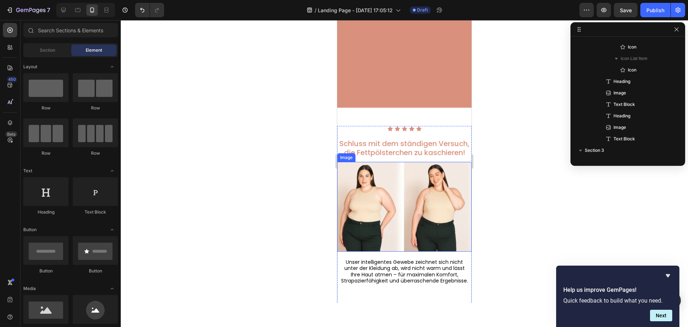
scroll to position [359, 0]
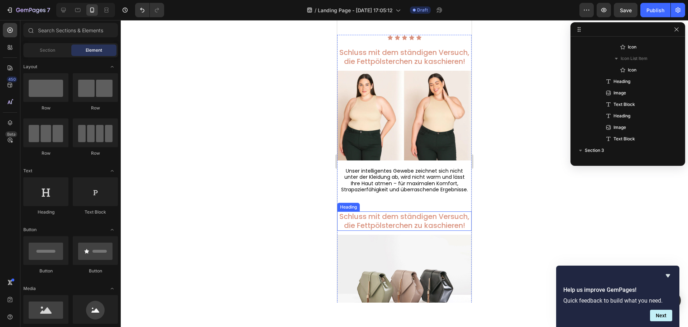
click at [436, 230] on span "Schluss mit dem ständigen Versuch, die Fettpölsterchen zu kaschieren!" at bounding box center [405, 220] width 130 height 19
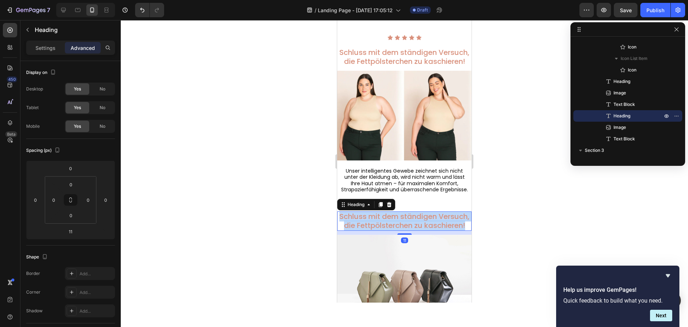
click at [436, 230] on span "Schluss mit dem ständigen Versuch, die Fettpölsterchen zu kaschieren!" at bounding box center [405, 220] width 130 height 19
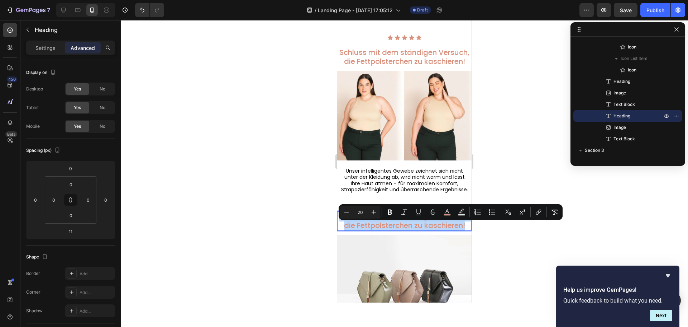
click at [391, 230] on span "Schluss mit dem ständigen Versuch, die Fettpölsterchen zu kaschieren!" at bounding box center [405, 220] width 130 height 19
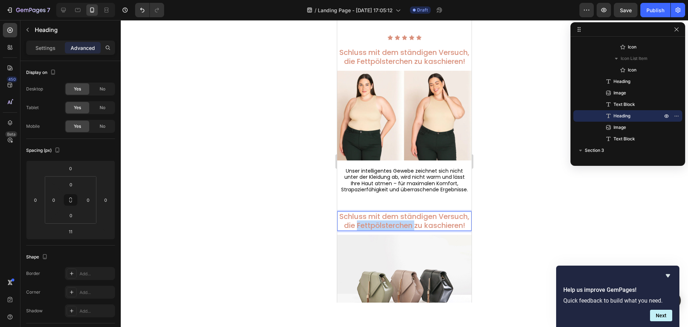
click at [391, 230] on span "Schluss mit dem ständigen Versuch, die Fettpölsterchen zu kaschieren!" at bounding box center [405, 220] width 130 height 19
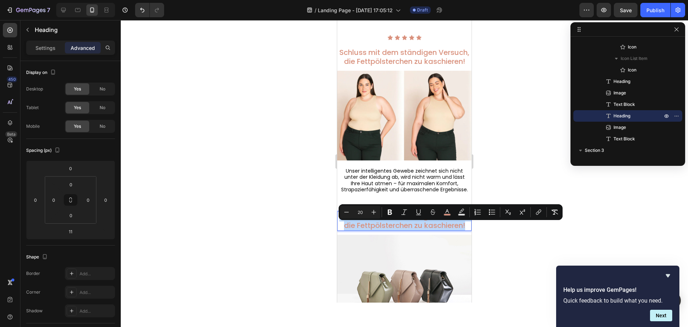
click at [399, 230] on span "Schluss mit dem ständigen Versuch, die Fettpölsterchen zu kaschieren!" at bounding box center [405, 220] width 130 height 19
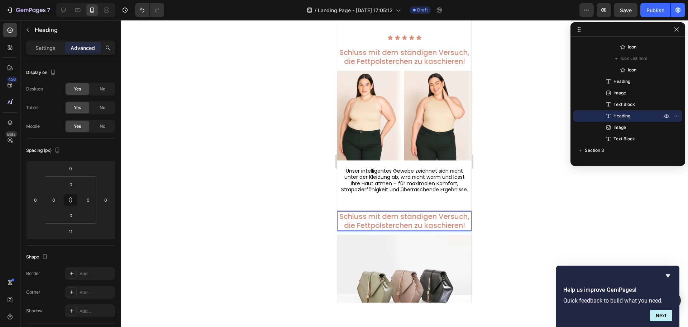
click at [399, 230] on span "Schluss mit dem ständigen Versuch, die Fettpölsterchen zu kaschieren!" at bounding box center [405, 220] width 130 height 19
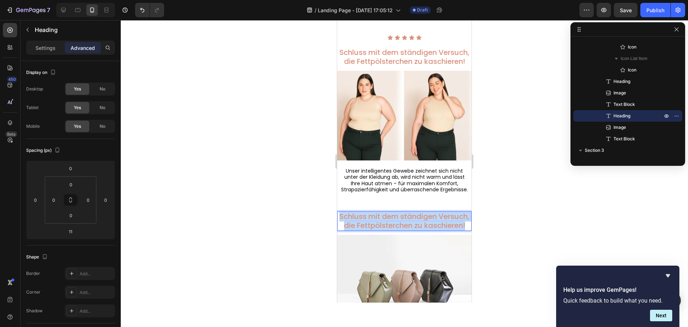
click at [399, 230] on span "Schluss mit dem ständigen Versuch, die Fettpölsterchen zu kaschieren!" at bounding box center [405, 220] width 130 height 19
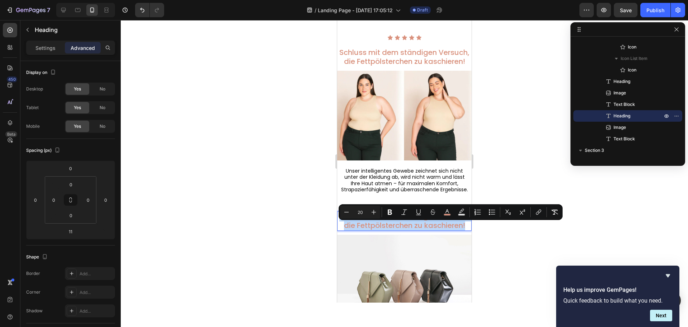
click at [394, 230] on span "Schluss mit dem ständigen Versuch, die Fettpölsterchen zu kaschieren!" at bounding box center [405, 220] width 130 height 19
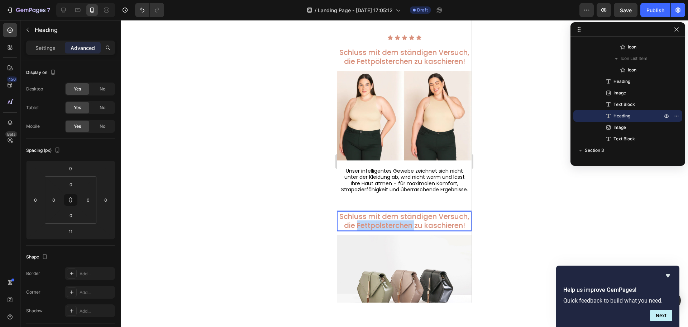
click at [394, 230] on span "Schluss mit dem ständigen Versuch, die Fettpölsterchen zu kaschieren!" at bounding box center [405, 220] width 130 height 19
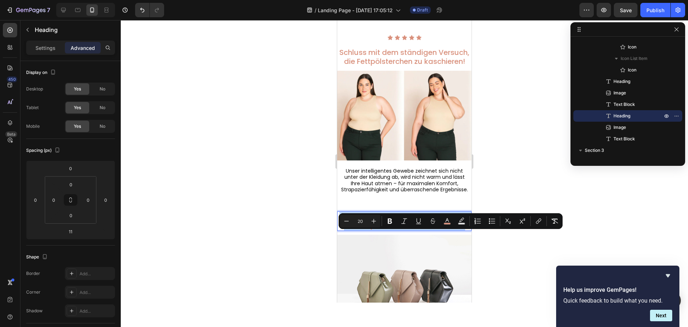
click at [394, 230] on span "Schluss mit dem ständigen Versuch, die Fettpölsterchen zu kaschieren!" at bounding box center [405, 220] width 130 height 19
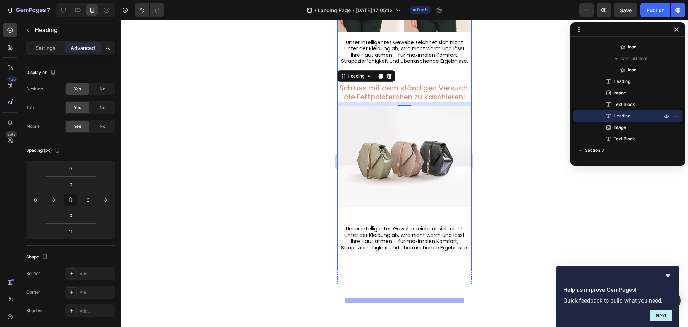
scroll to position [431, 0]
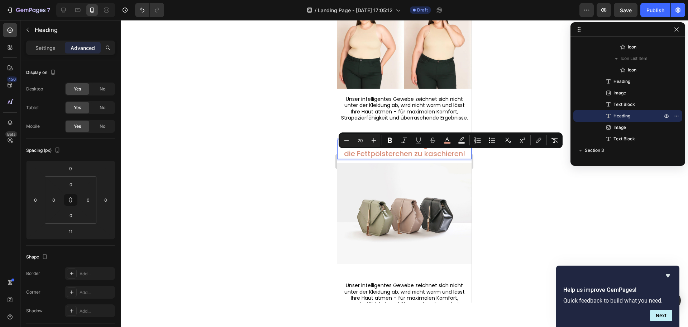
click at [429, 158] on p "Schluss mit dem ständigen Versuch, die Fettpölsterchen zu kaschieren!" at bounding box center [404, 149] width 133 height 18
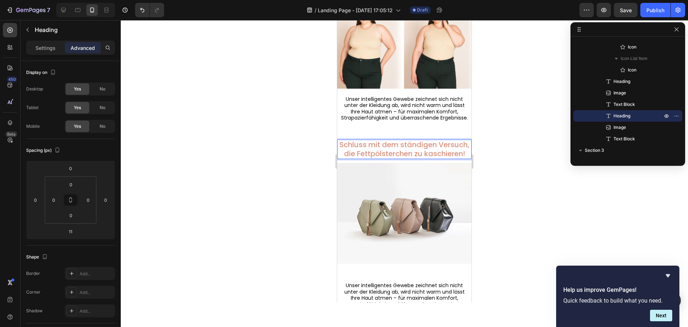
click at [429, 158] on p "Schluss mit dem ständigen Versuch, die Fettpölsterchen zu kaschieren!" at bounding box center [404, 149] width 133 height 18
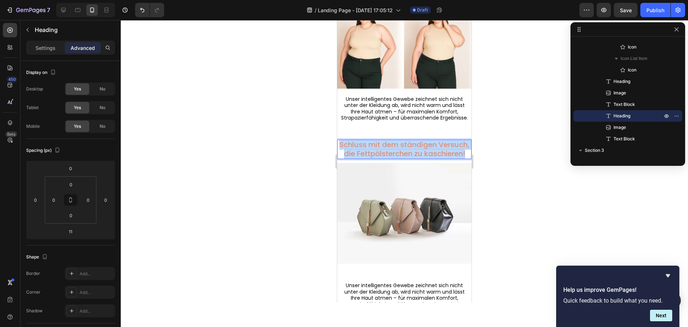
click at [429, 158] on p "Schluss mit dem ständigen Versuch, die Fettpölsterchen zu kaschieren!" at bounding box center [404, 149] width 133 height 18
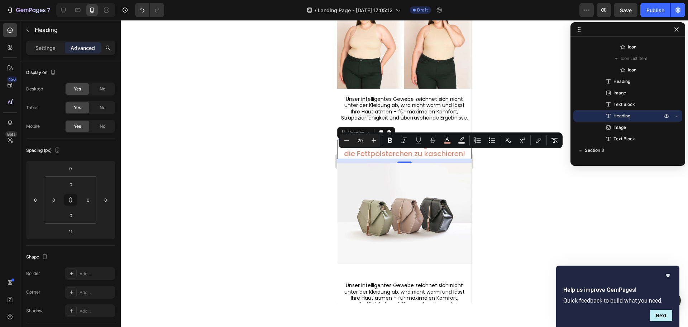
click at [418, 158] on span "Schluss mit dem ständigen Versuch, die Fettpölsterchen zu kaschieren!" at bounding box center [405, 148] width 130 height 19
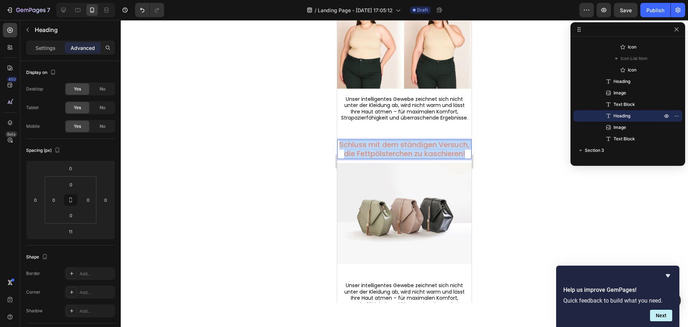
click at [418, 158] on span "Schluss mit dem ständigen Versuch, die Fettpölsterchen zu kaschieren!" at bounding box center [405, 148] width 130 height 19
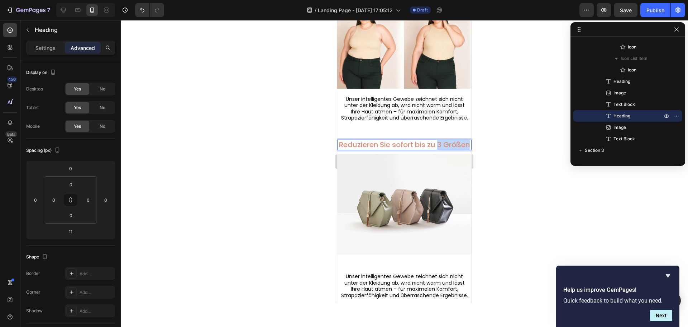
drag, startPoint x: 450, startPoint y: 154, endPoint x: 454, endPoint y: 163, distance: 10.3
click at [454, 149] on p "Reduzieren Sie sofort bis zu 3 Größen" at bounding box center [404, 144] width 133 height 9
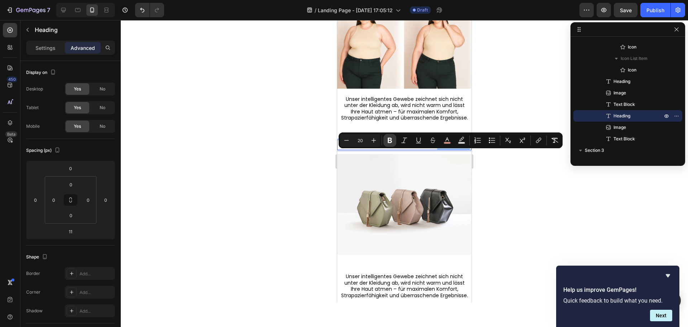
drag, startPoint x: 389, startPoint y: 141, endPoint x: 394, endPoint y: 143, distance: 5.8
click at [389, 141] on icon "Editor contextual toolbar" at bounding box center [390, 140] width 7 height 7
click at [452, 150] on strong "3 Größen" at bounding box center [453, 144] width 33 height 10
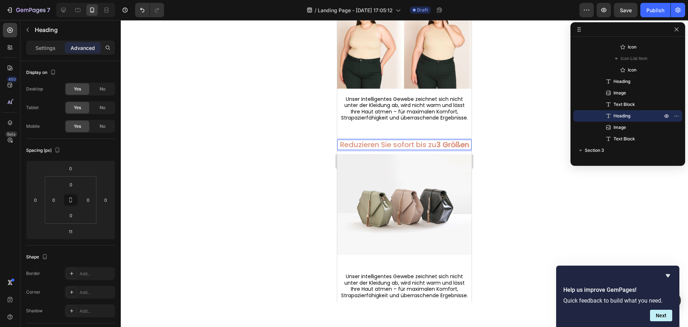
click at [451, 150] on strong "3 Größen" at bounding box center [453, 144] width 33 height 10
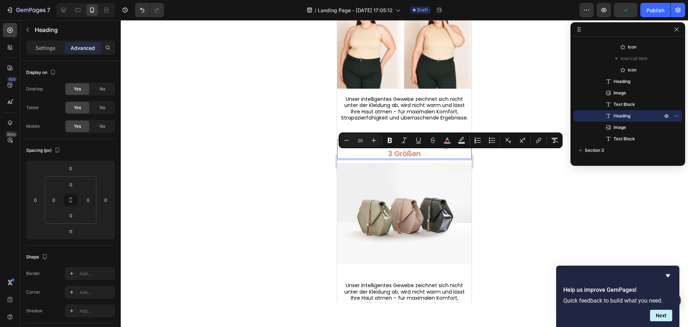
click at [445, 150] on span "Reduzieren Sie sofort bis zu" at bounding box center [404, 144] width 96 height 10
click at [432, 150] on span "Reduzieren Sie sofort bis Zu" at bounding box center [404, 144] width 97 height 10
click at [409, 150] on span "Reduzieren Sie sofort Bis Zu" at bounding box center [404, 144] width 96 height 10
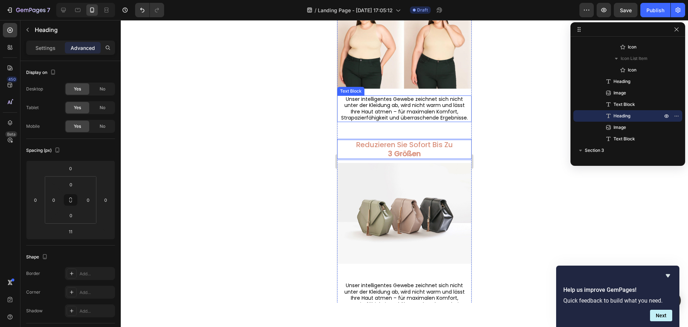
click at [384, 115] on span "Unser intelligentes Gewebe zeichnet sich nicht unter der Kleidung ab, wird nich…" at bounding box center [404, 108] width 127 height 26
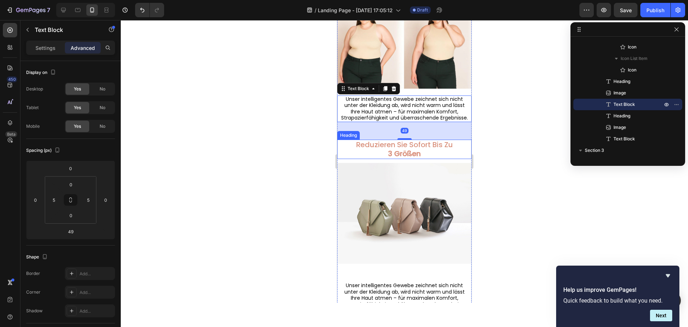
click at [424, 158] on p "⁠⁠⁠⁠⁠⁠⁠ Reduzieren Sie Sofort Bis Zu 3 Größen" at bounding box center [404, 149] width 133 height 18
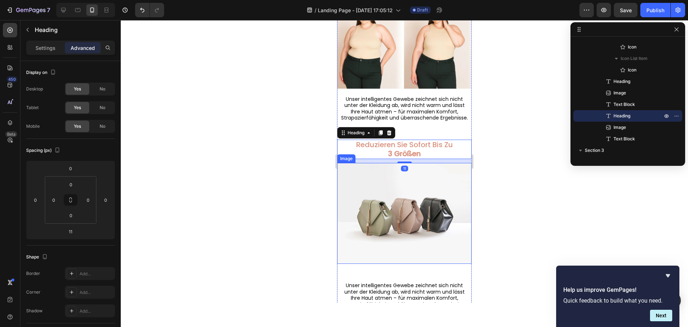
click at [441, 199] on img at bounding box center [404, 213] width 134 height 101
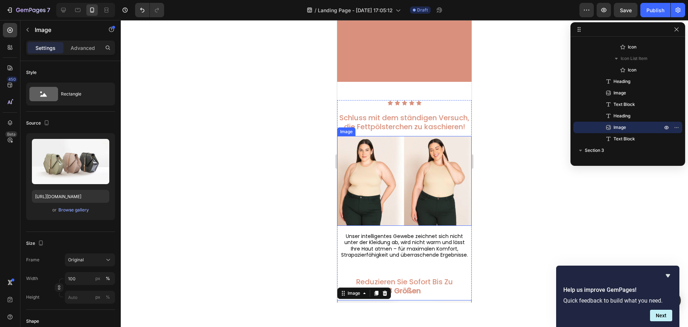
scroll to position [288, 0]
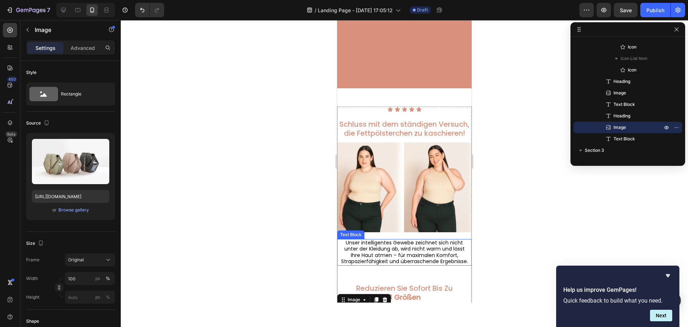
click at [424, 255] on span "Unser intelligentes Gewebe zeichnet sich nicht unter der Kleidung ab, wird nich…" at bounding box center [404, 252] width 127 height 26
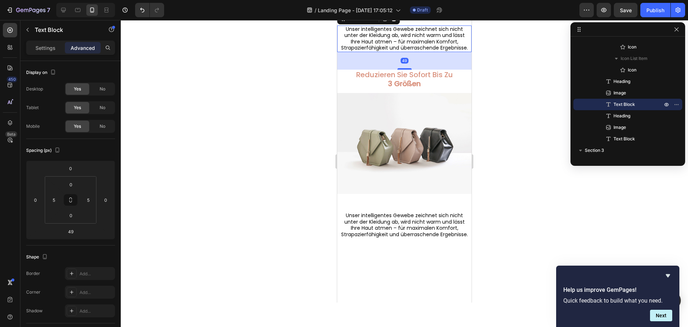
scroll to position [431, 0]
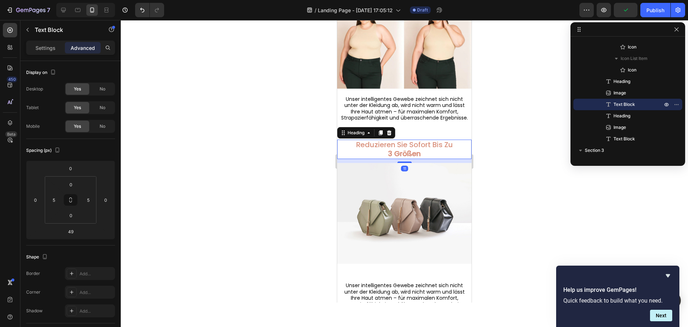
click at [406, 158] on strong "3 Größen" at bounding box center [404, 153] width 33 height 10
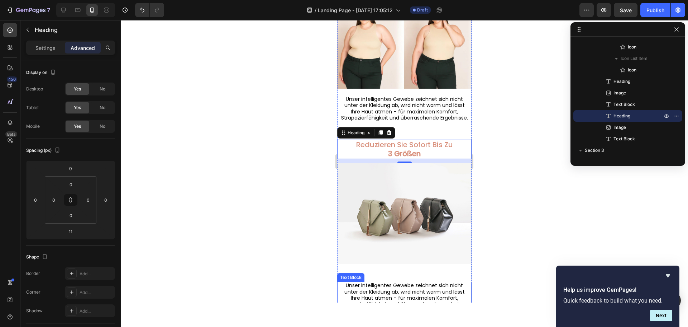
click at [400, 295] on span "Unser intelligentes Gewebe zeichnet sich nicht unter der Kleidung ab, wird nich…" at bounding box center [404, 294] width 127 height 26
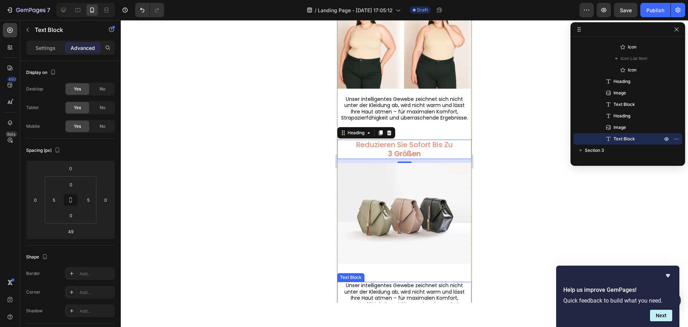
click at [400, 295] on span "Unser intelligentes Gewebe zeichnet sich nicht unter der Kleidung ab, wird nich…" at bounding box center [404, 294] width 127 height 26
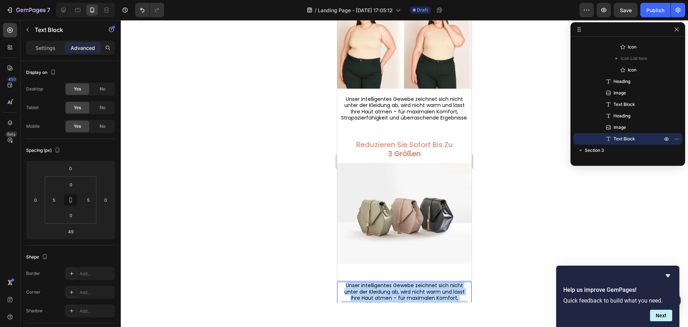
click at [400, 295] on span "Unser intelligentes Gewebe zeichnet sich nicht unter der Kleidung ab, wird nich…" at bounding box center [404, 294] width 127 height 26
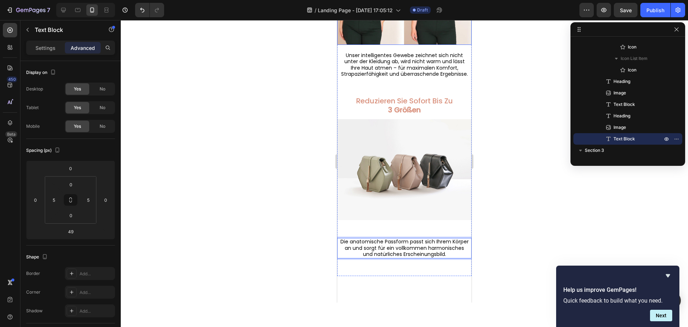
scroll to position [481, 0]
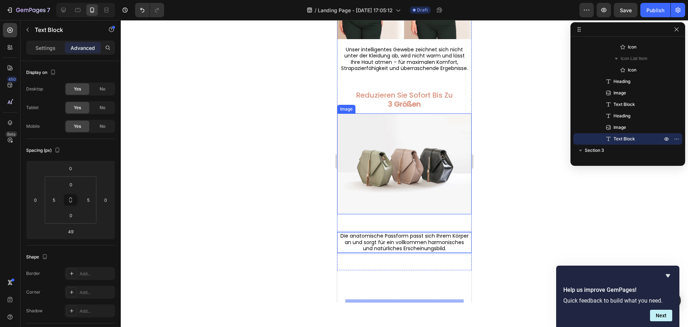
click at [398, 190] on img at bounding box center [404, 163] width 134 height 101
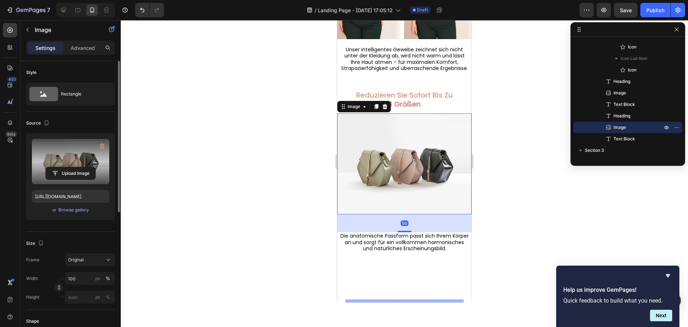
click at [63, 164] on label at bounding box center [70, 161] width 77 height 45
click at [63, 167] on input "file" at bounding box center [70, 173] width 49 height 12
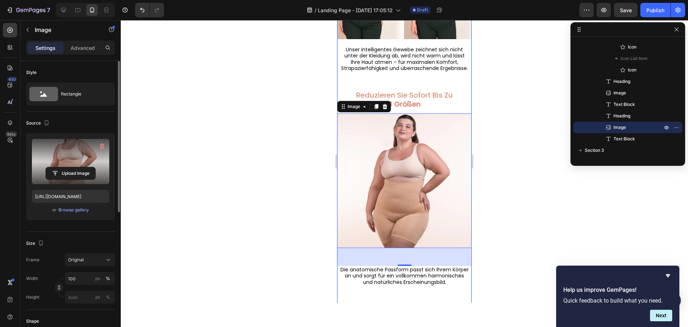
click at [421, 304] on div at bounding box center [405, 173] width 568 height 307
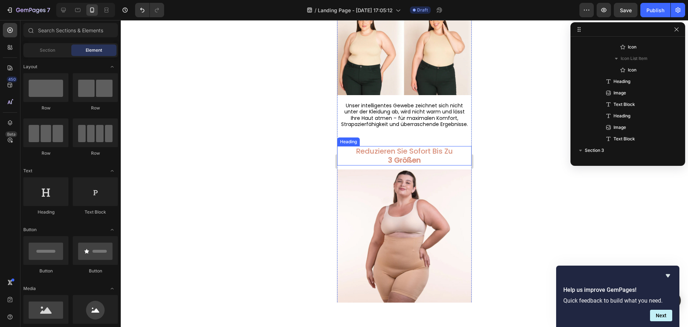
scroll to position [409, 0]
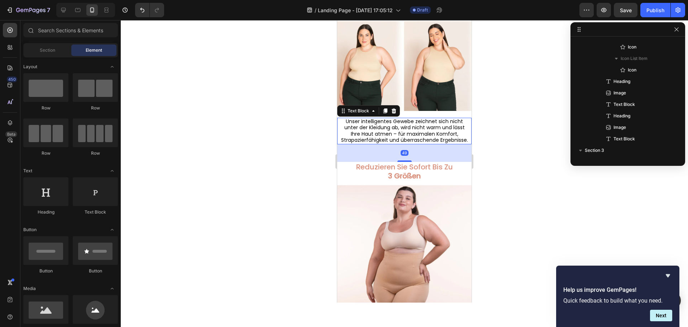
click at [414, 125] on span "Unser intelligentes Gewebe zeichnet sich nicht unter der Kleidung ab, wird nich…" at bounding box center [404, 131] width 127 height 26
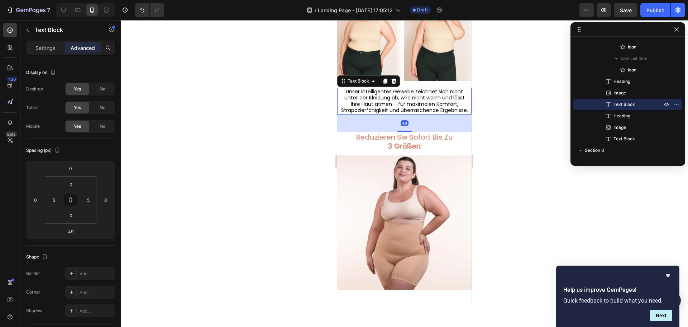
scroll to position [588, 0]
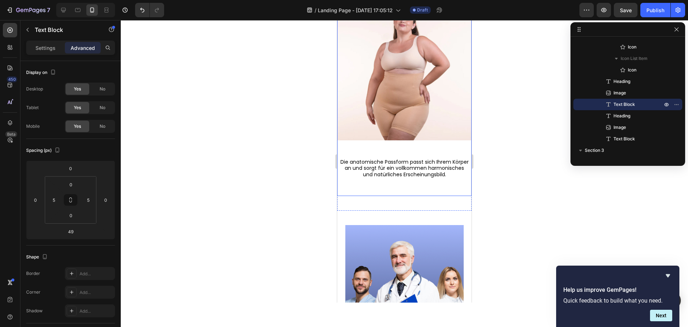
click at [408, 174] on span "Die anatomische Passform passt sich Ihrem Körper an und sorgt für ein vollkomme…" at bounding box center [405, 168] width 128 height 20
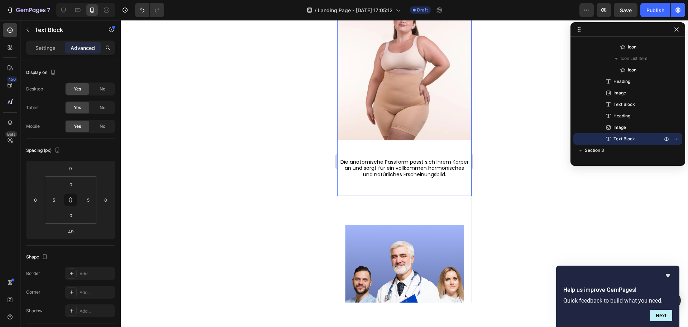
click at [414, 150] on div "Icon Icon Icon Icon Icon Icon List Schluss mit dem ständigen Versuch, die Fettp…" at bounding box center [404, 1] width 134 height 390
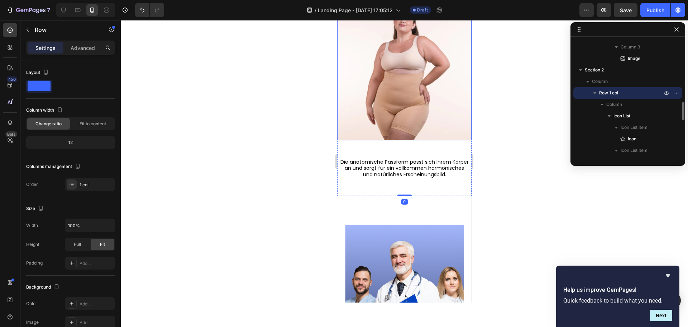
click at [415, 140] on img at bounding box center [404, 73] width 134 height 134
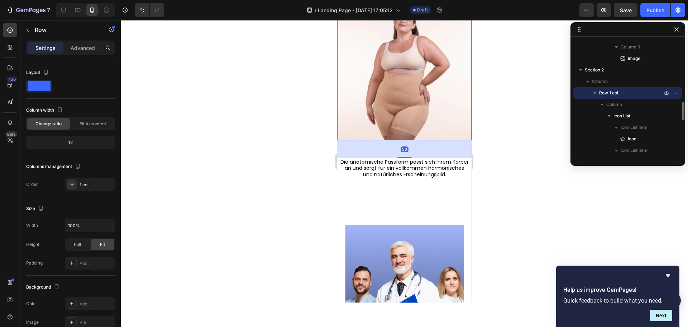
scroll to position [592, 0]
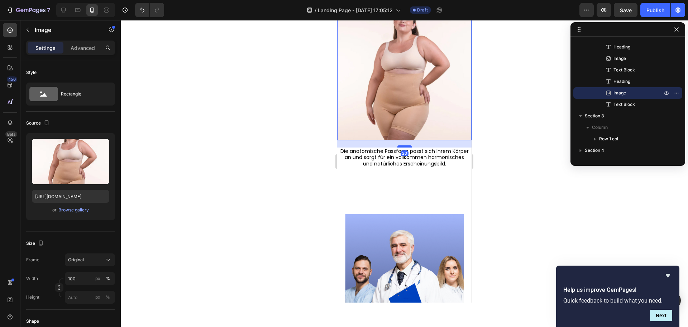
drag, startPoint x: 406, startPoint y: 164, endPoint x: 407, endPoint y: 153, distance: 10.9
click at [407, 147] on div at bounding box center [405, 146] width 14 height 2
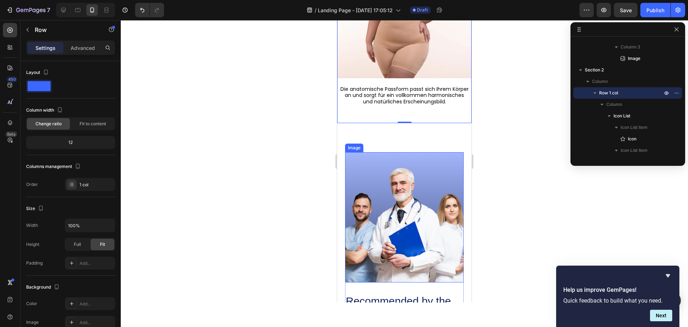
scroll to position [660, 0]
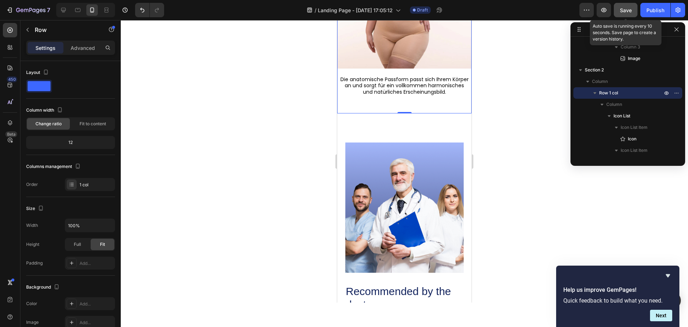
click at [633, 10] on button "Save" at bounding box center [626, 10] width 24 height 14
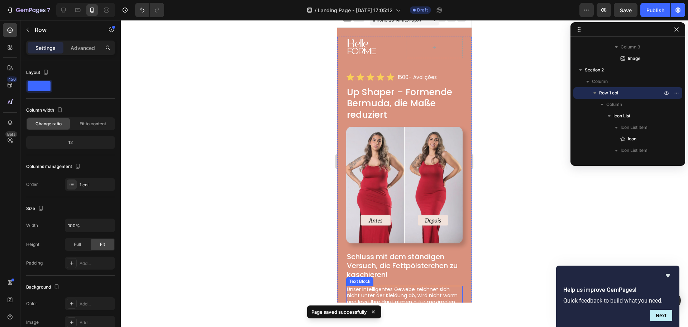
scroll to position [0, 0]
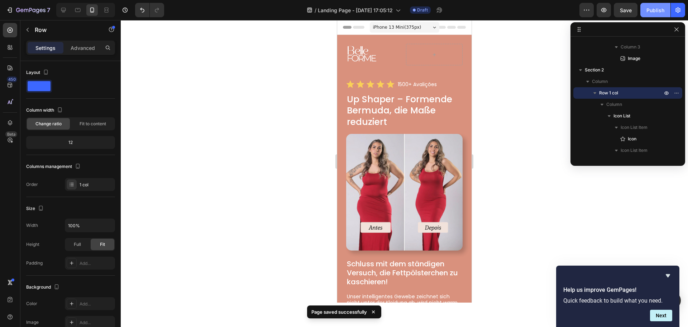
click at [656, 11] on div "Publish" at bounding box center [656, 10] width 18 height 8
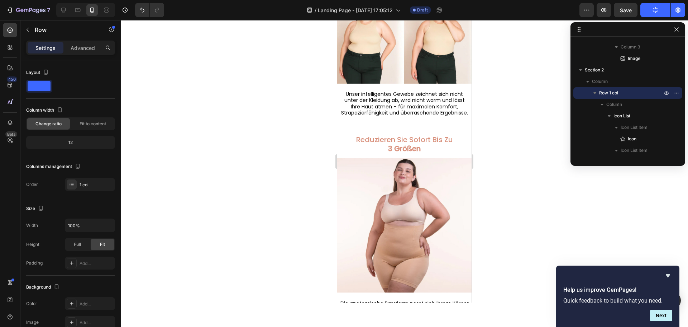
scroll to position [430, 0]
